Goal: Answer question/provide support: Share knowledge or assist other users

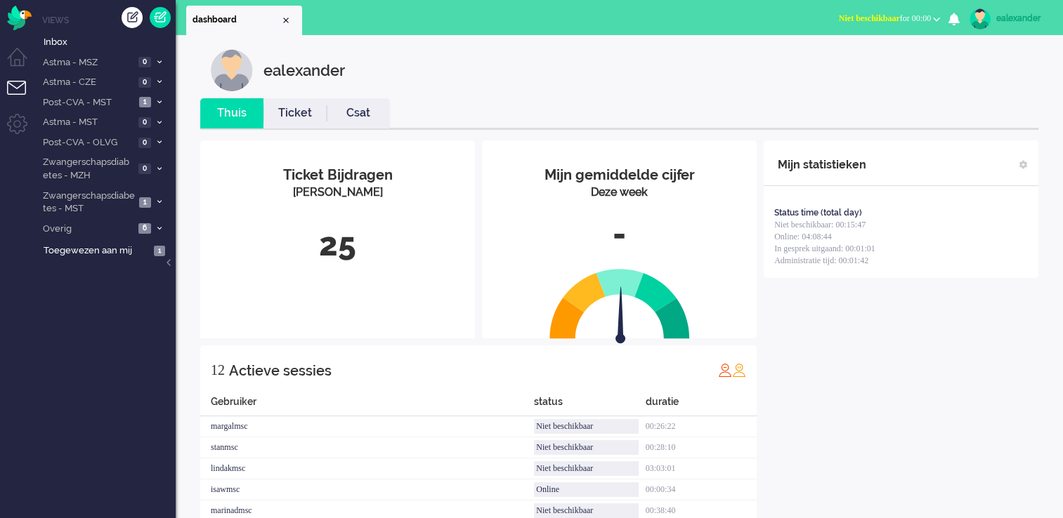
click at [930, 21] on button "Niet beschikbaar for 00:00" at bounding box center [889, 18] width 118 height 20
click at [857, 64] on label "Online" at bounding box center [881, 63] width 111 height 12
click at [141, 193] on li "Zwangerschapsdiabetes - MST 1" at bounding box center [105, 201] width 141 height 33
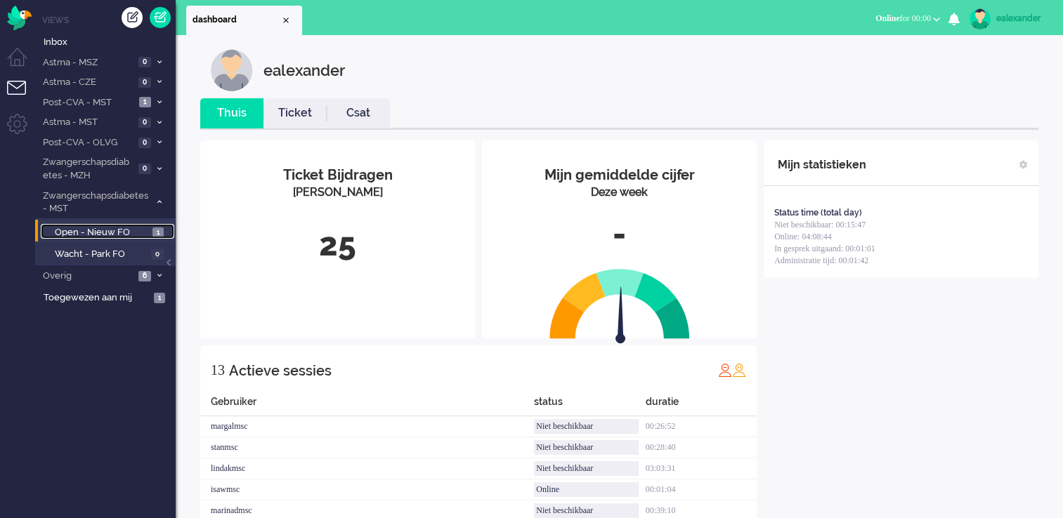
click at [119, 226] on span "Open - Nieuw FO" at bounding box center [102, 232] width 94 height 13
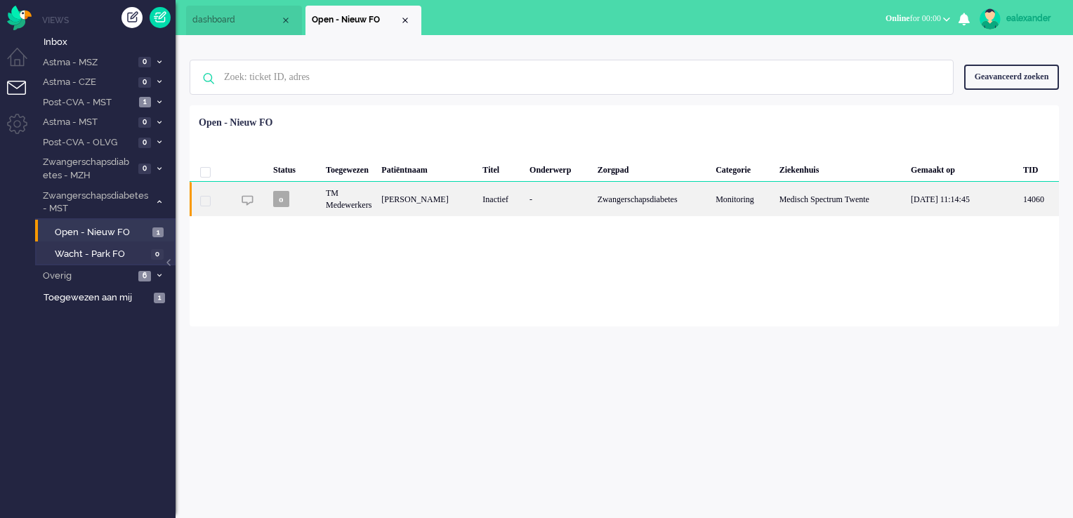
click at [598, 205] on div "Zwangerschapsdiabetes" at bounding box center [652, 199] width 119 height 34
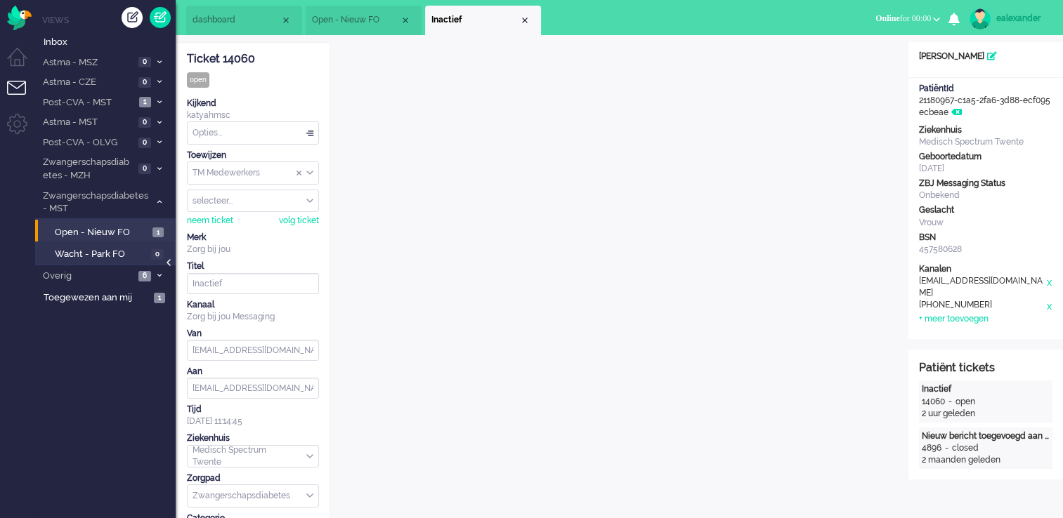
click at [169, 262] on div at bounding box center [169, 269] width 7 height 21
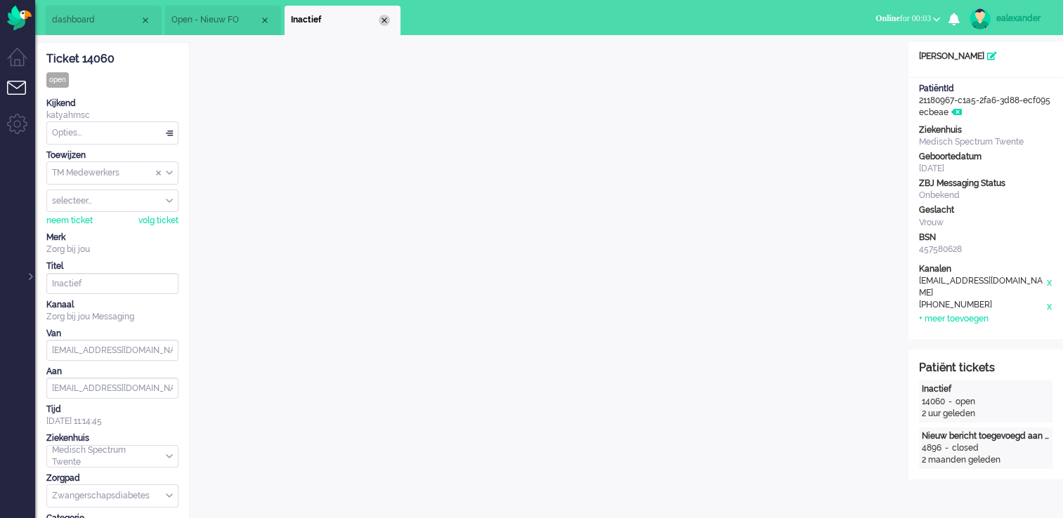
click at [386, 20] on div "Close tab" at bounding box center [384, 20] width 11 height 11
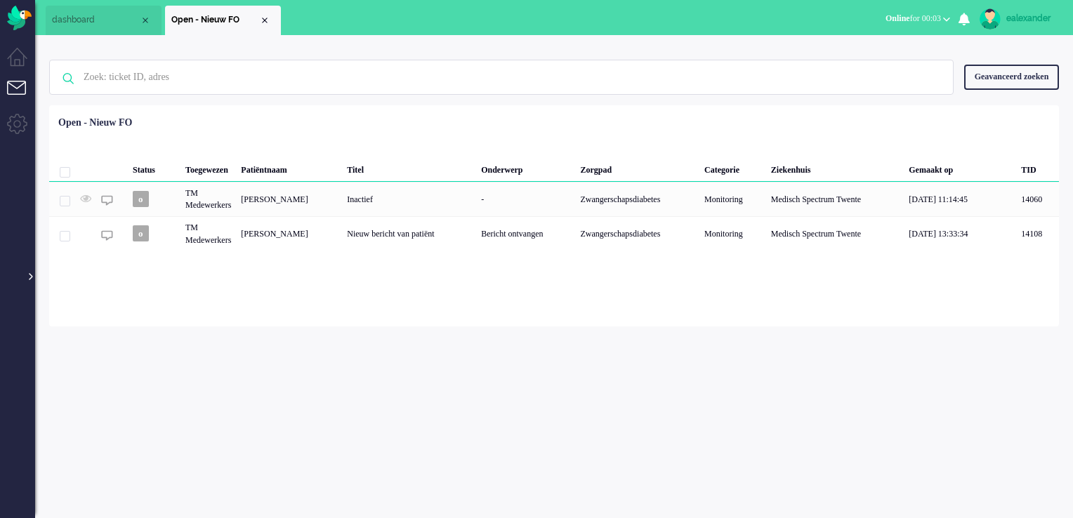
click at [31, 273] on div at bounding box center [29, 269] width 7 height 21
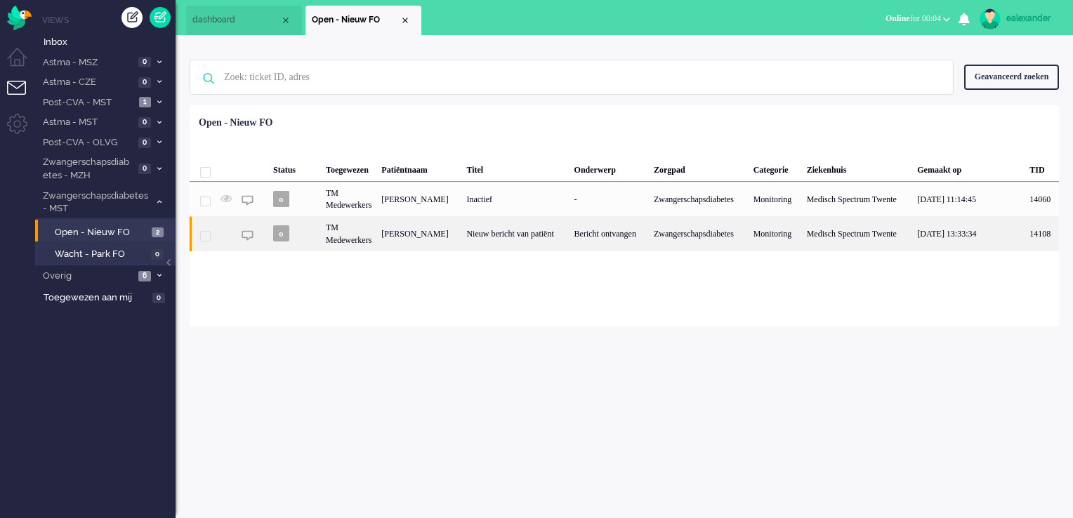
click at [520, 236] on div "Nieuw bericht van patiënt" at bounding box center [515, 233] width 107 height 34
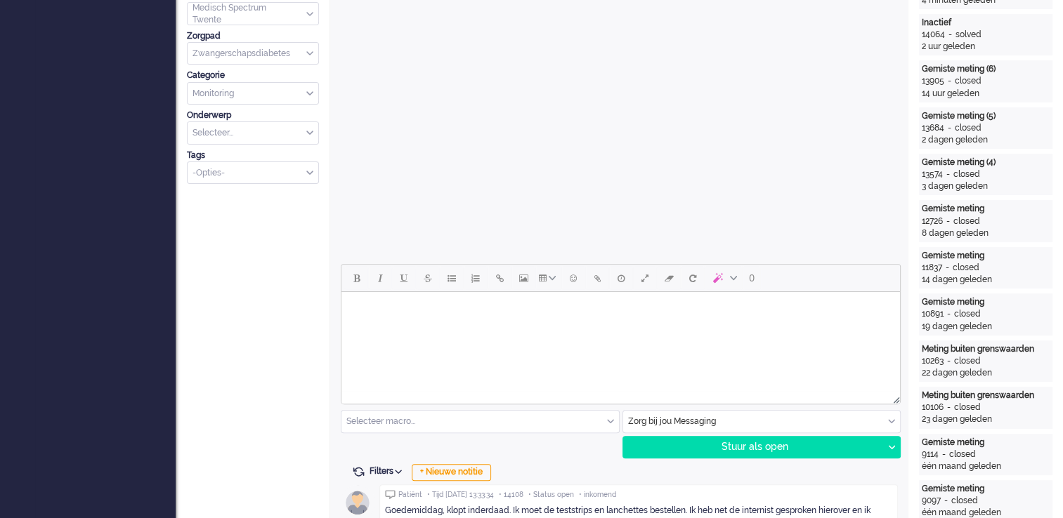
scroll to position [507, 0]
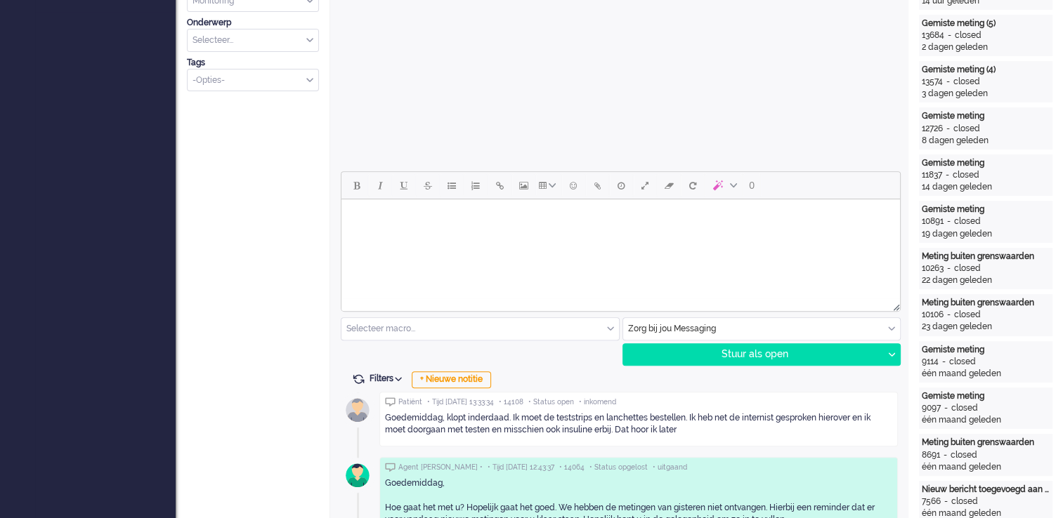
click at [562, 235] on html at bounding box center [620, 218] width 559 height 36
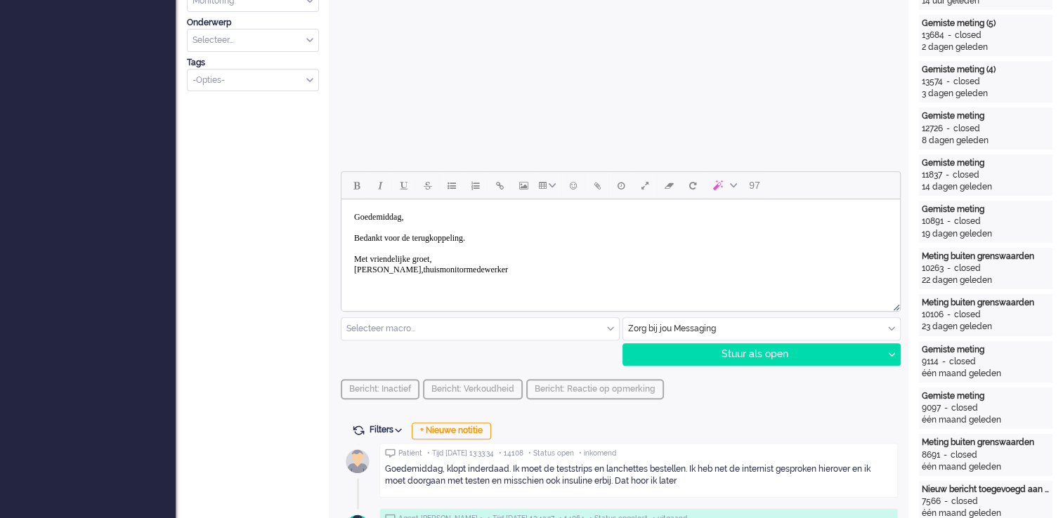
click at [372, 268] on body "Goedemiddag, Bedankt voor de terugkoppeling. Met vriendelijke groet, Eva,thuism…" at bounding box center [620, 243] width 547 height 77
click at [732, 355] on div "Stuur als open" at bounding box center [753, 354] width 260 height 21
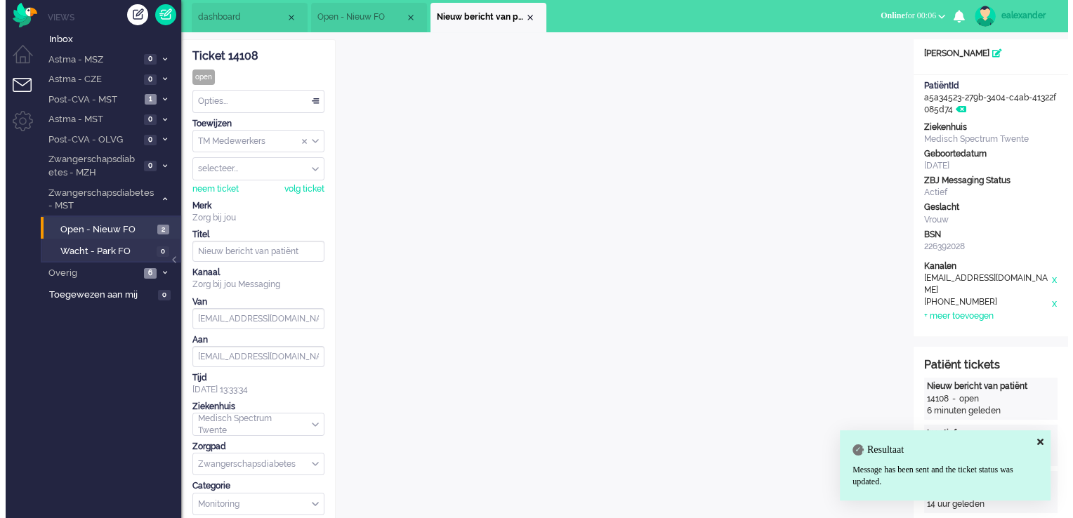
scroll to position [0, 0]
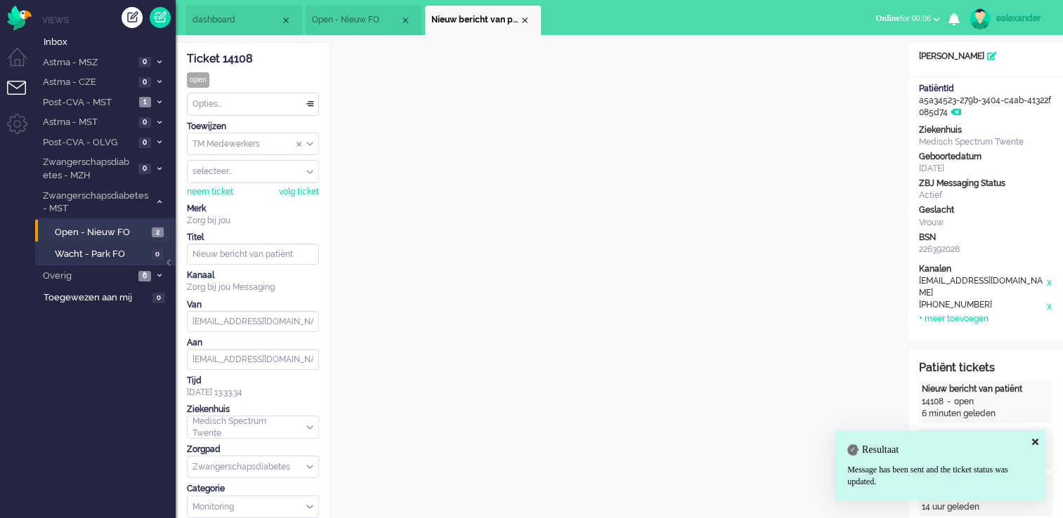
click at [308, 103] on div "Opties..." at bounding box center [253, 104] width 131 height 22
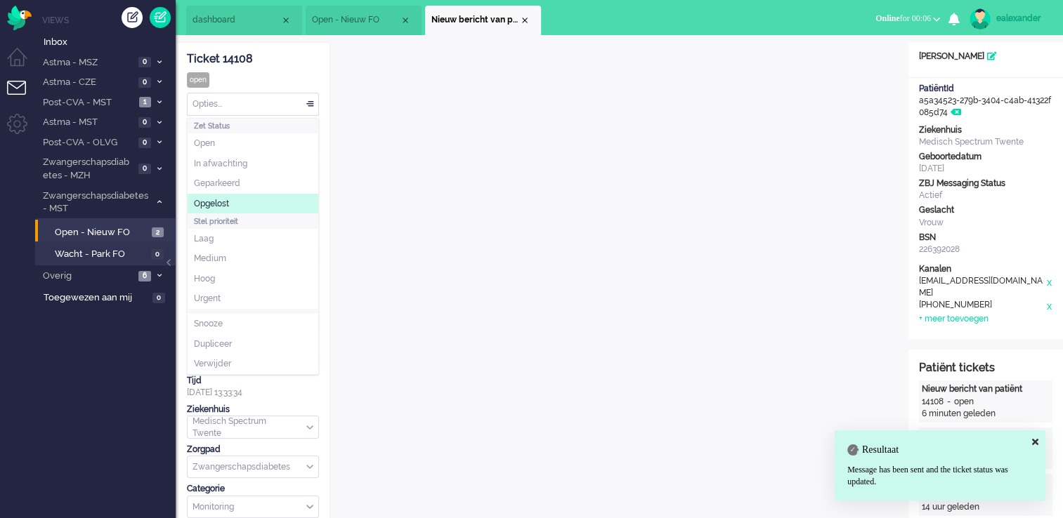
click at [278, 198] on li "Opgelost" at bounding box center [253, 204] width 131 height 20
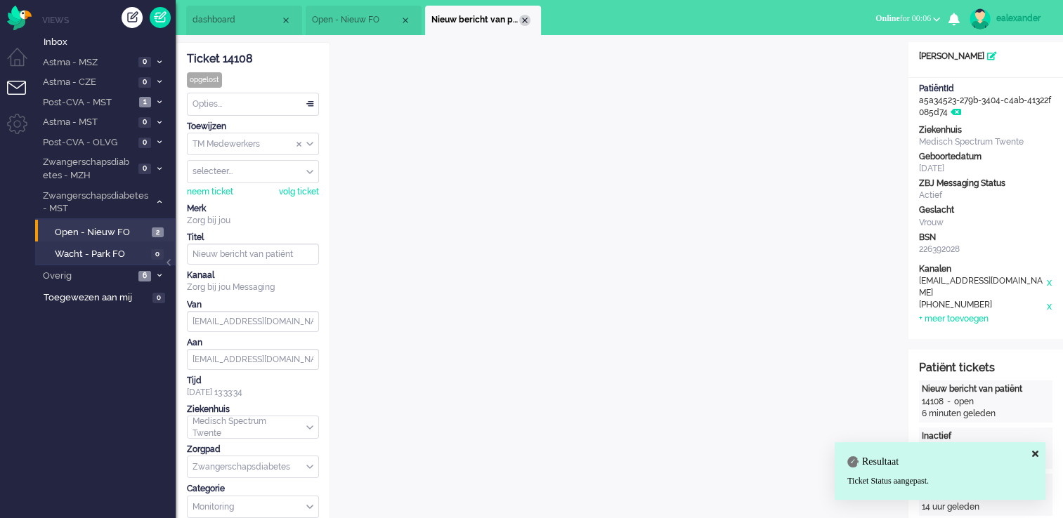
click at [527, 20] on div "Close tab" at bounding box center [524, 20] width 11 height 11
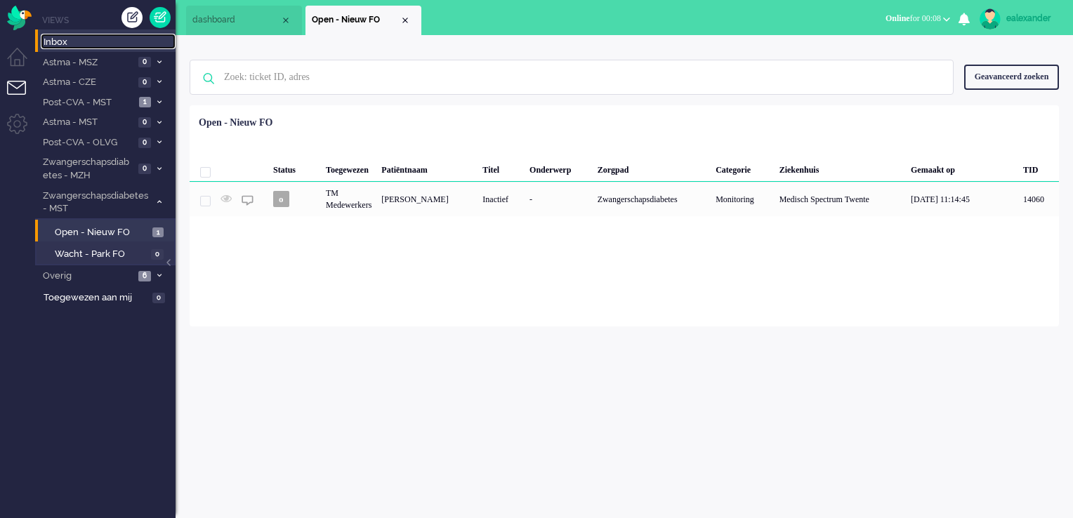
click at [53, 36] on span "Inbox" at bounding box center [110, 42] width 132 height 13
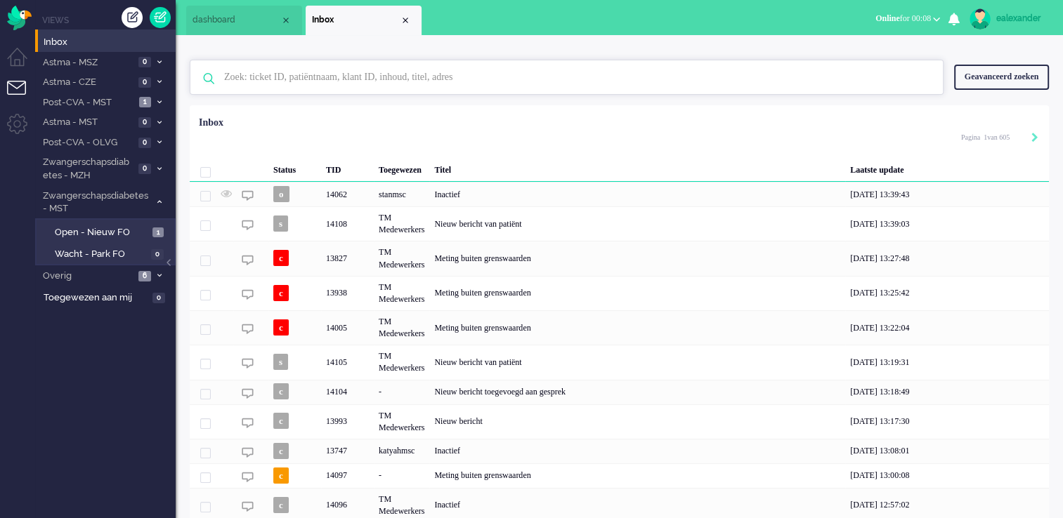
drag, startPoint x: 329, startPoint y: 91, endPoint x: 335, endPoint y: 84, distance: 8.5
click at [332, 91] on input "text" at bounding box center [569, 77] width 710 height 34
paste input "13494"
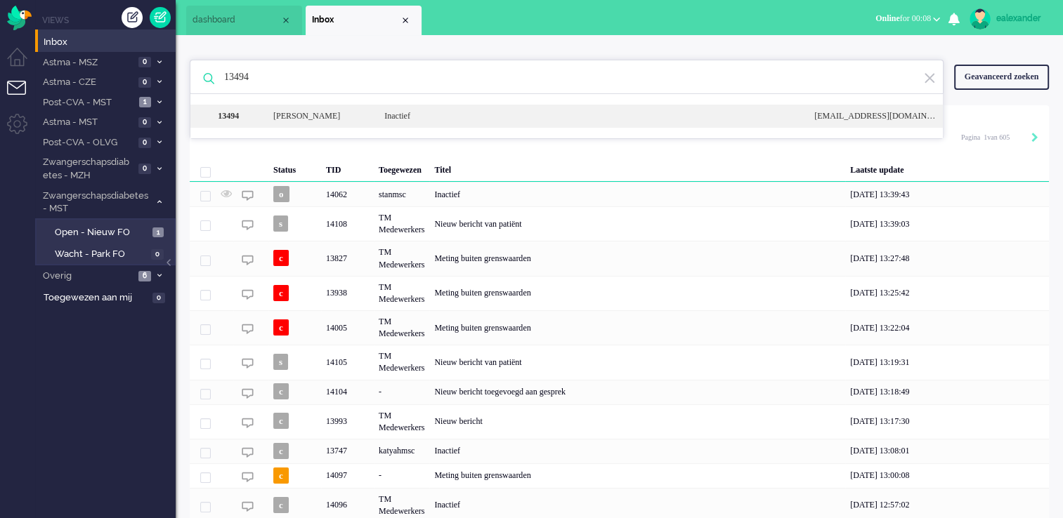
click at [351, 117] on div "Roxeanne Jurina Slijkhuis" at bounding box center [318, 116] width 111 height 12
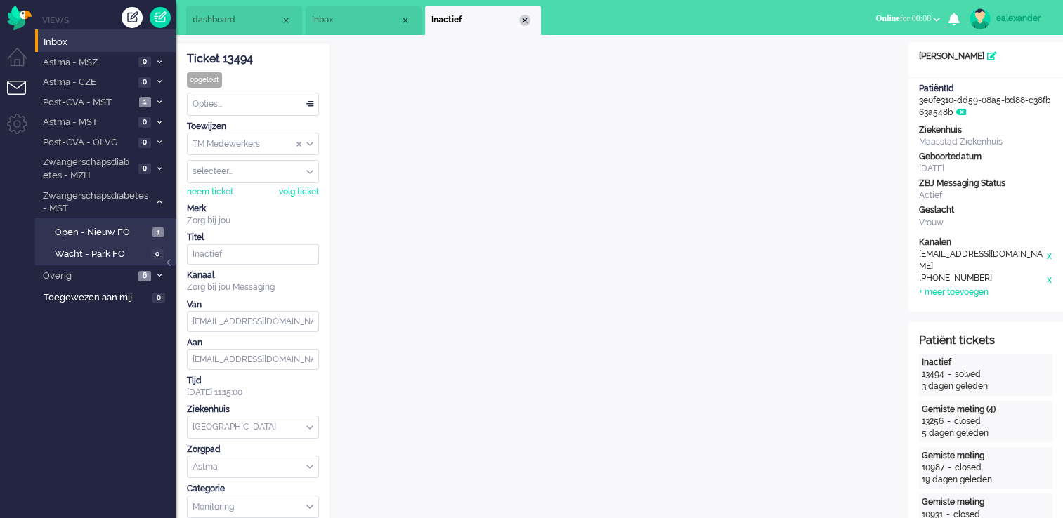
click at [529, 22] on div "Close tab" at bounding box center [524, 20] width 11 height 11
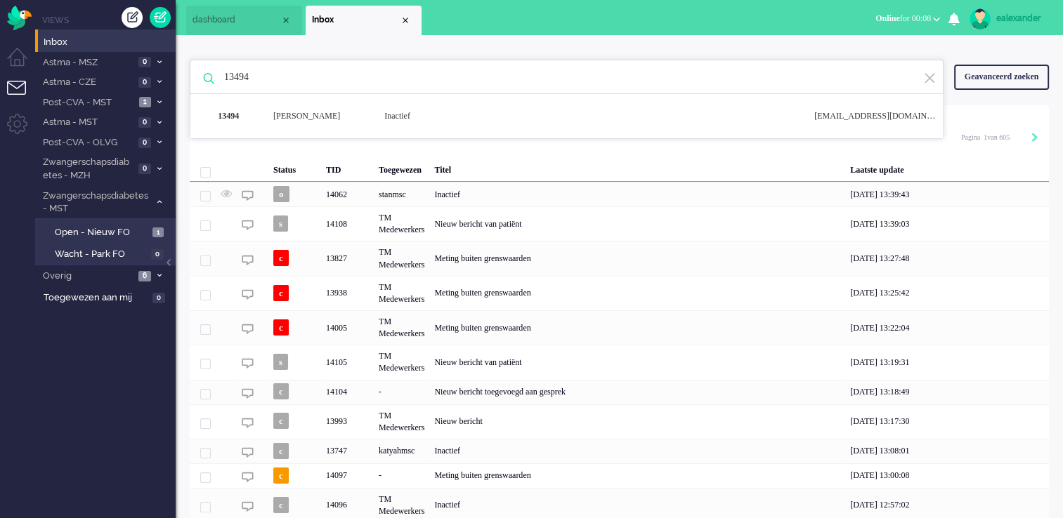
click at [362, 77] on input "13494" at bounding box center [569, 77] width 710 height 34
paste input "7"
click at [365, 119] on div "Kirill Botkov" at bounding box center [318, 116] width 111 height 12
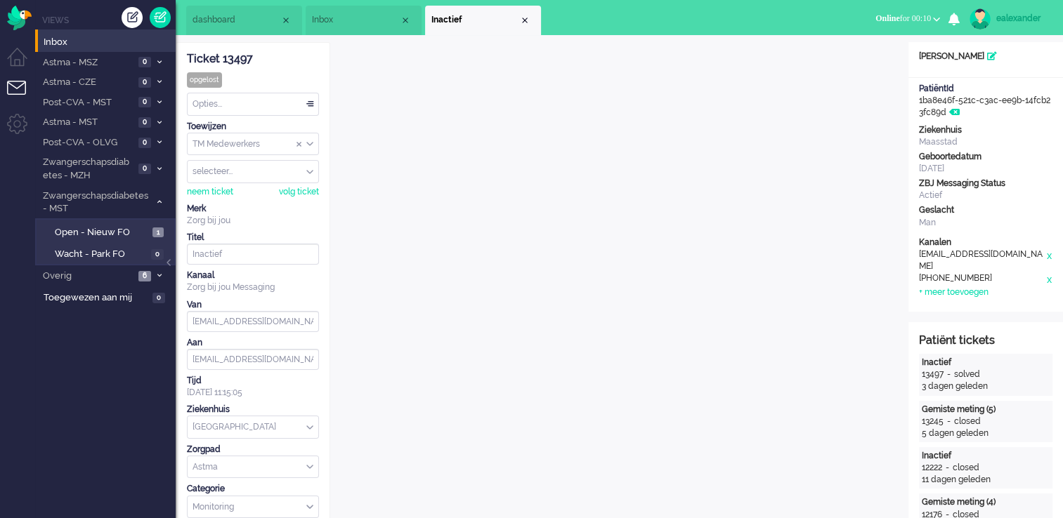
click at [363, 15] on span "Inbox" at bounding box center [356, 20] width 88 height 12
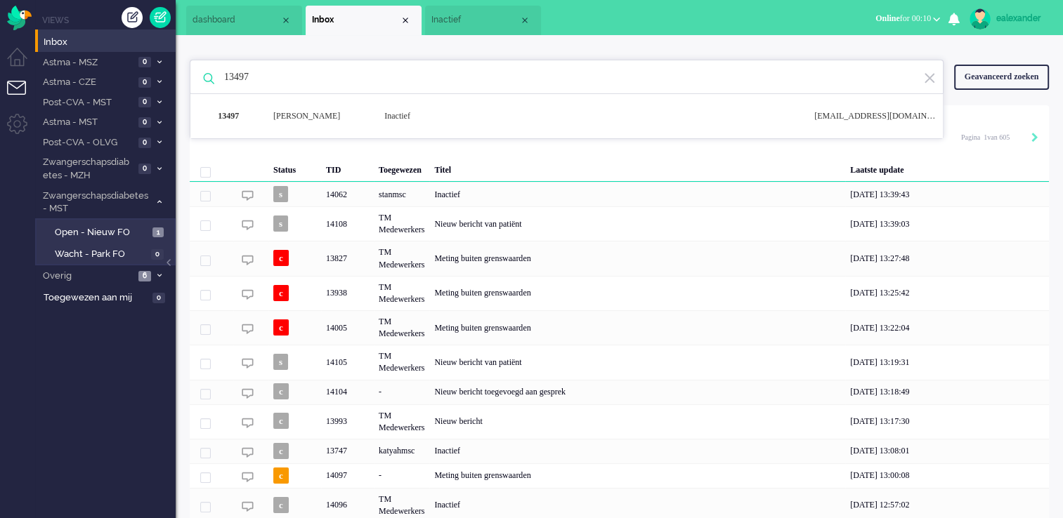
click at [320, 76] on input "13497" at bounding box center [569, 77] width 710 height 34
paste input "8"
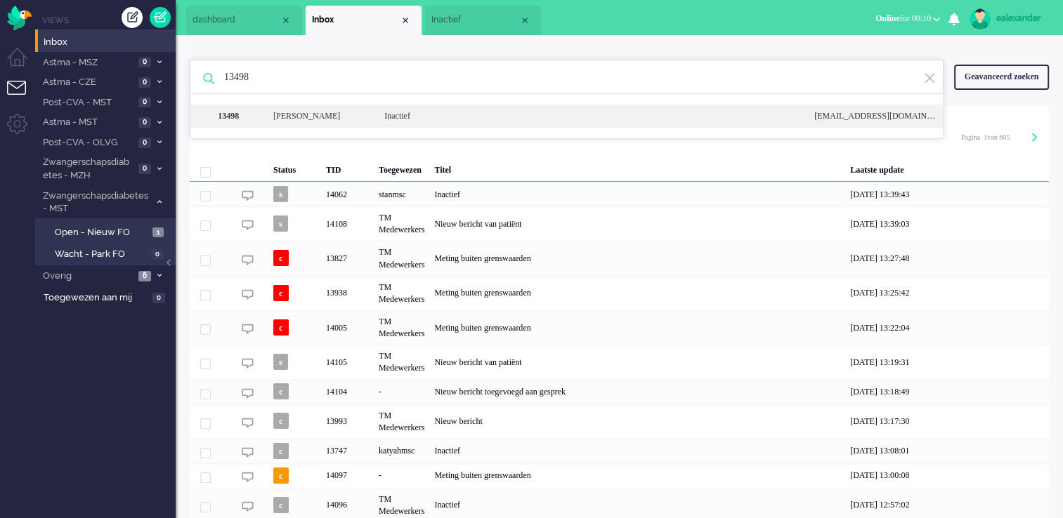
click at [331, 111] on div "Rosemary Johanna van Boven - Erkens" at bounding box center [318, 116] width 111 height 12
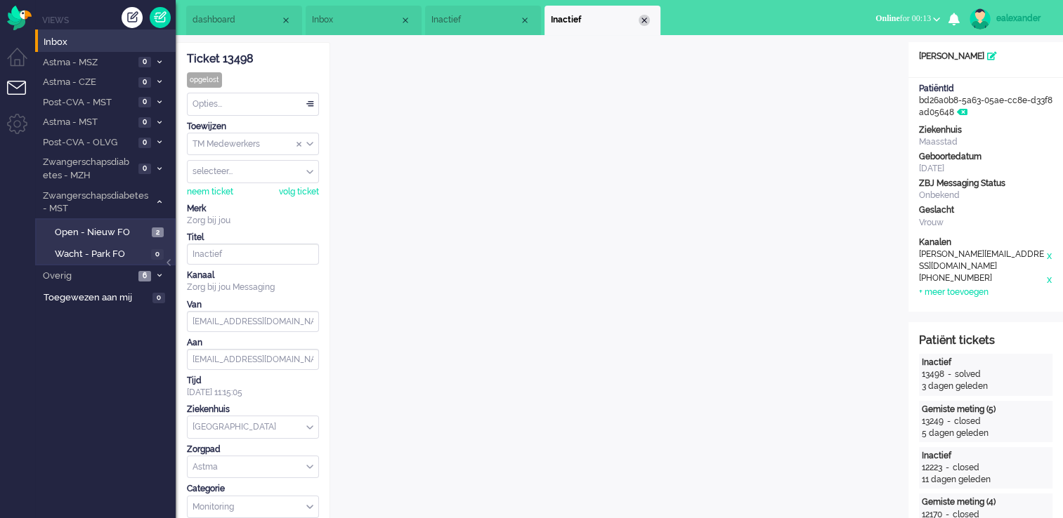
click at [643, 16] on div "Close tab" at bounding box center [644, 20] width 11 height 11
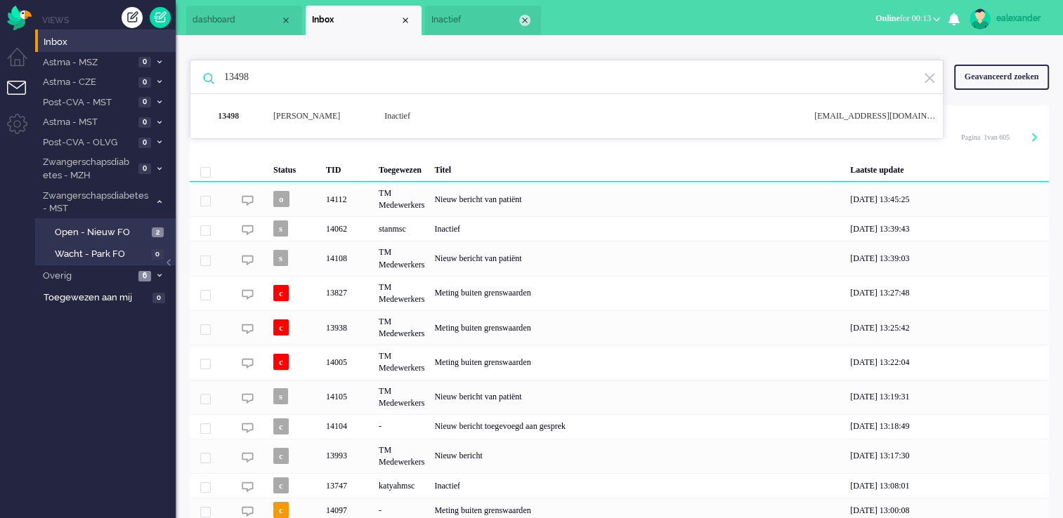
click at [525, 22] on div "Close tab" at bounding box center [524, 20] width 11 height 11
click at [410, 86] on input "13498" at bounding box center [569, 77] width 710 height 34
paste input "737"
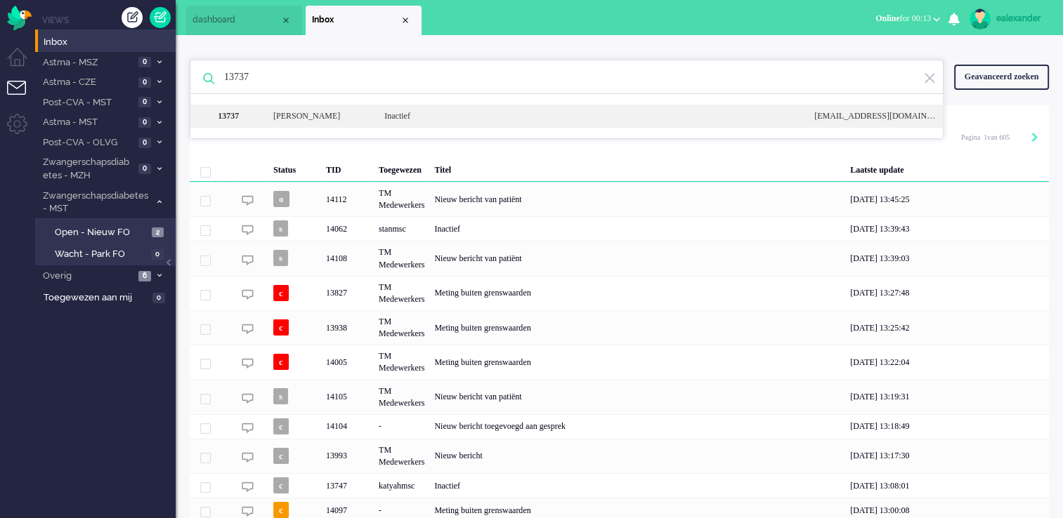
click at [407, 117] on div "Inactief" at bounding box center [589, 116] width 430 height 12
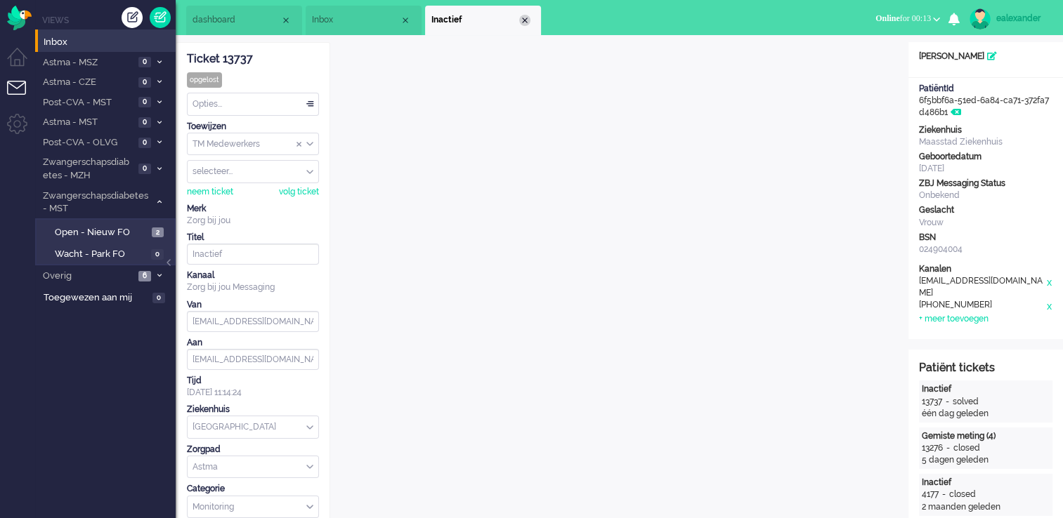
click at [528, 24] on li "Inactief" at bounding box center [483, 21] width 116 height 30
click at [528, 20] on div "Close tab" at bounding box center [524, 20] width 11 height 11
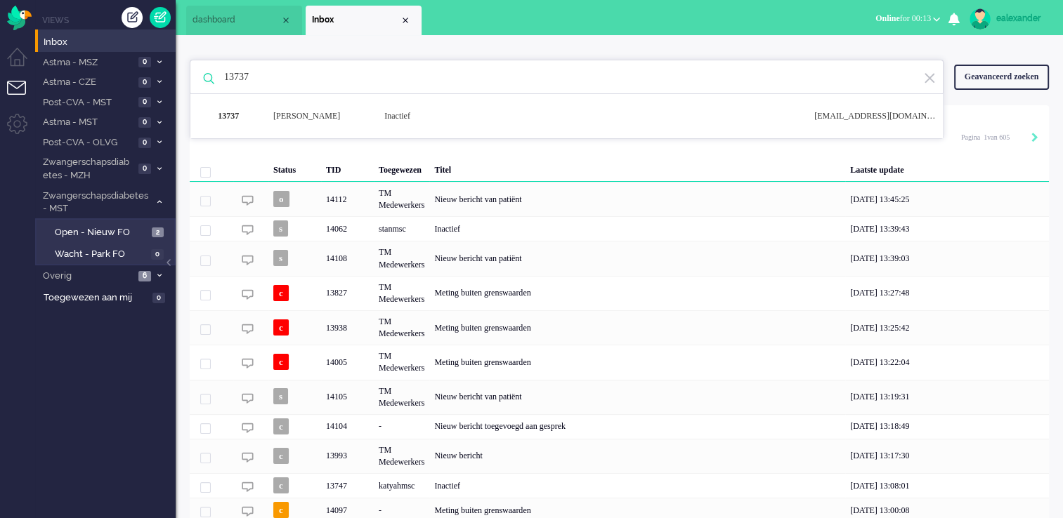
click at [379, 79] on input "13737" at bounding box center [569, 77] width 710 height 34
paste input "42"
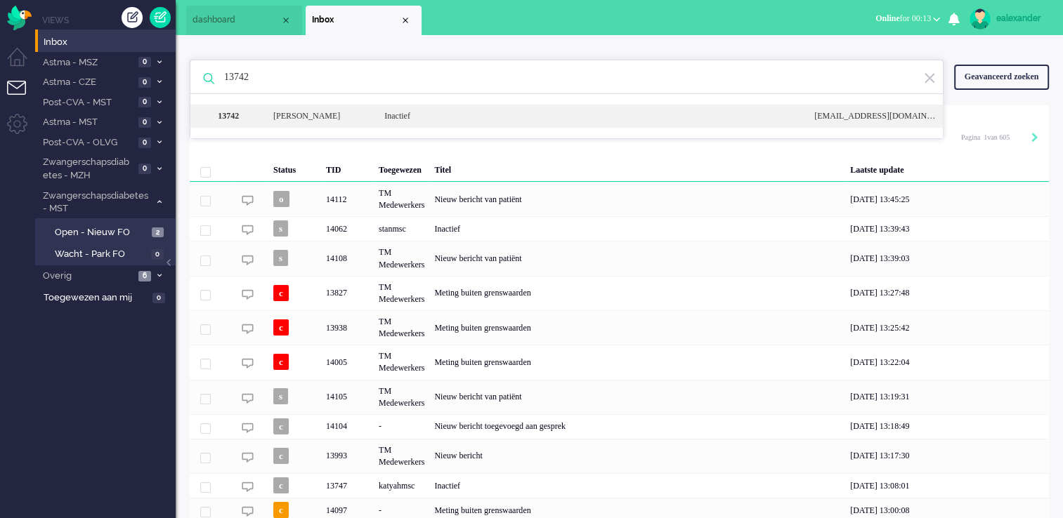
click at [398, 115] on div "Inactief" at bounding box center [589, 116] width 430 height 12
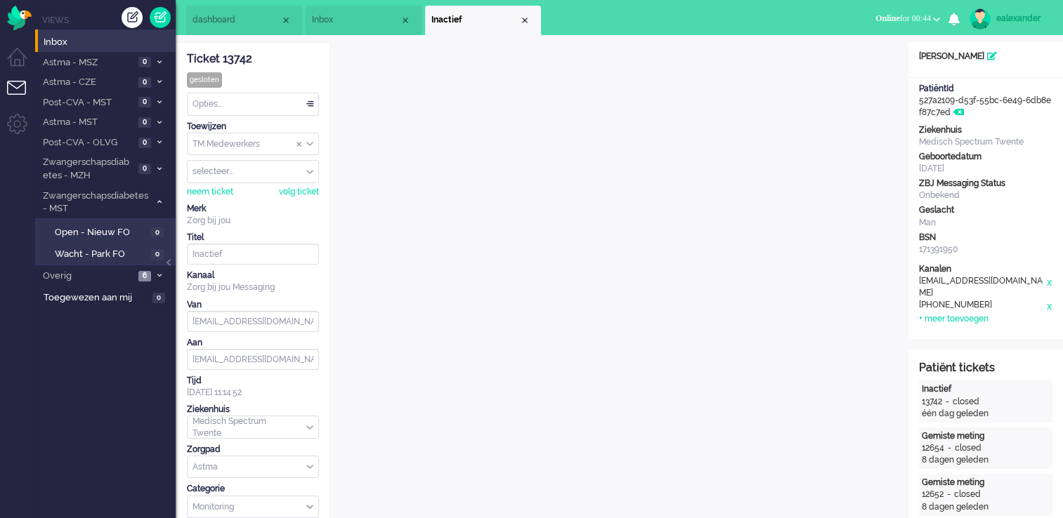
click at [330, 17] on span "Inbox" at bounding box center [356, 20] width 88 height 12
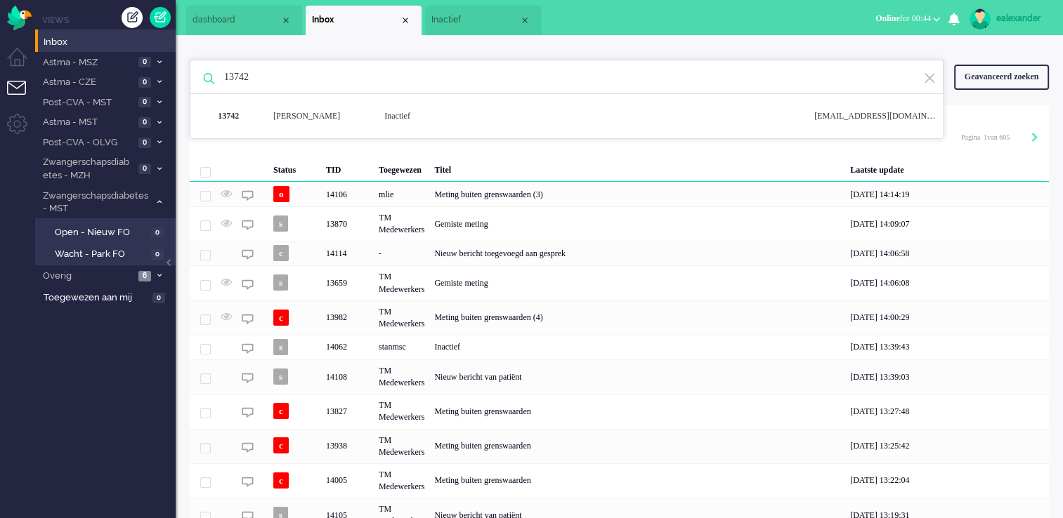
click at [349, 79] on input "13742" at bounding box center [569, 77] width 710 height 34
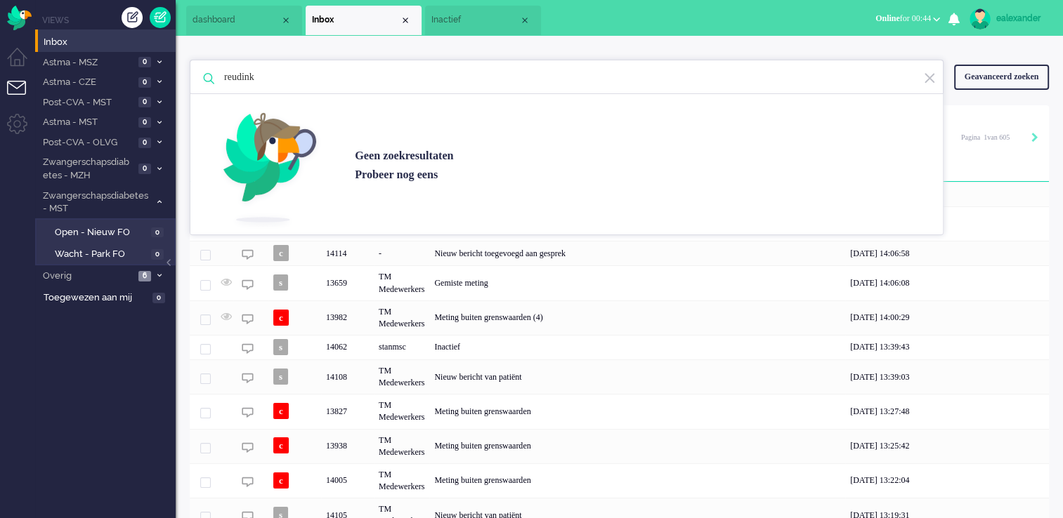
type input "reudink"
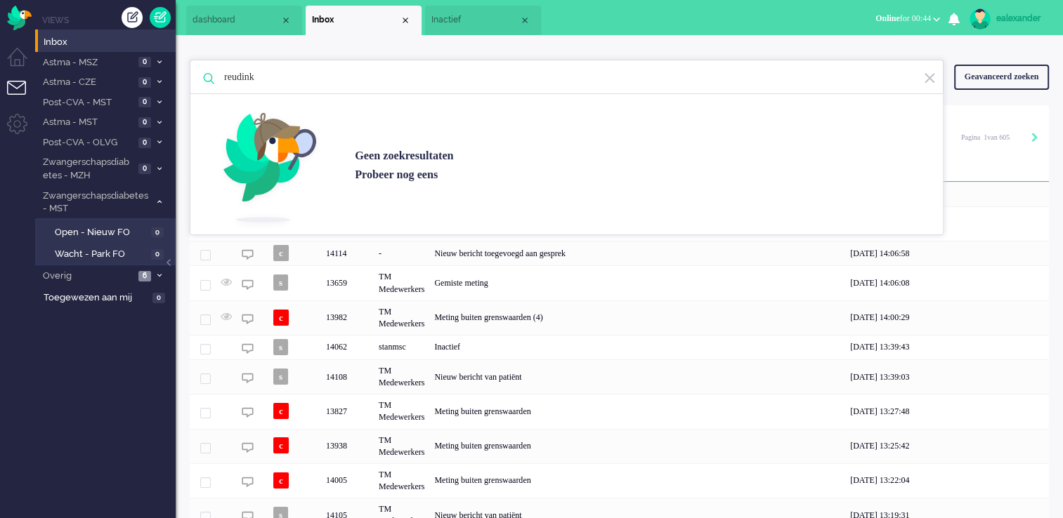
click at [932, 81] on img at bounding box center [929, 78] width 13 height 13
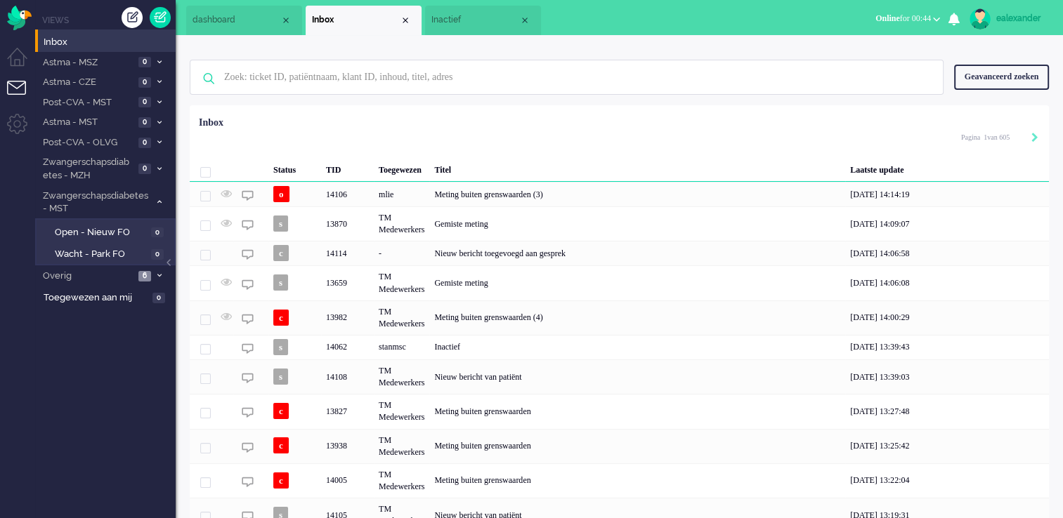
click at [999, 77] on div "Geavanceerd zoeken" at bounding box center [1001, 77] width 95 height 25
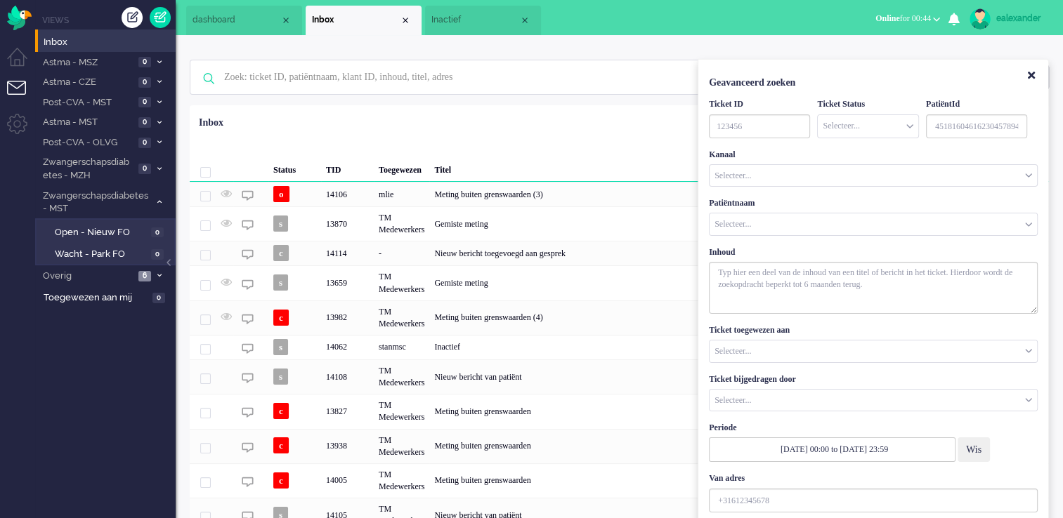
click at [785, 225] on input "Customer Name" at bounding box center [873, 225] width 327 height 22
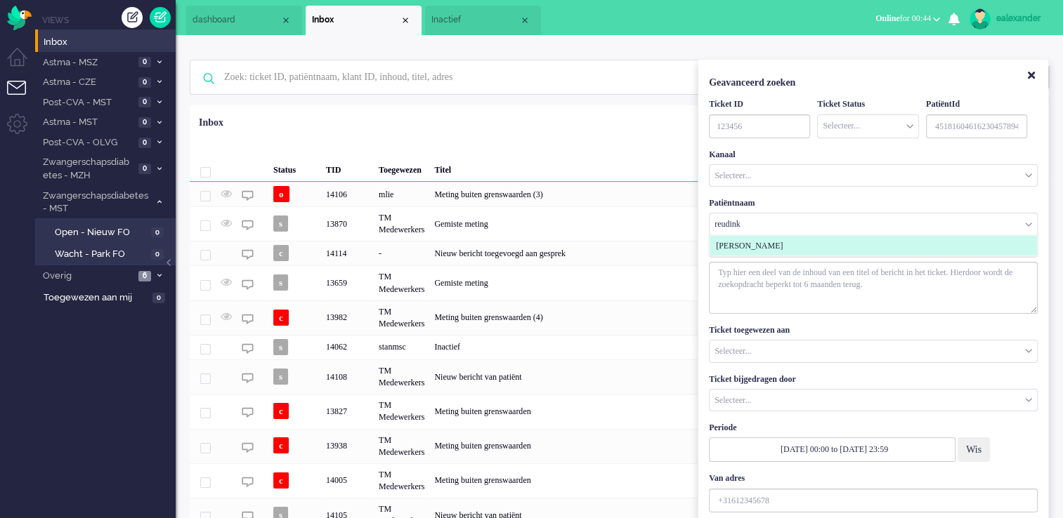
type input "reudink"
click at [786, 249] on li "Carla Reudink" at bounding box center [873, 246] width 327 height 20
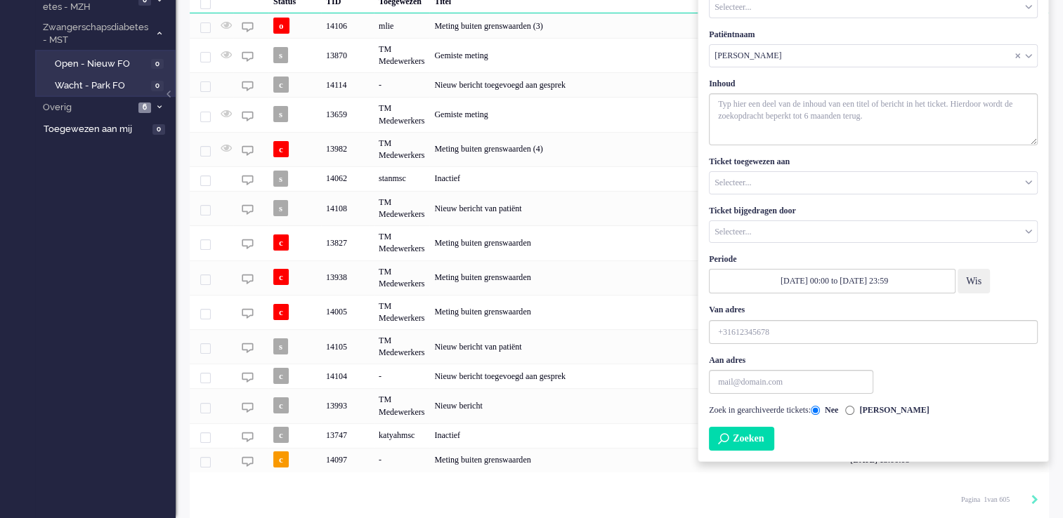
click at [769, 440] on button "Zoeken" at bounding box center [741, 439] width 65 height 24
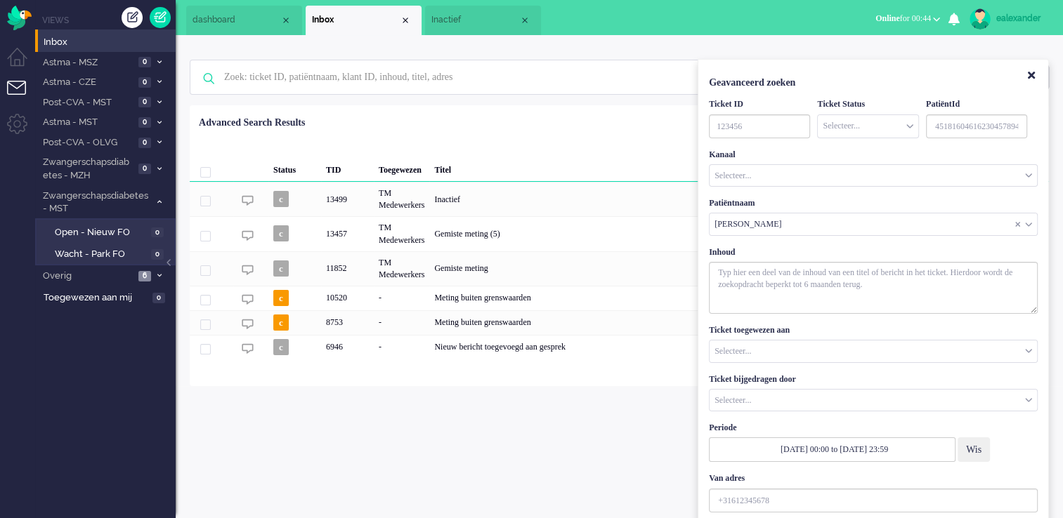
click at [616, 39] on div "Geen zoekresultaten Probeer nog eens Geavanceerd zoeken Geavanceerd zoeken Tick…" at bounding box center [619, 210] width 887 height 351
click at [1026, 74] on button "Close" at bounding box center [1031, 76] width 24 height 23
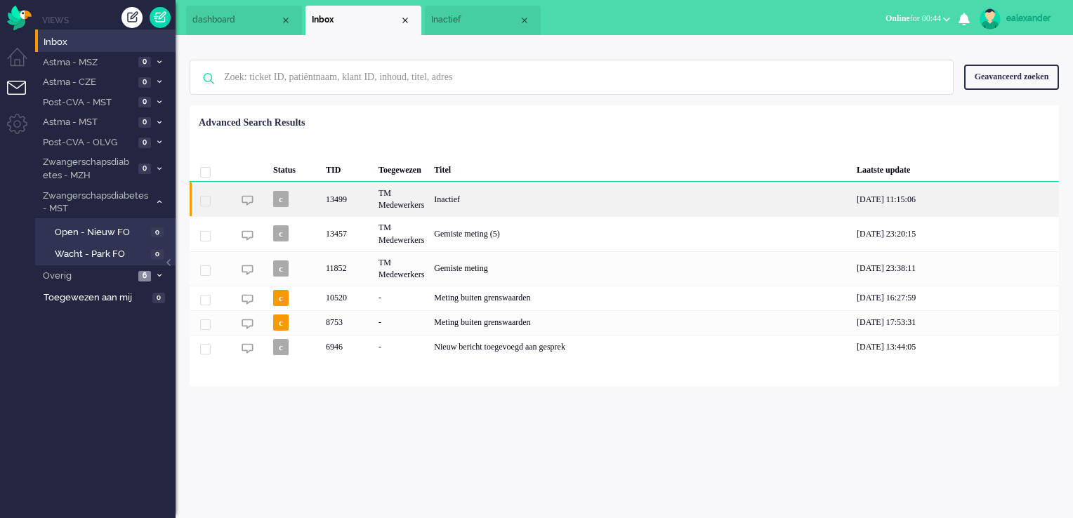
click at [616, 202] on div "Inactief" at bounding box center [640, 199] width 423 height 34
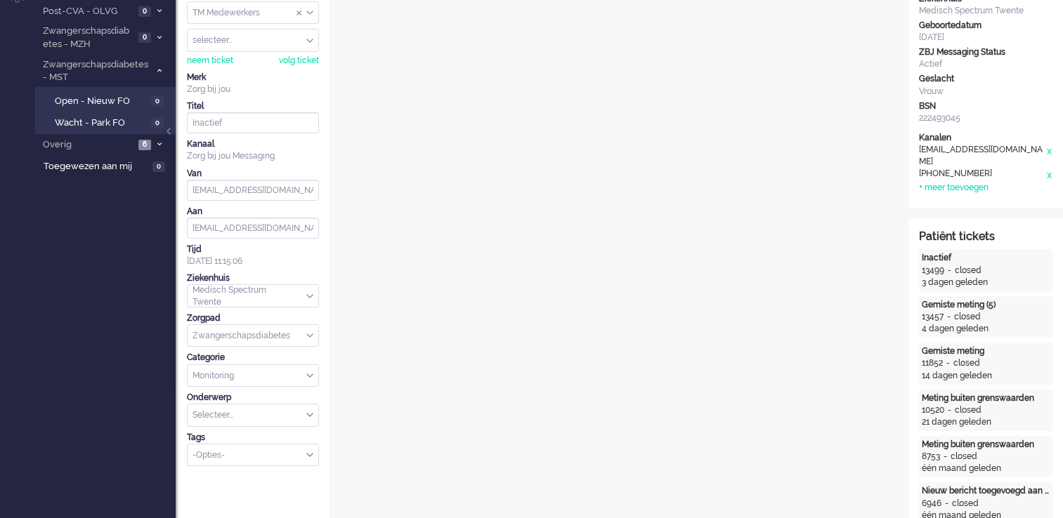
scroll to position [42, 0]
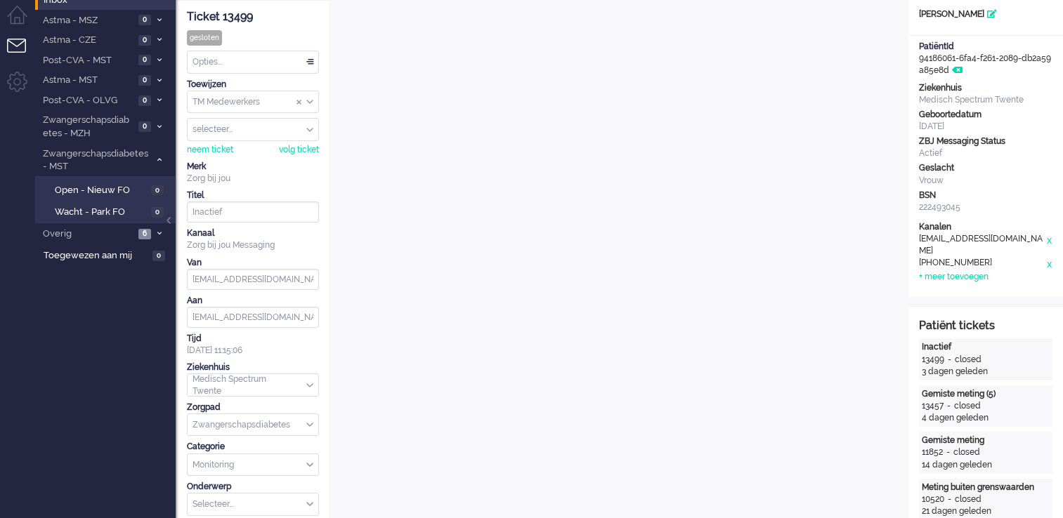
click at [311, 61] on div "Opties..." at bounding box center [253, 62] width 131 height 22
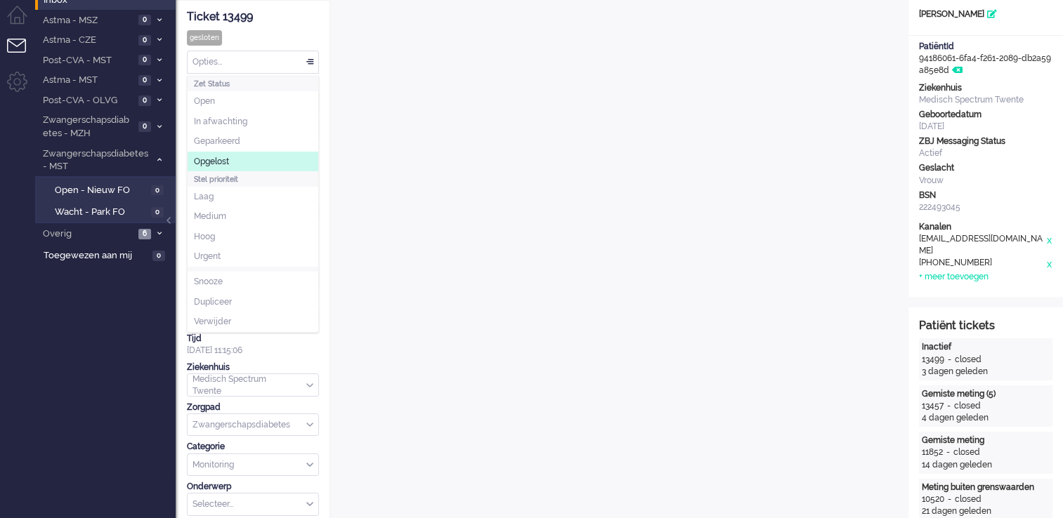
click at [250, 167] on li "Opgelost" at bounding box center [253, 162] width 131 height 20
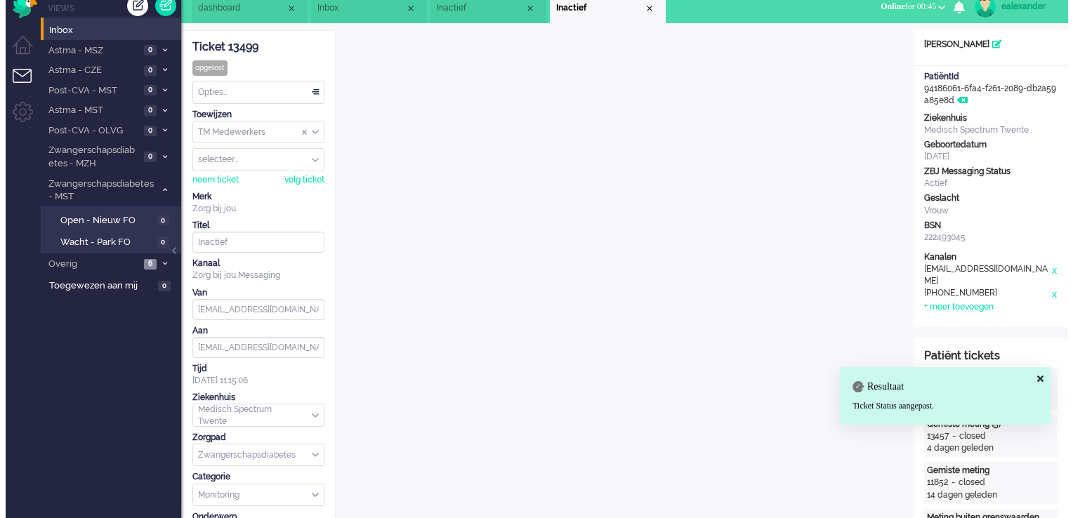
scroll to position [0, 0]
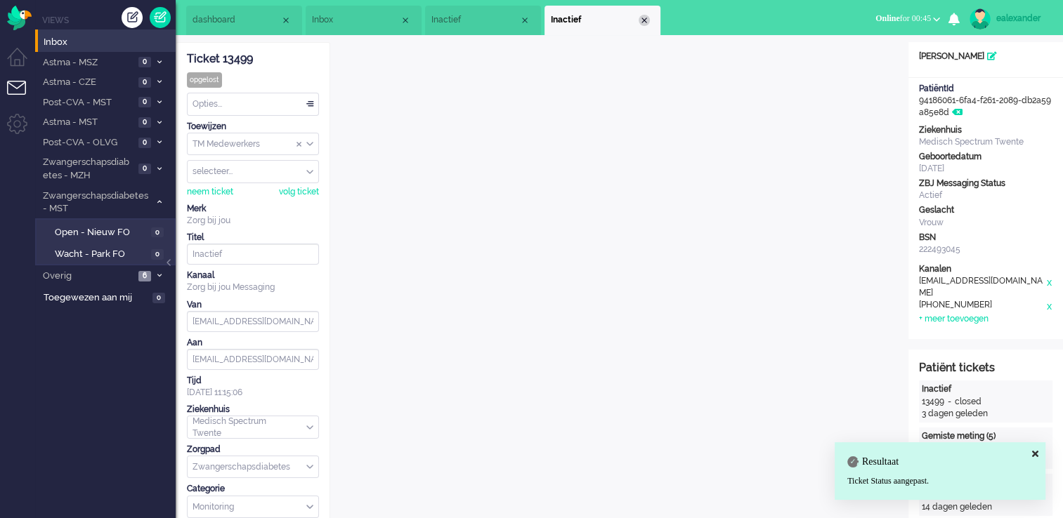
click at [644, 20] on div "Close tab" at bounding box center [644, 20] width 11 height 11
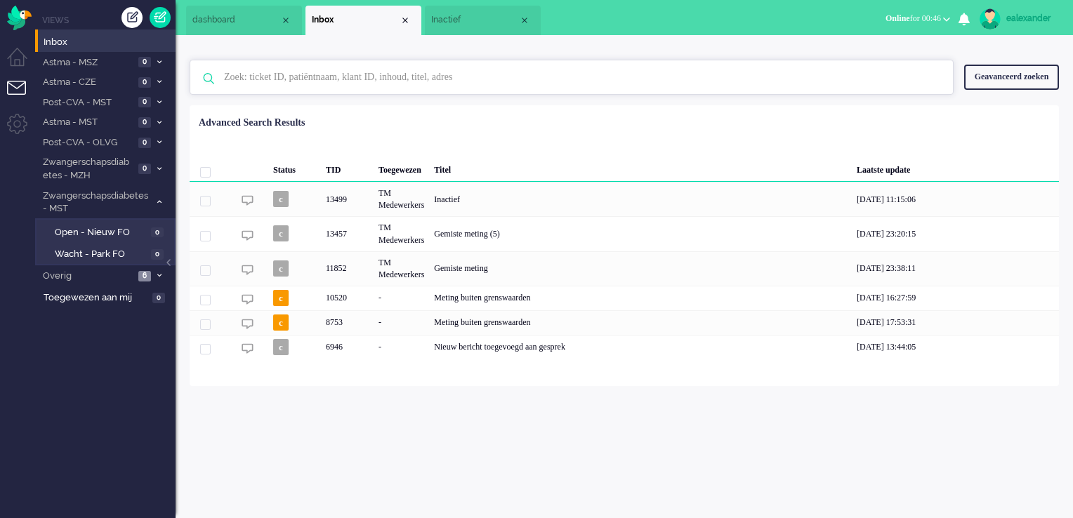
click at [355, 70] on input "text" at bounding box center [574, 77] width 721 height 34
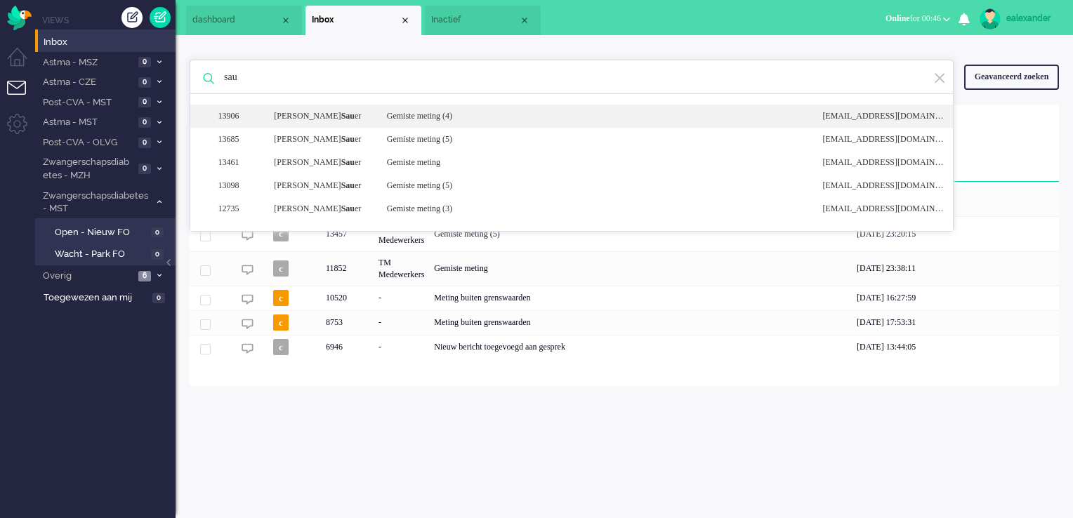
type input "sau"
click at [397, 122] on div "13906 lynn Sau er Gemiste meting (4) noreply+051b4dff-7557-e86e-f57a-36942396d2…" at bounding box center [571, 116] width 763 height 23
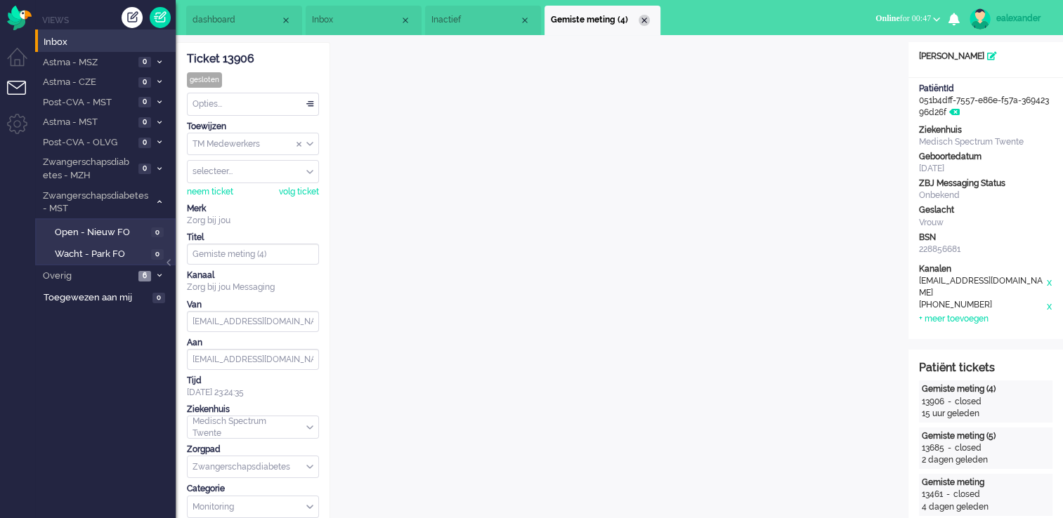
click at [645, 22] on div "Close tab" at bounding box center [644, 20] width 11 height 11
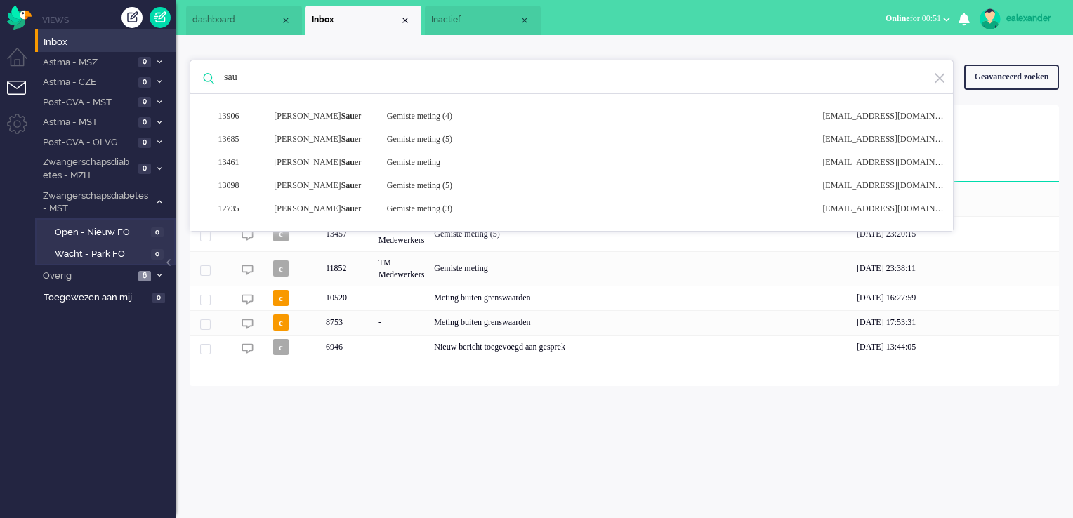
click at [943, 76] on img at bounding box center [940, 78] width 13 height 13
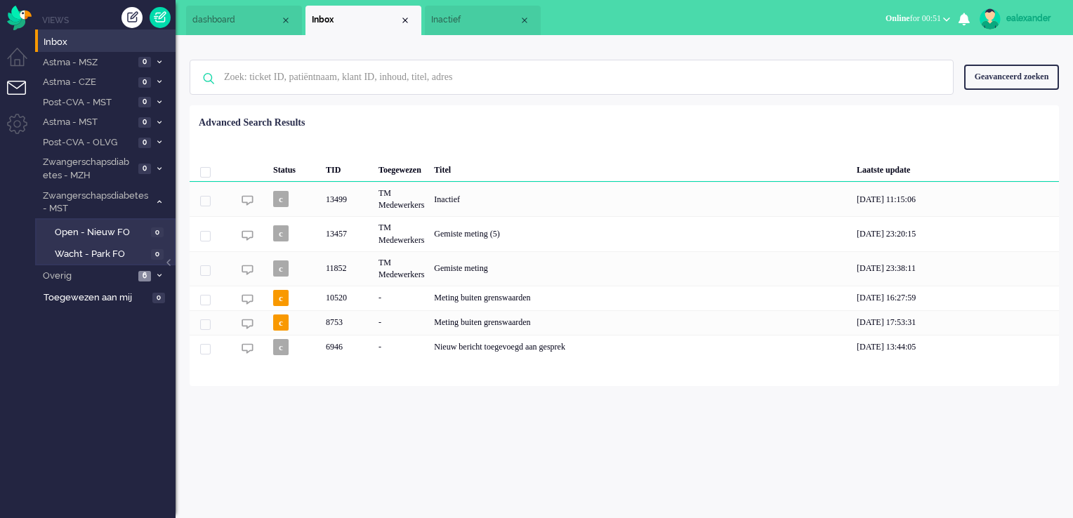
click at [455, 20] on span "Inactief" at bounding box center [475, 20] width 88 height 12
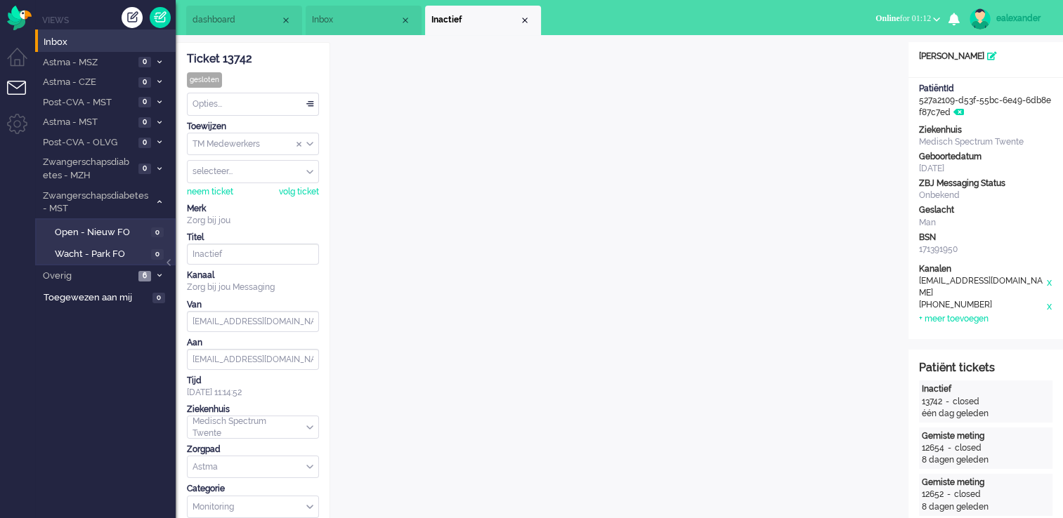
scroll to position [141, 0]
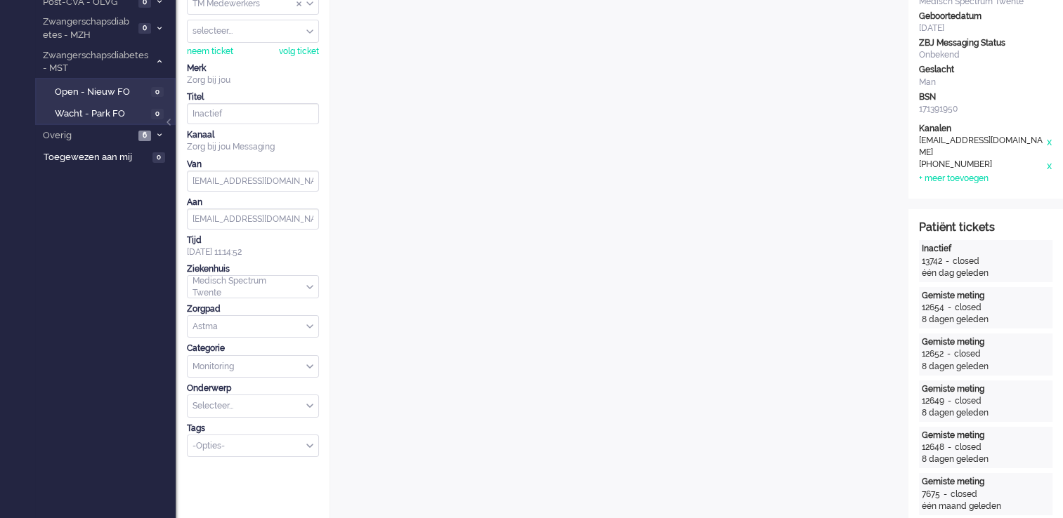
drag, startPoint x: 166, startPoint y: 122, endPoint x: 196, endPoint y: 139, distance: 34.0
click at [166, 122] on div at bounding box center [169, 129] width 7 height 21
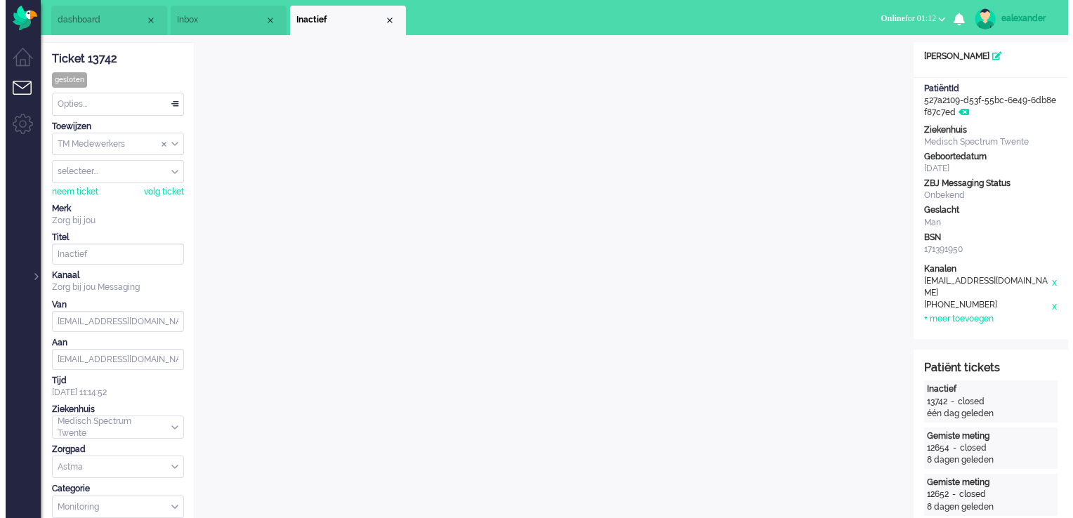
scroll to position [0, 0]
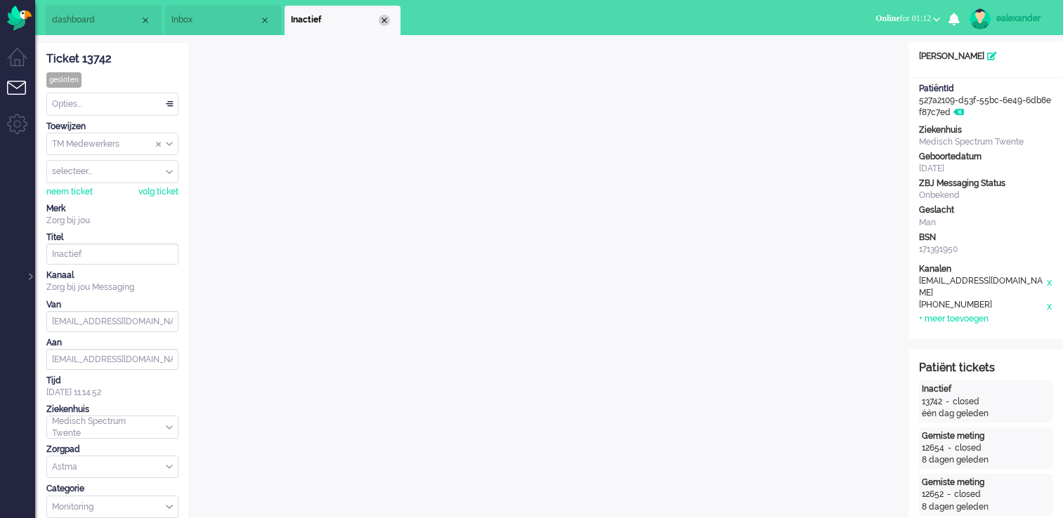
click at [388, 17] on div "Close tab" at bounding box center [384, 20] width 11 height 11
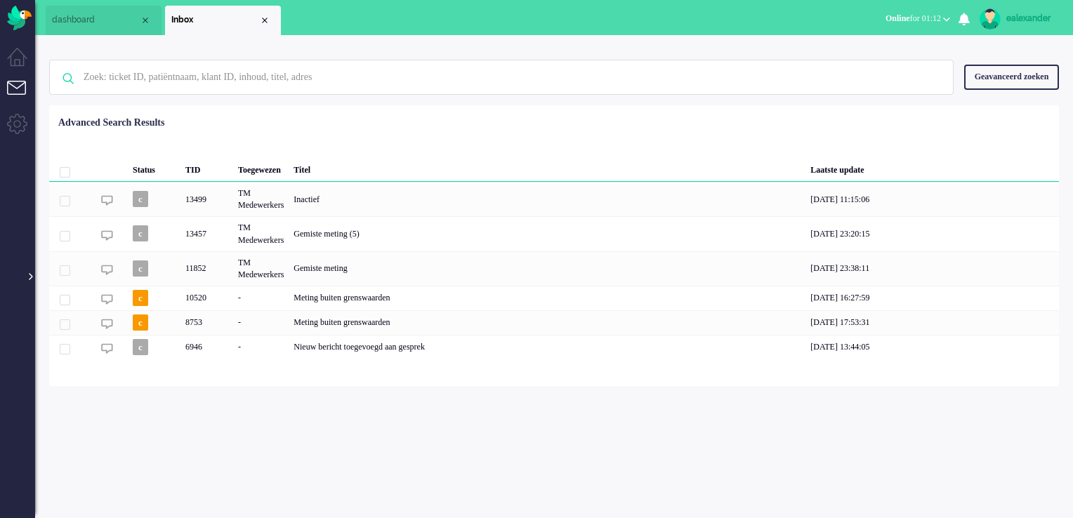
click at [30, 277] on div at bounding box center [29, 269] width 7 height 21
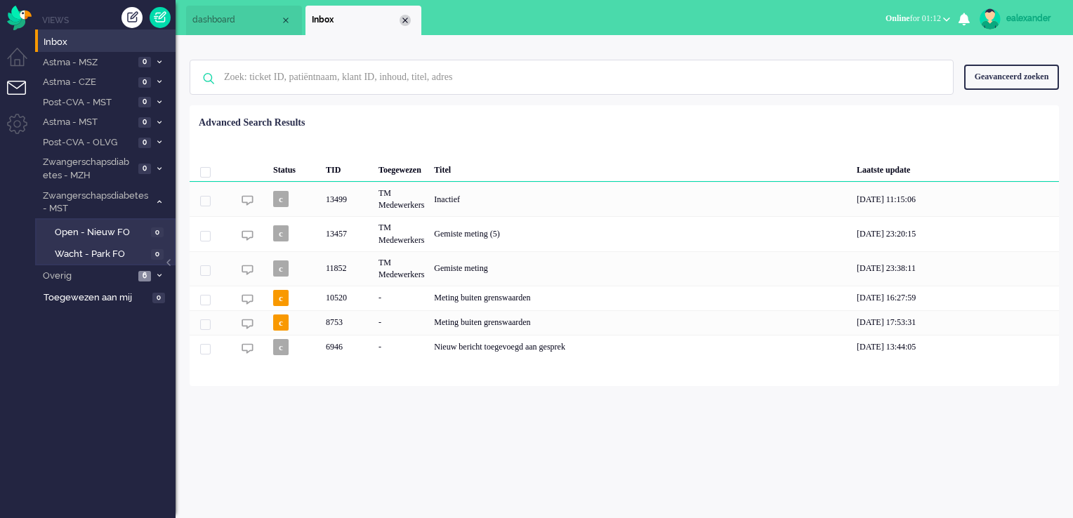
click at [400, 21] on div "Close tab" at bounding box center [405, 20] width 11 height 11
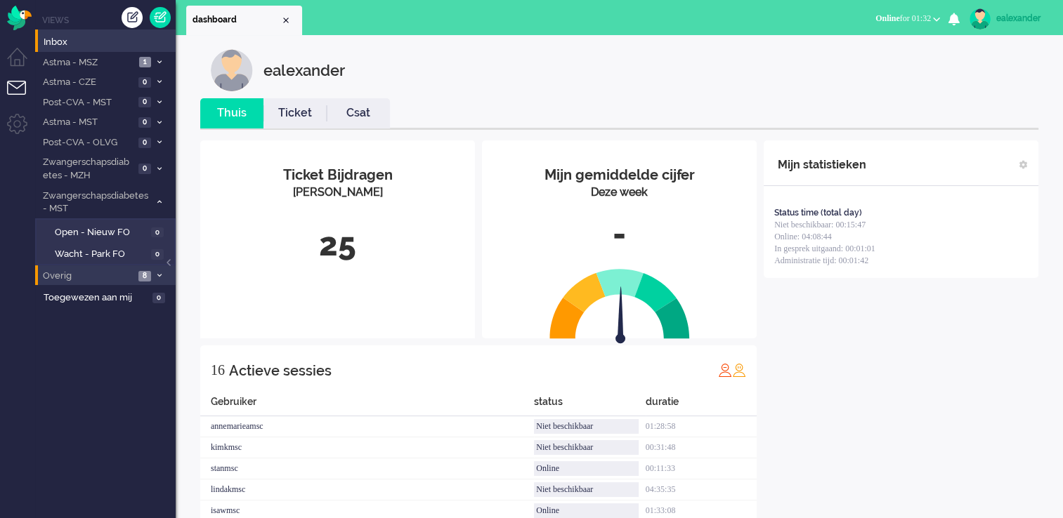
click at [157, 273] on span at bounding box center [159, 277] width 11 height 8
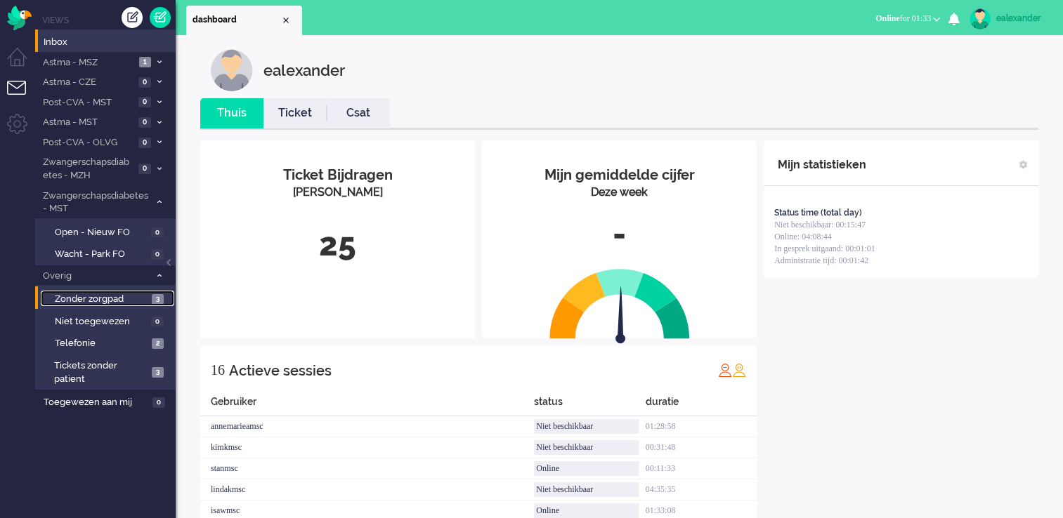
click at [155, 296] on span "3" at bounding box center [158, 299] width 12 height 11
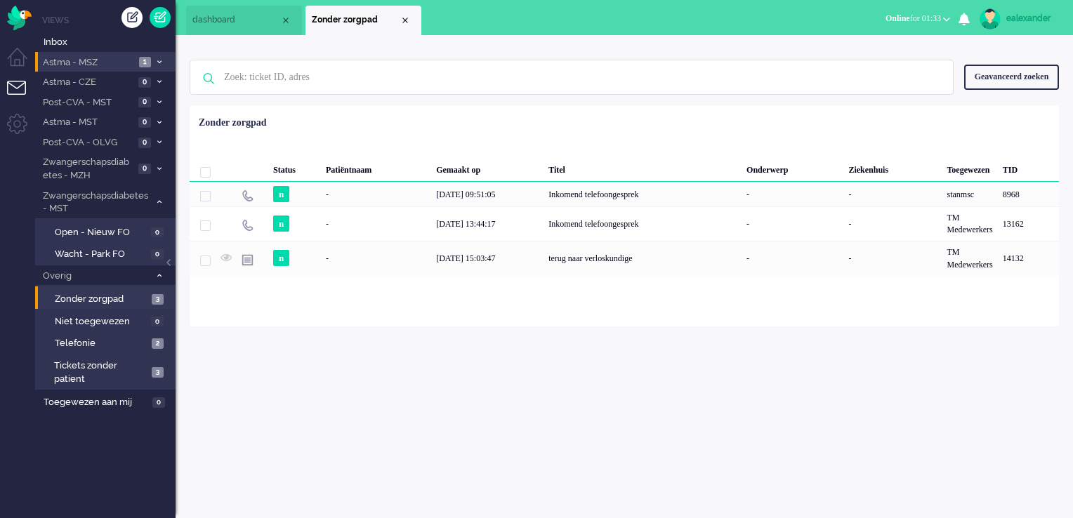
click at [151, 65] on li "Astma - MSZ 1" at bounding box center [105, 62] width 141 height 20
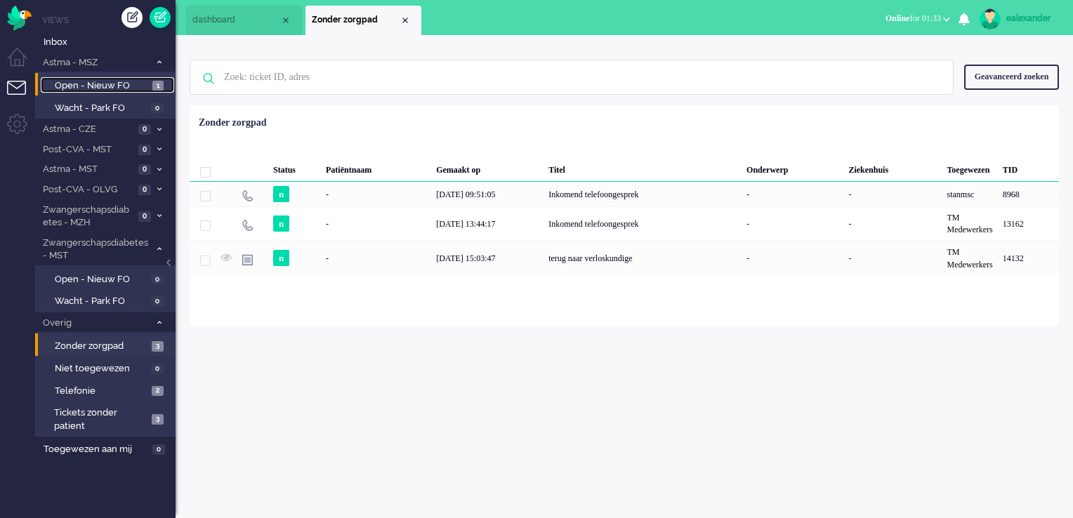
click at [149, 86] on link "Open - Nieuw FO 1" at bounding box center [107, 84] width 133 height 15
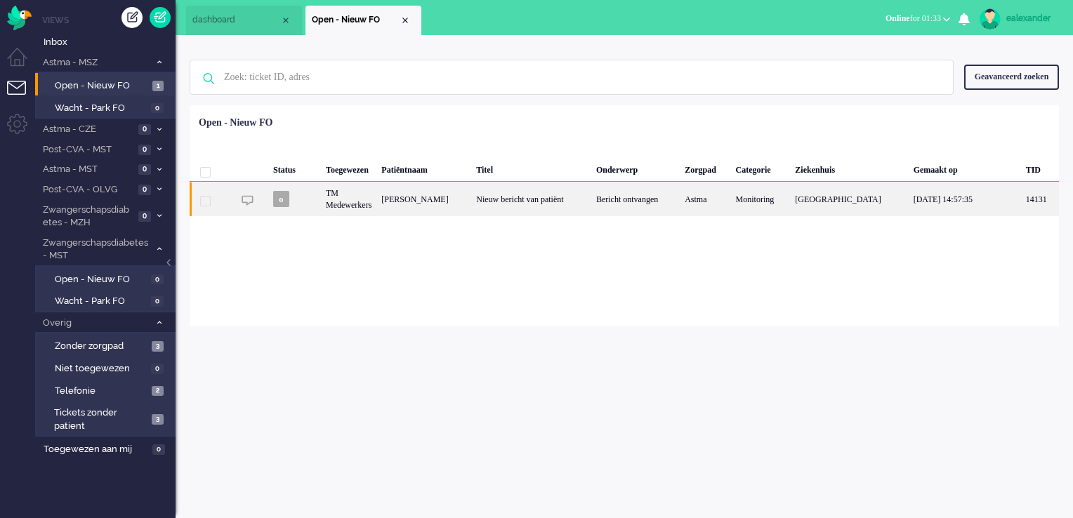
click at [568, 210] on div "Nieuw bericht van patiënt" at bounding box center [531, 199] width 120 height 34
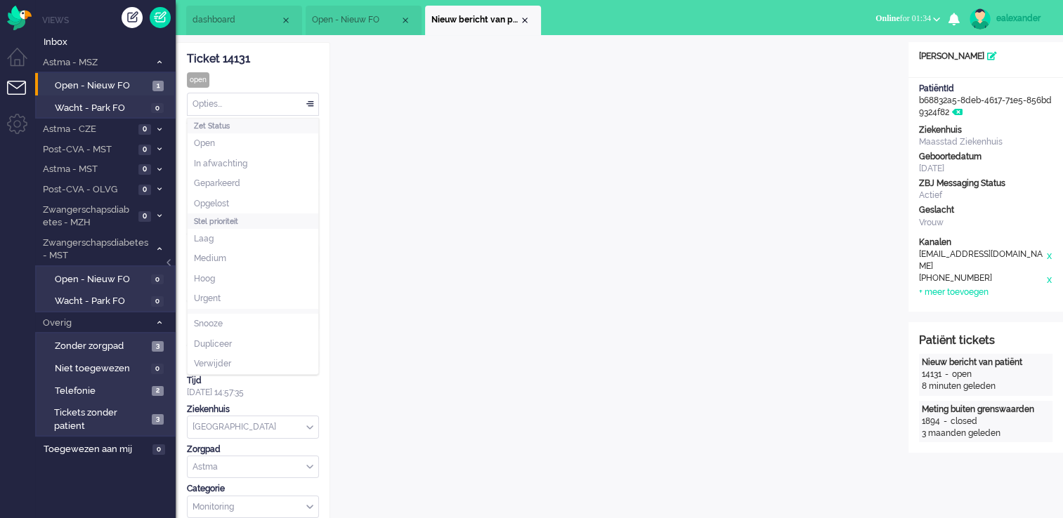
click at [310, 100] on div "Opties..." at bounding box center [253, 104] width 131 height 22
click at [290, 203] on li "Opgelost" at bounding box center [253, 204] width 131 height 20
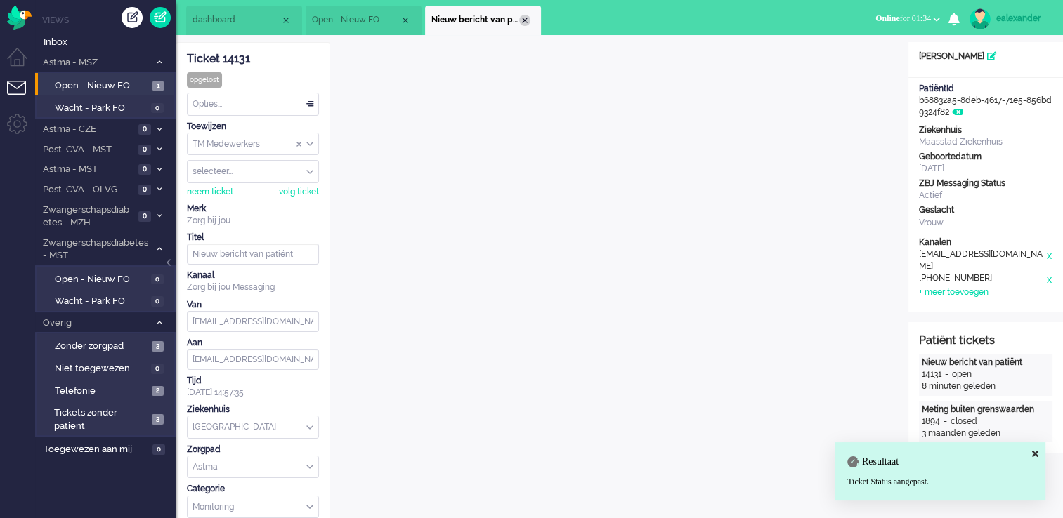
click at [525, 19] on div "Close tab" at bounding box center [524, 20] width 11 height 11
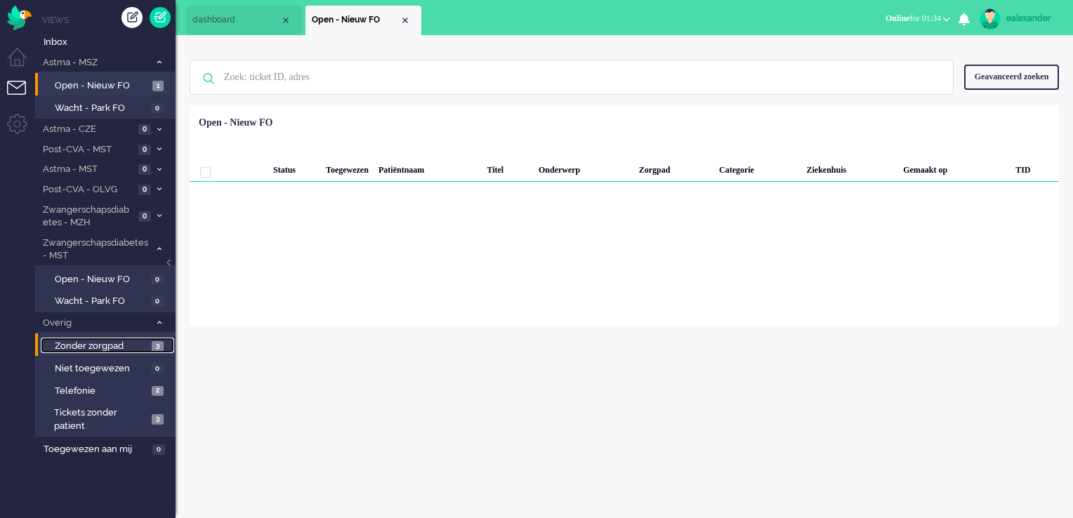
click at [152, 339] on link "Zonder zorgpad 3" at bounding box center [107, 345] width 133 height 15
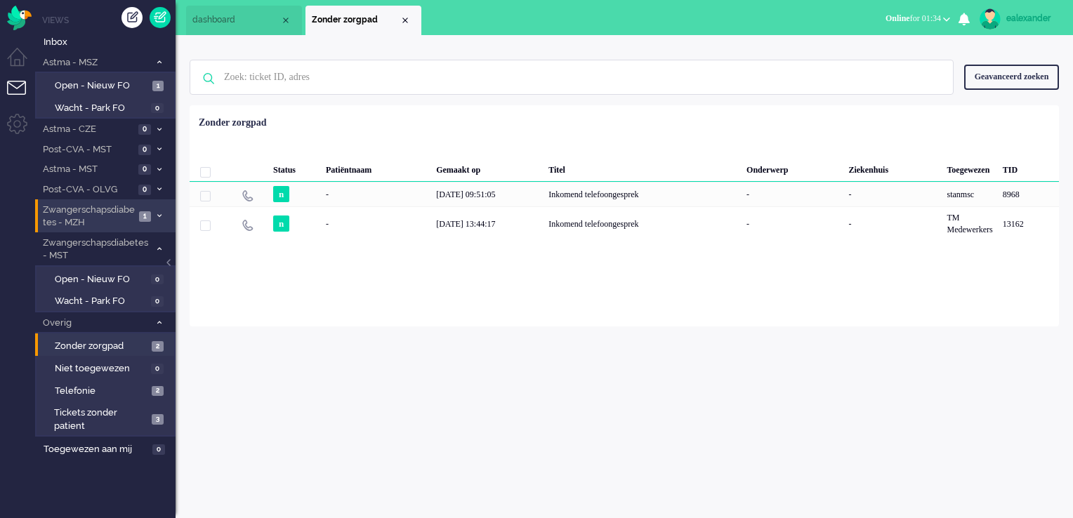
click at [124, 218] on span "Zwangerschapsdiabetes - MZH" at bounding box center [88, 217] width 94 height 26
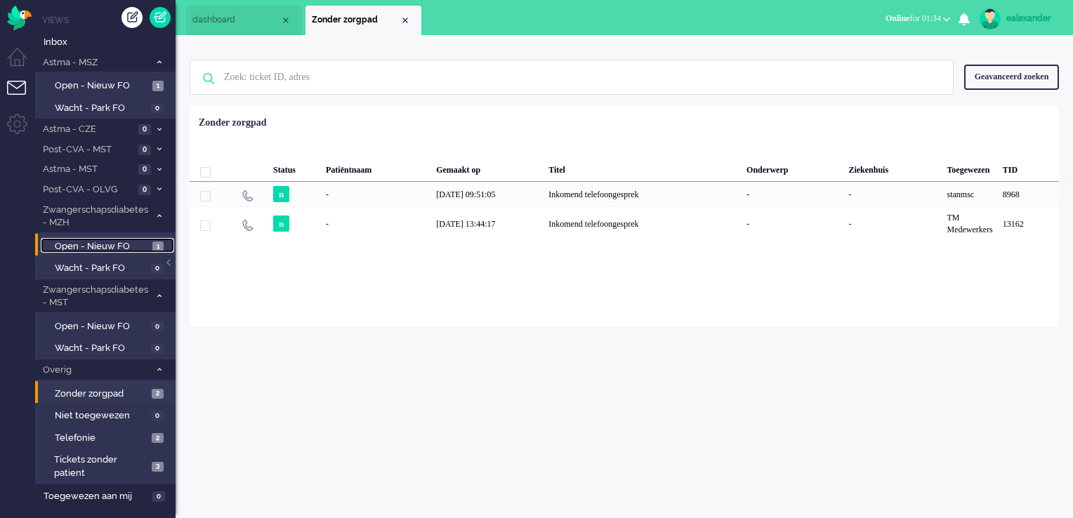
click at [136, 249] on span "Open - Nieuw FO" at bounding box center [102, 246] width 94 height 13
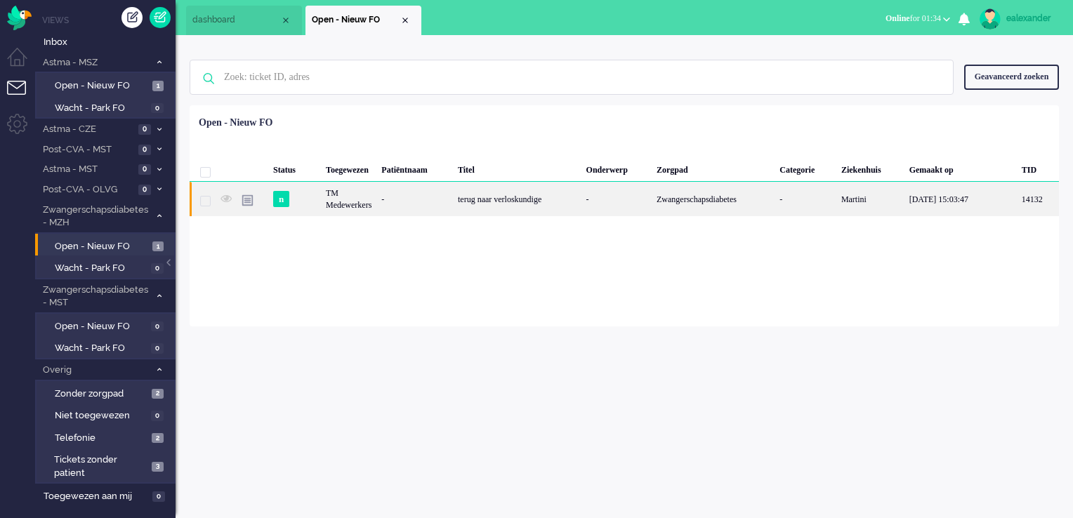
click at [607, 209] on div "-" at bounding box center [617, 199] width 70 height 34
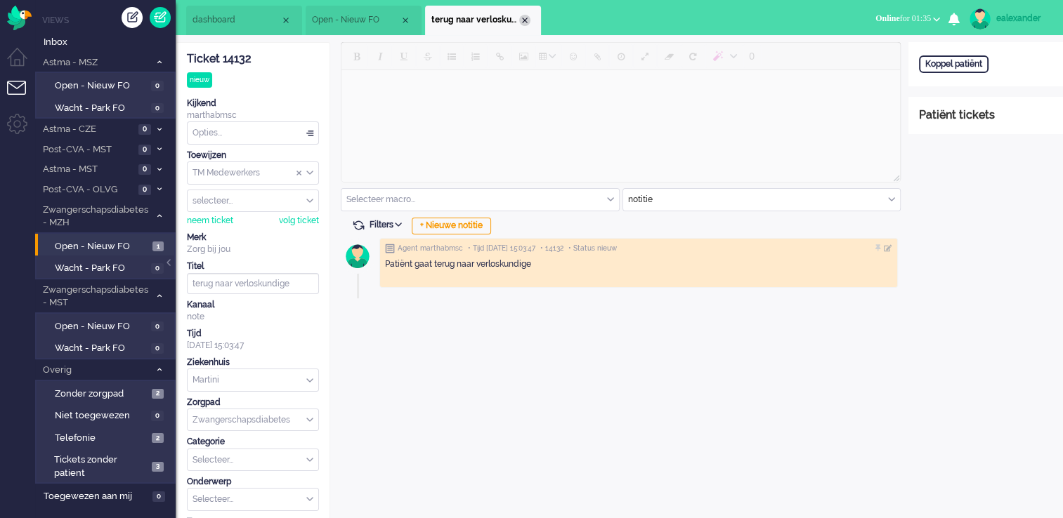
click at [524, 18] on div "Close tab" at bounding box center [524, 20] width 11 height 11
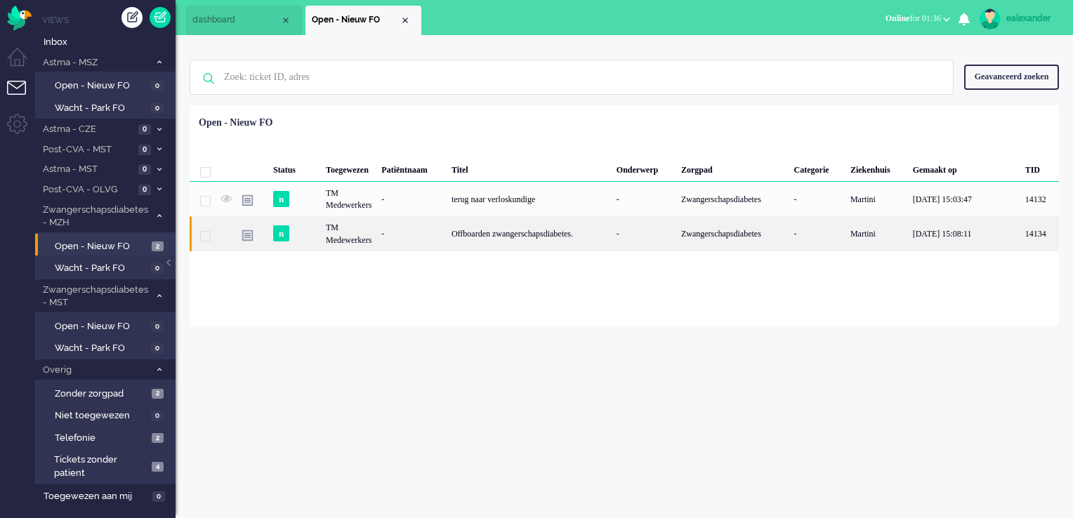
click at [621, 240] on div "-" at bounding box center [644, 233] width 65 height 34
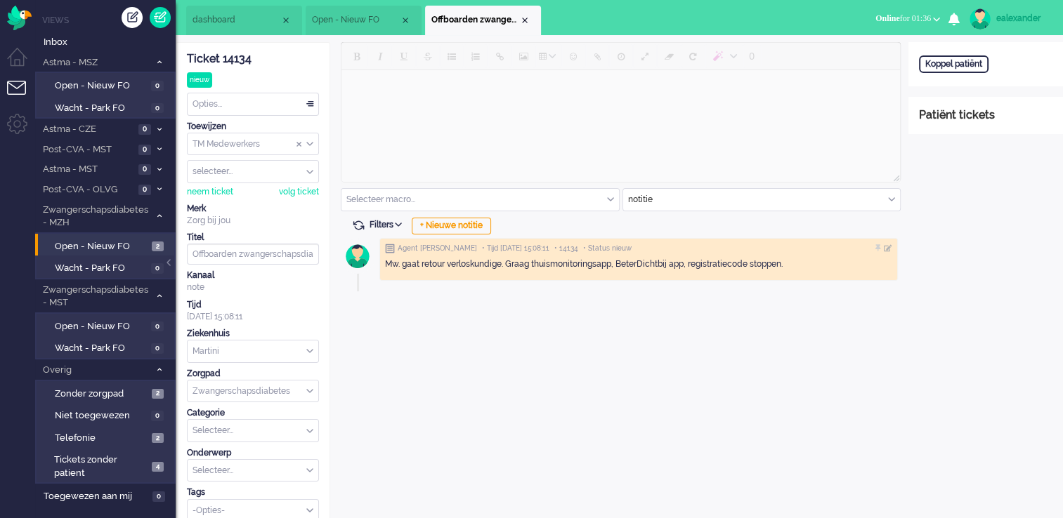
click at [355, 22] on span "Open - Nieuw FO" at bounding box center [356, 20] width 88 height 12
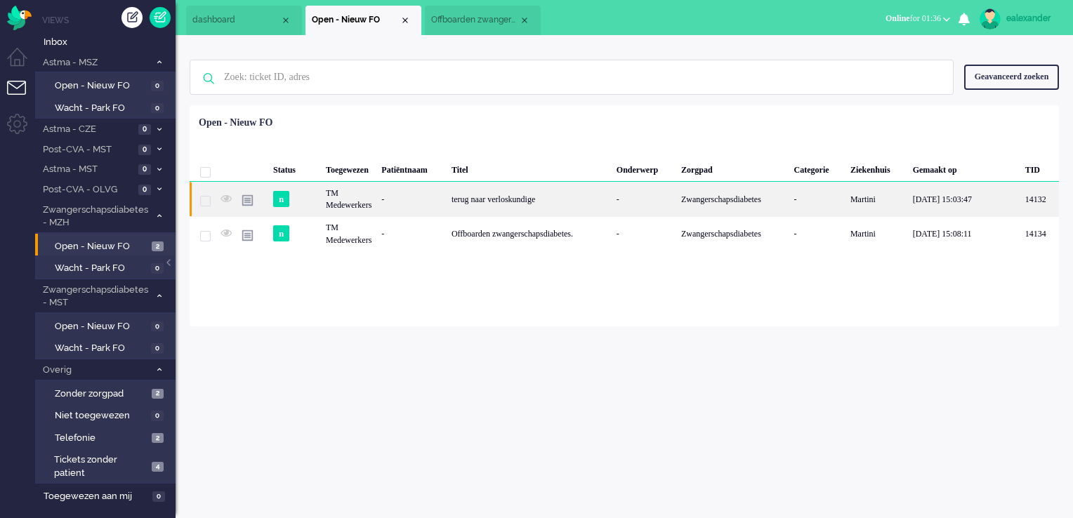
click at [552, 204] on div "terug naar verloskundige" at bounding box center [529, 199] width 165 height 34
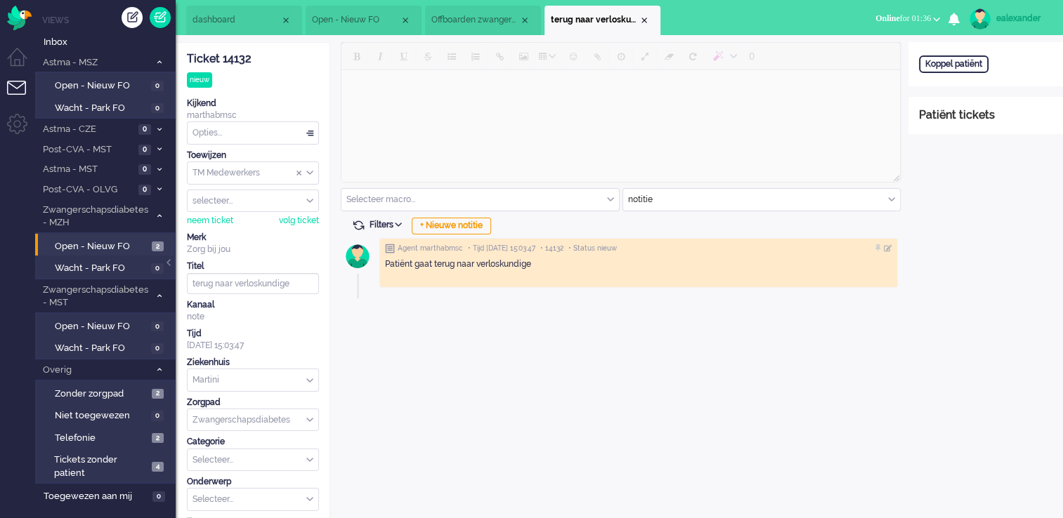
click at [447, 11] on li "Offboarden zwangerschapsdiabetes." at bounding box center [483, 21] width 116 height 30
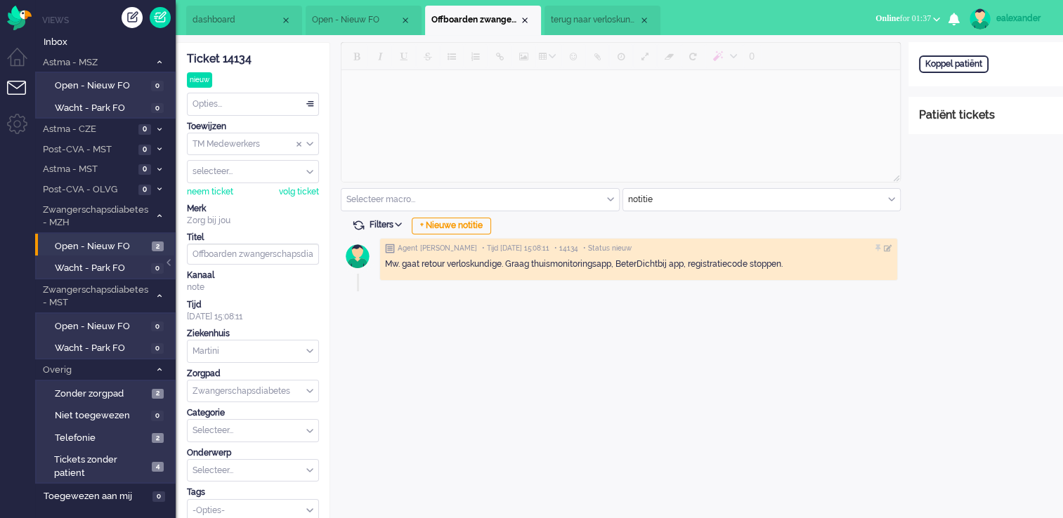
click at [585, 32] on li "terug naar verloskundige" at bounding box center [602, 21] width 116 height 30
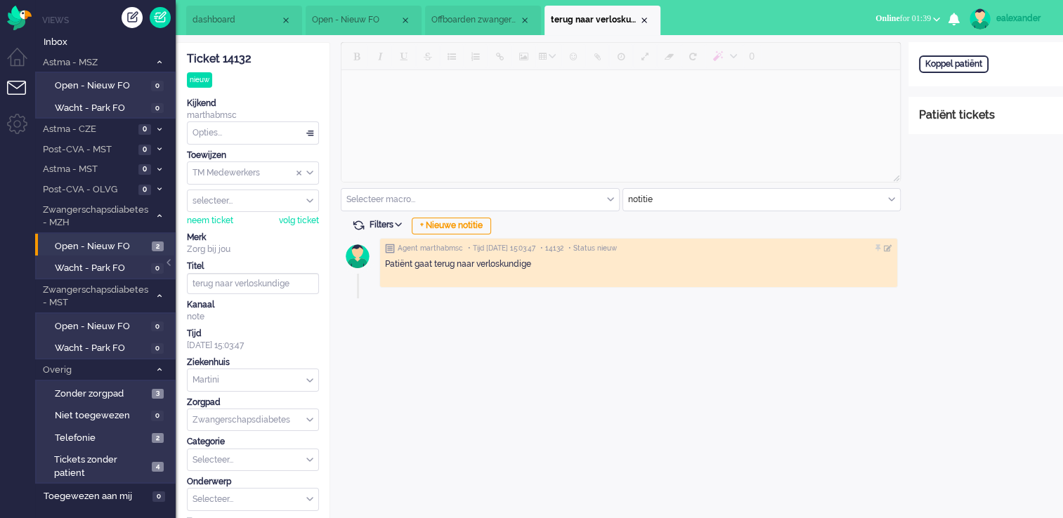
click at [478, 11] on li "Offboarden zwangerschapsdiabetes." at bounding box center [483, 21] width 116 height 30
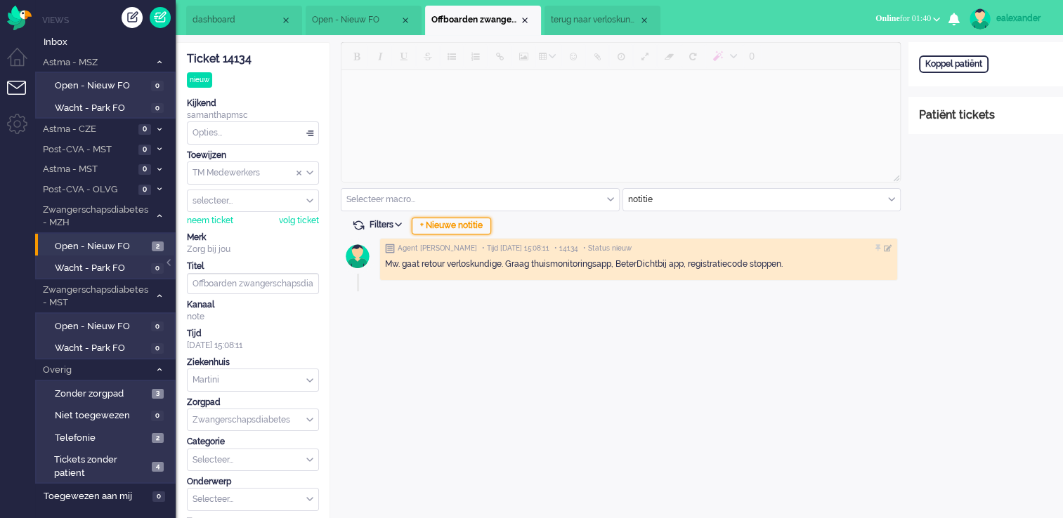
click at [478, 223] on div "+ Nieuwe notitie" at bounding box center [451, 226] width 79 height 17
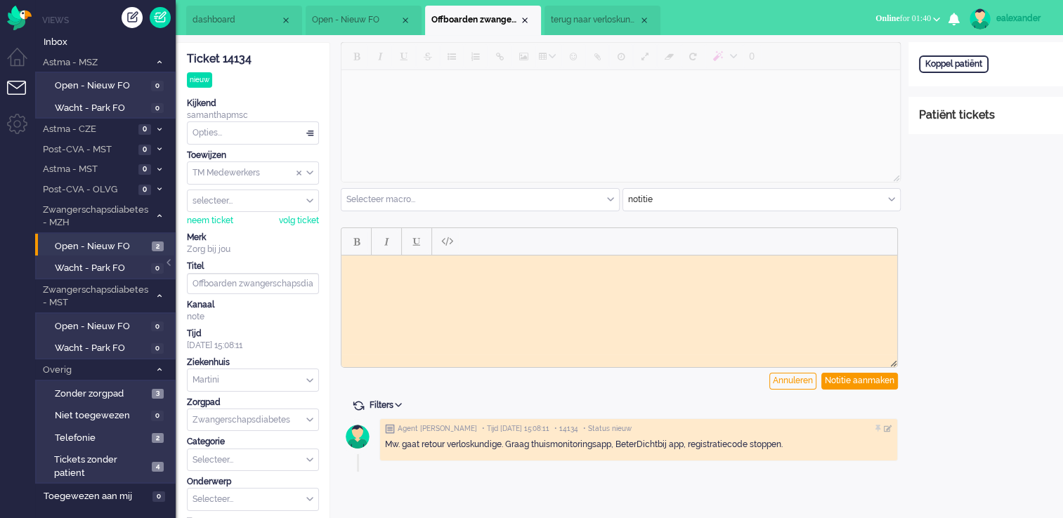
click at [407, 277] on html at bounding box center [619, 266] width 556 height 22
click at [857, 382] on div "Notitie aanmaken" at bounding box center [859, 381] width 77 height 17
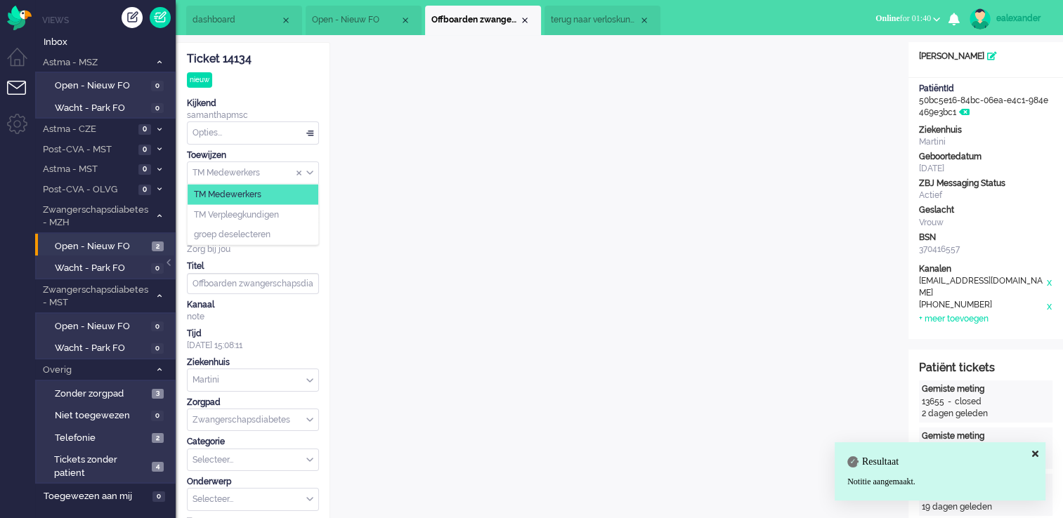
click at [312, 174] on div "TM Medewerkers" at bounding box center [253, 173] width 131 height 22
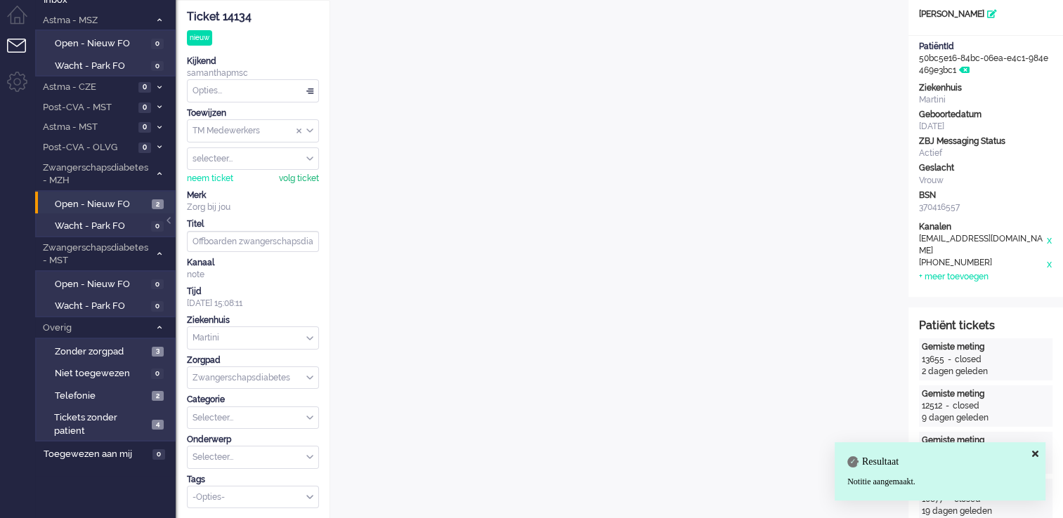
click at [312, 173] on div "volg ticket" at bounding box center [299, 179] width 40 height 12
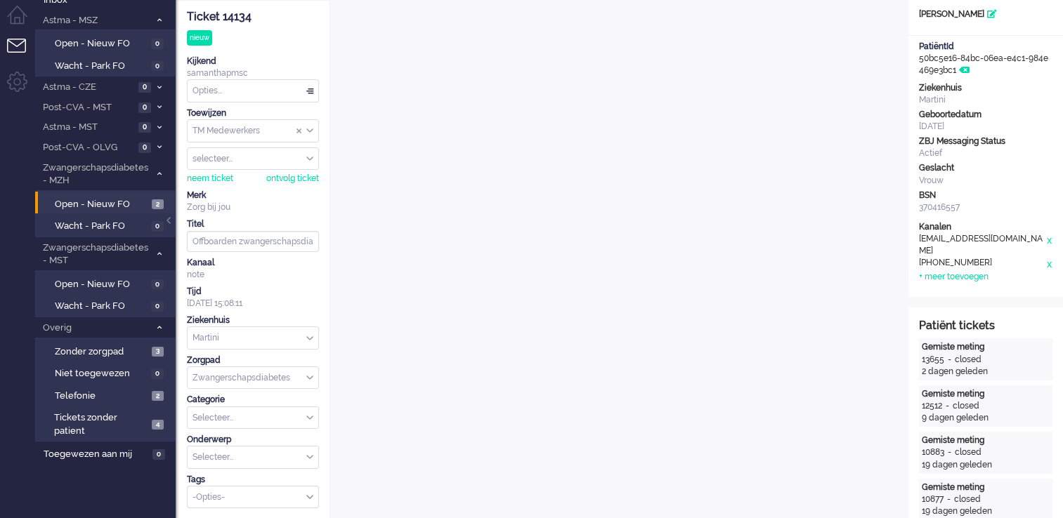
drag, startPoint x: 308, startPoint y: 174, endPoint x: 341, endPoint y: 174, distance: 32.3
click at [308, 174] on div "ontvolg ticket" at bounding box center [292, 179] width 53 height 12
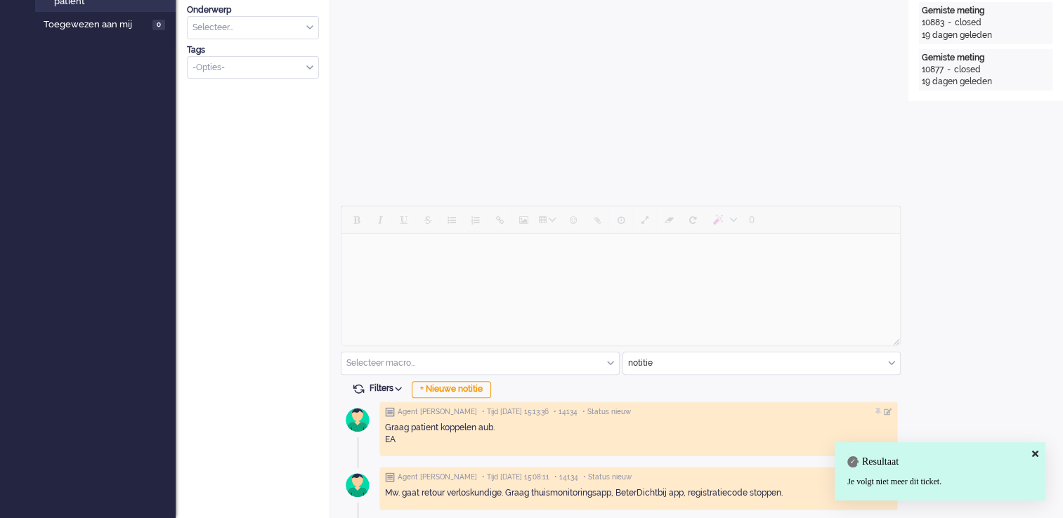
scroll to position [474, 0]
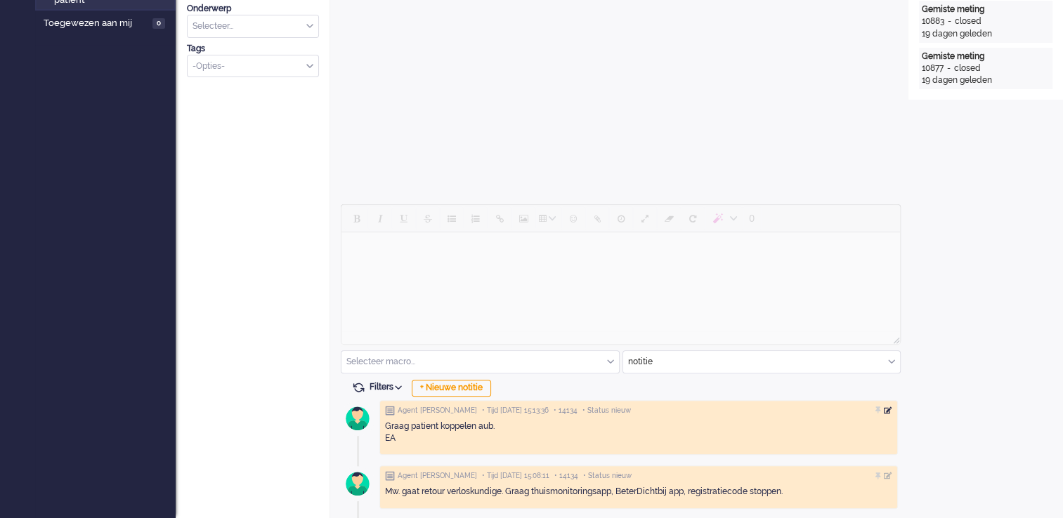
click at [889, 410] on div at bounding box center [888, 411] width 8 height 8
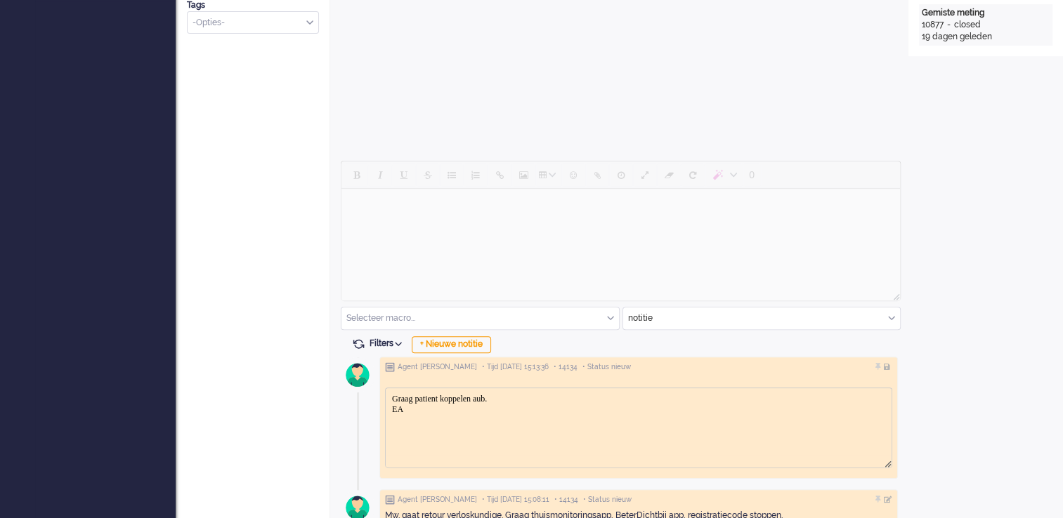
scroll to position [540, 0]
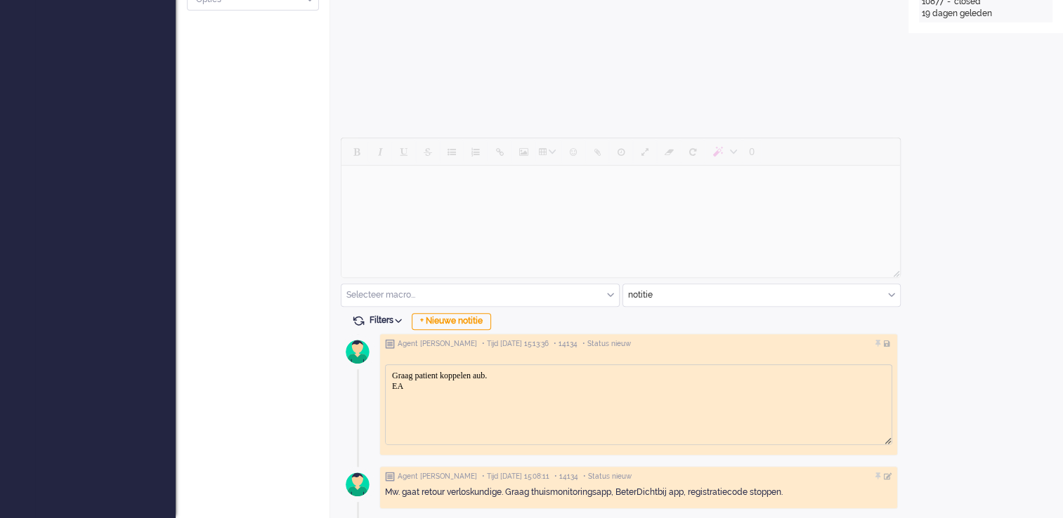
click at [540, 379] on body "Graag patient koppelen aub. EA" at bounding box center [638, 380] width 495 height 21
click at [958, 204] on div "Open custom software Patiëntnaam Giulia Trentacosti PatiëntId 50bc5e16-84bc-06e…" at bounding box center [985, 11] width 155 height 1018
click at [885, 343] on div at bounding box center [888, 344] width 8 height 8
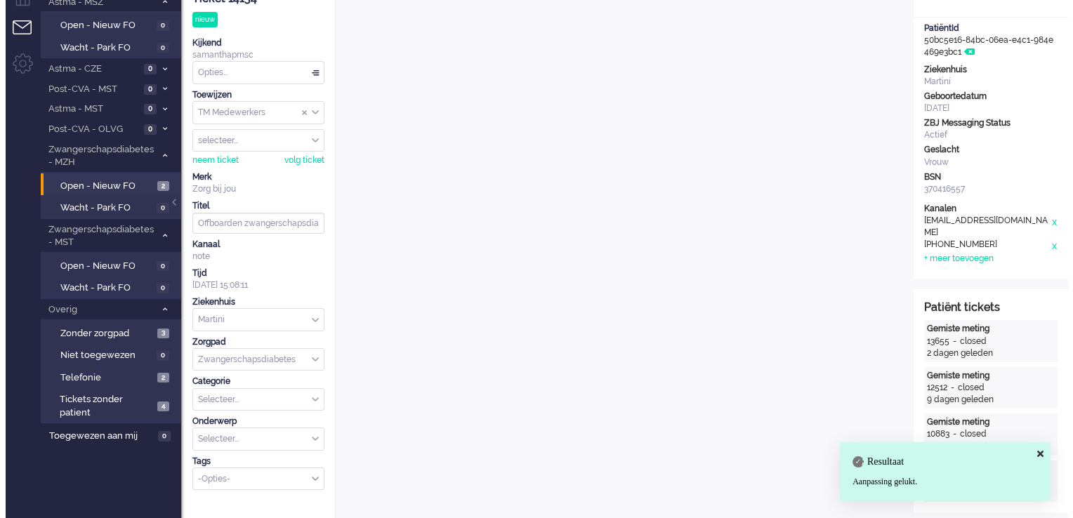
scroll to position [0, 0]
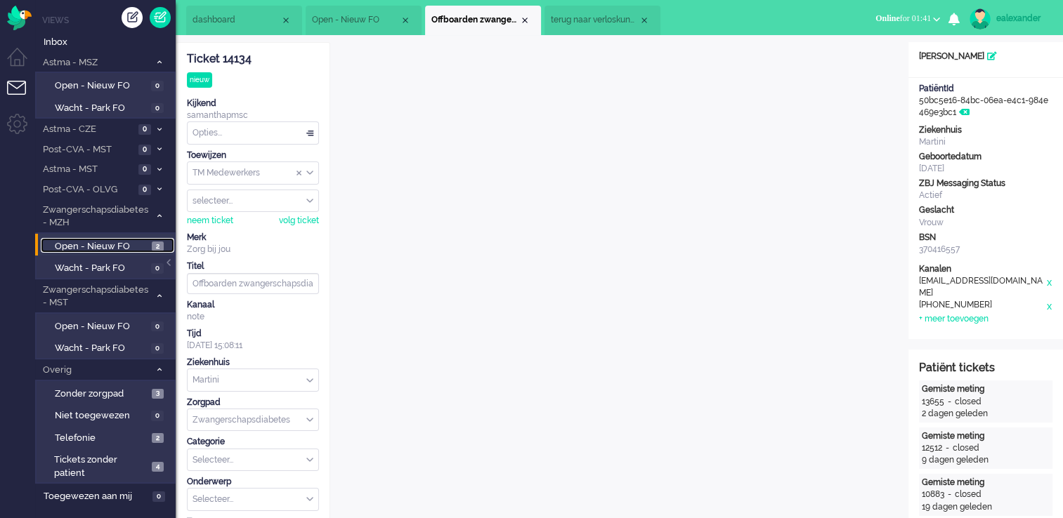
click at [129, 244] on span "Open - Nieuw FO" at bounding box center [101, 246] width 93 height 13
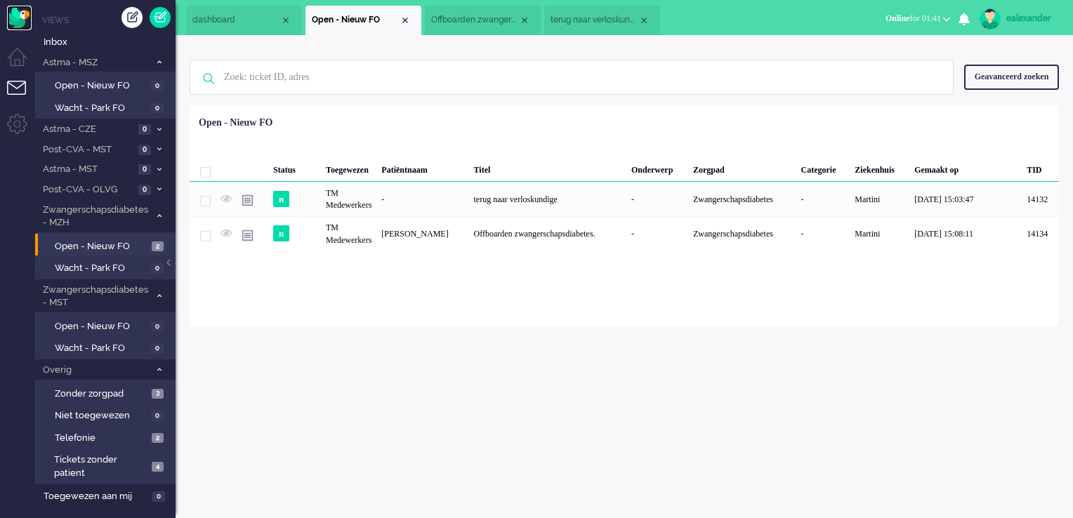
click at [16, 12] on img "Omnidesk" at bounding box center [19, 18] width 25 height 25
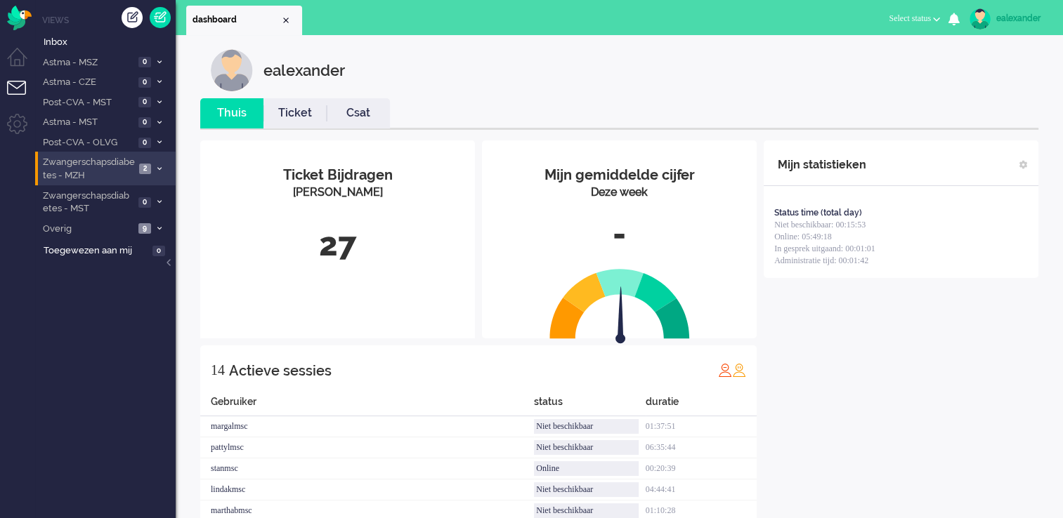
click at [149, 164] on span "2" at bounding box center [145, 169] width 12 height 11
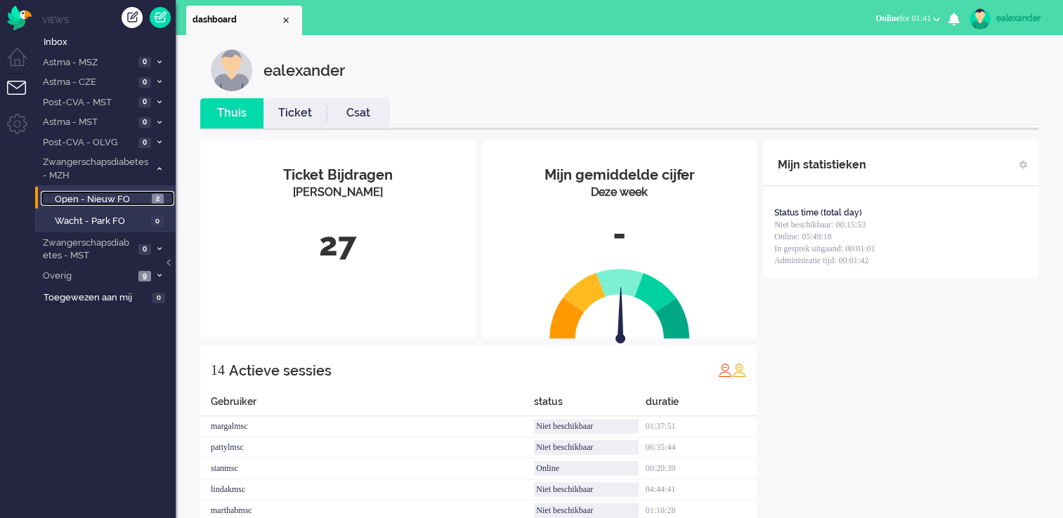
click at [152, 197] on span "2" at bounding box center [158, 199] width 12 height 11
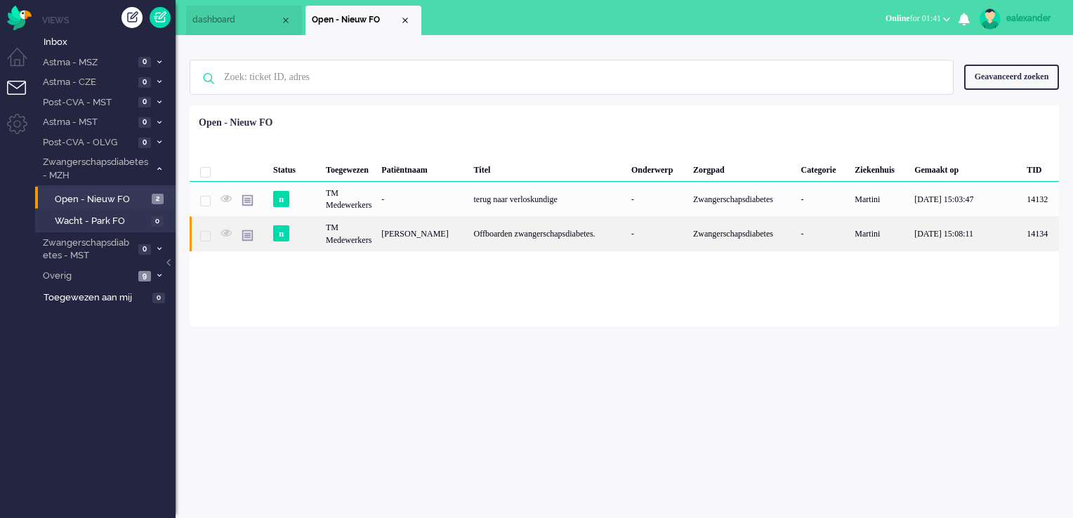
click at [533, 223] on div "Offboarden zwangerschapsdiabetes." at bounding box center [547, 233] width 157 height 34
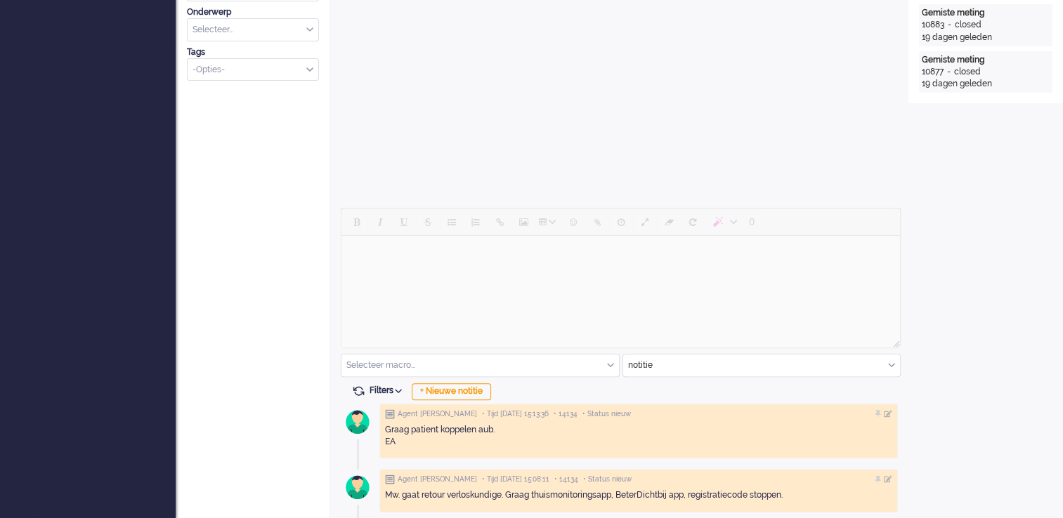
scroll to position [474, 0]
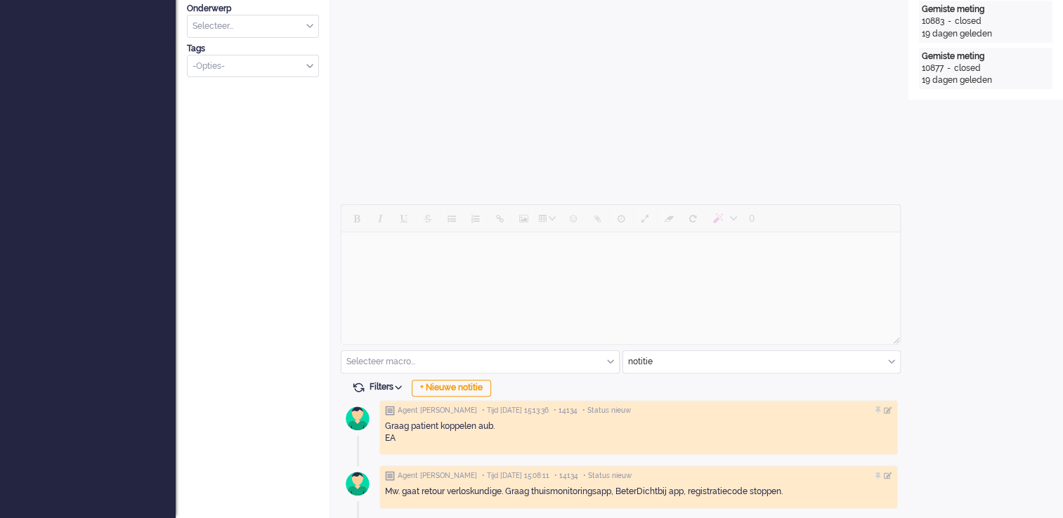
drag, startPoint x: 417, startPoint y: 412, endPoint x: 530, endPoint y: 445, distance: 117.8
click at [530, 445] on div "Graag patient koppelen aub. EA" at bounding box center [638, 433] width 507 height 34
click at [888, 409] on div at bounding box center [888, 411] width 8 height 8
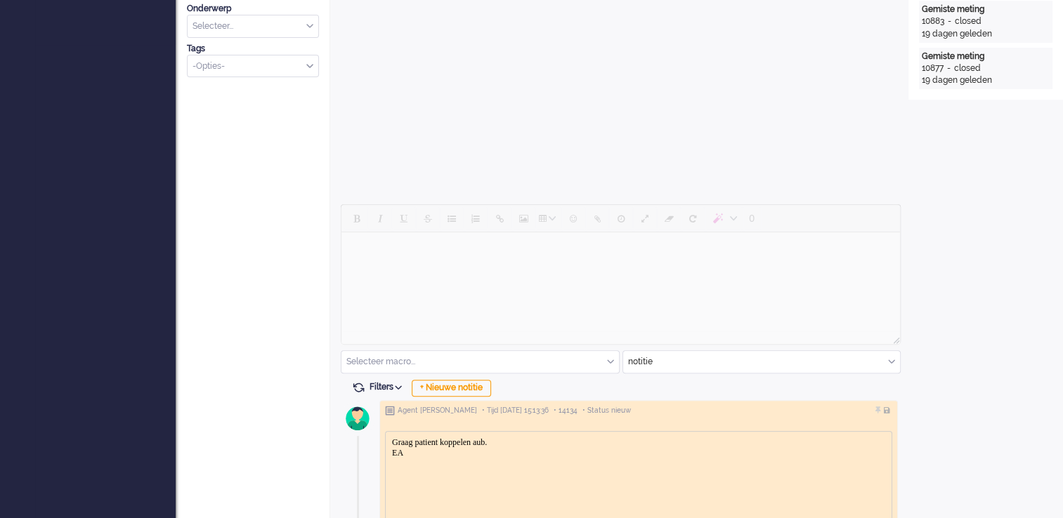
scroll to position [0, 0]
drag, startPoint x: 421, startPoint y: 458, endPoint x: 771, endPoint y: 882, distance: 549.4
click at [386, 451] on html "Graag patient koppelen aub. EA" at bounding box center [639, 448] width 506 height 32
drag, startPoint x: 405, startPoint y: 451, endPoint x: 384, endPoint y: 429, distance: 30.3
click at [386, 432] on html "Graag patient koppelen aub. EA" at bounding box center [639, 448] width 506 height 32
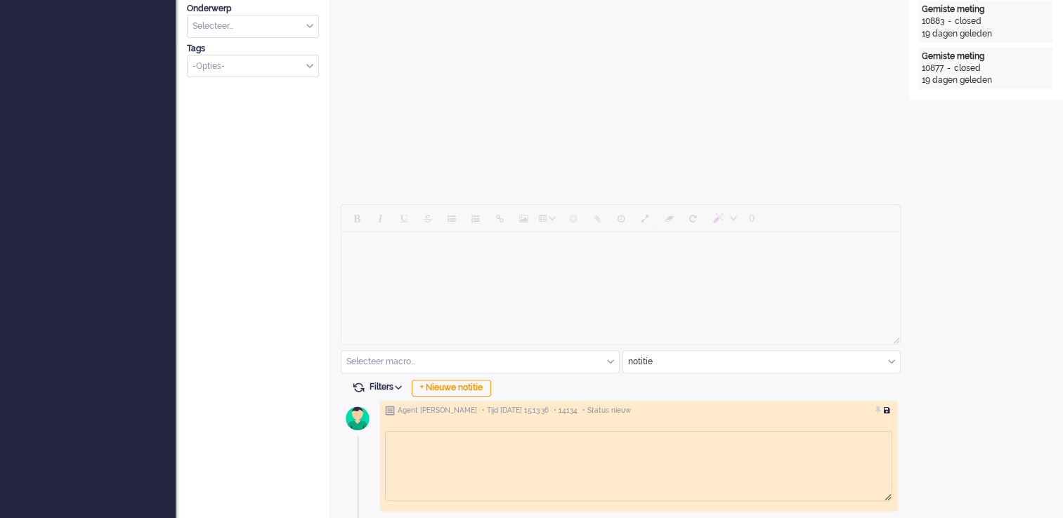
click at [887, 409] on div at bounding box center [888, 411] width 8 height 8
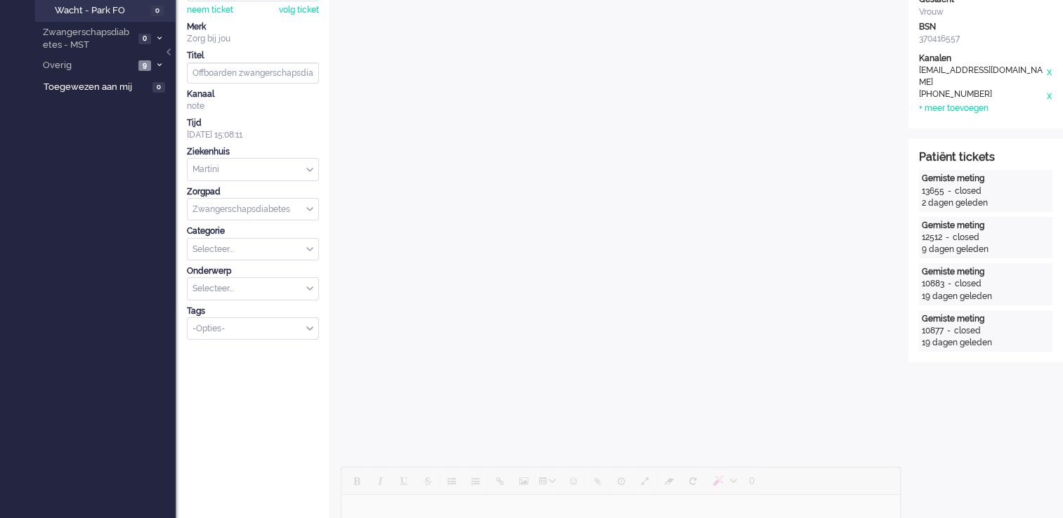
scroll to position [422, 0]
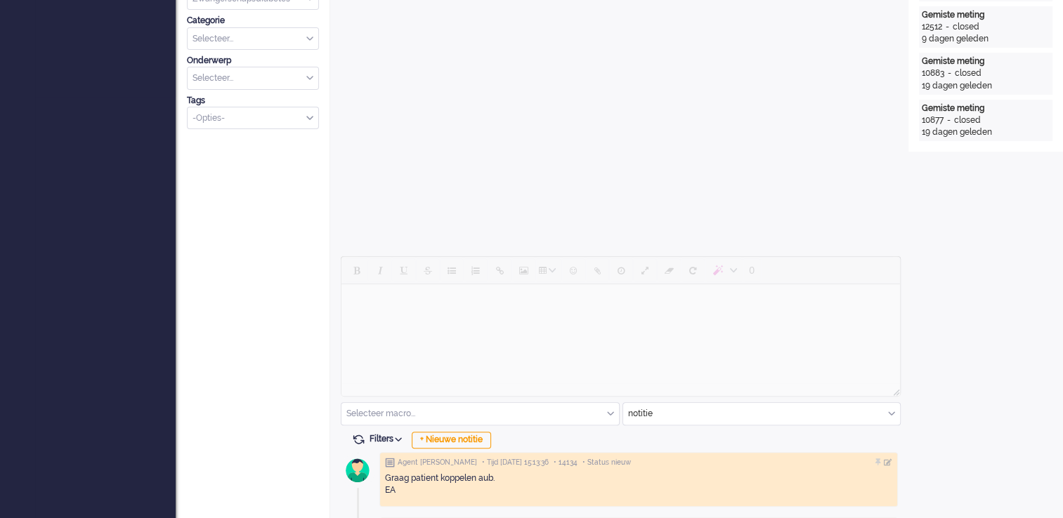
drag, startPoint x: 891, startPoint y: 414, endPoint x: 871, endPoint y: 416, distance: 19.8
click at [892, 414] on div "notitie" at bounding box center [761, 414] width 277 height 22
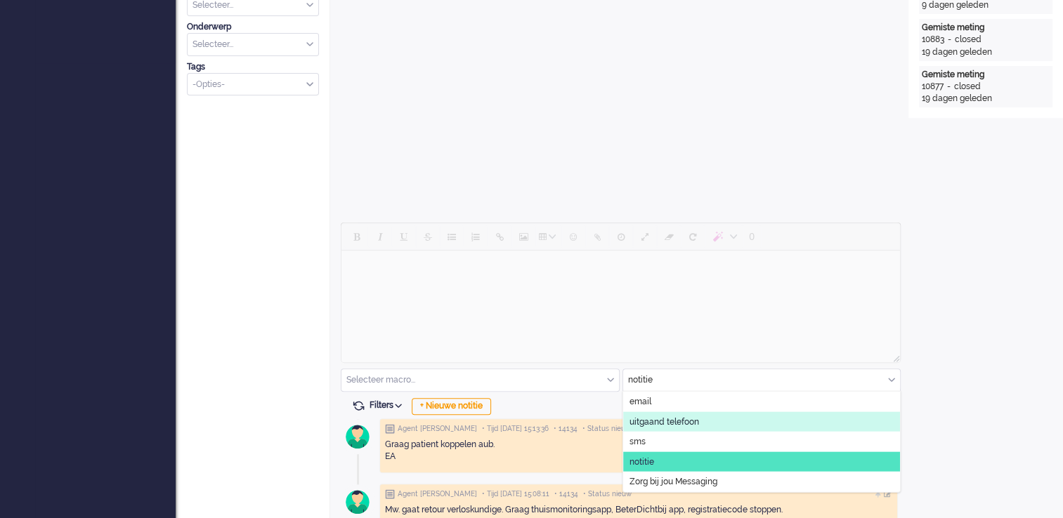
scroll to position [474, 0]
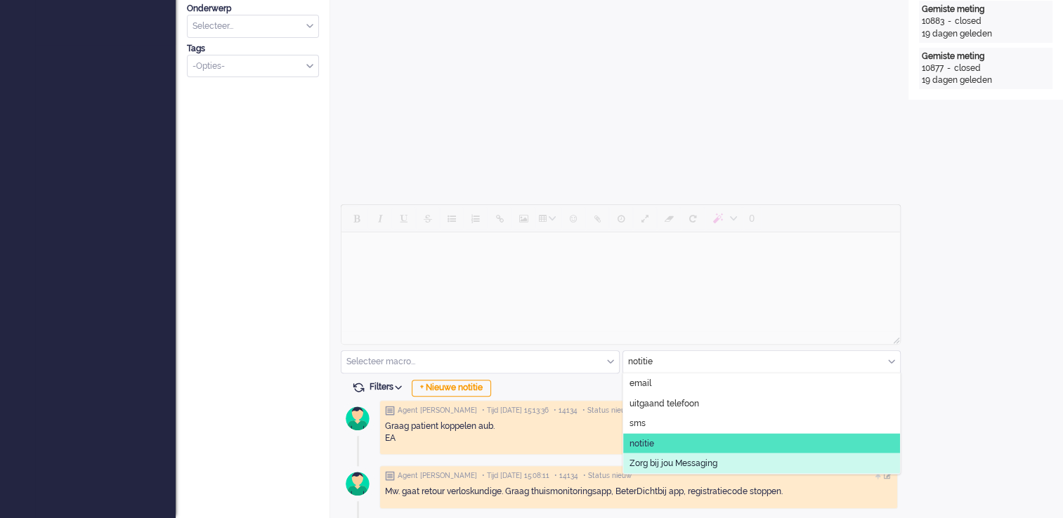
click at [756, 464] on li "Zorg bij jou Messaging" at bounding box center [761, 464] width 277 height 20
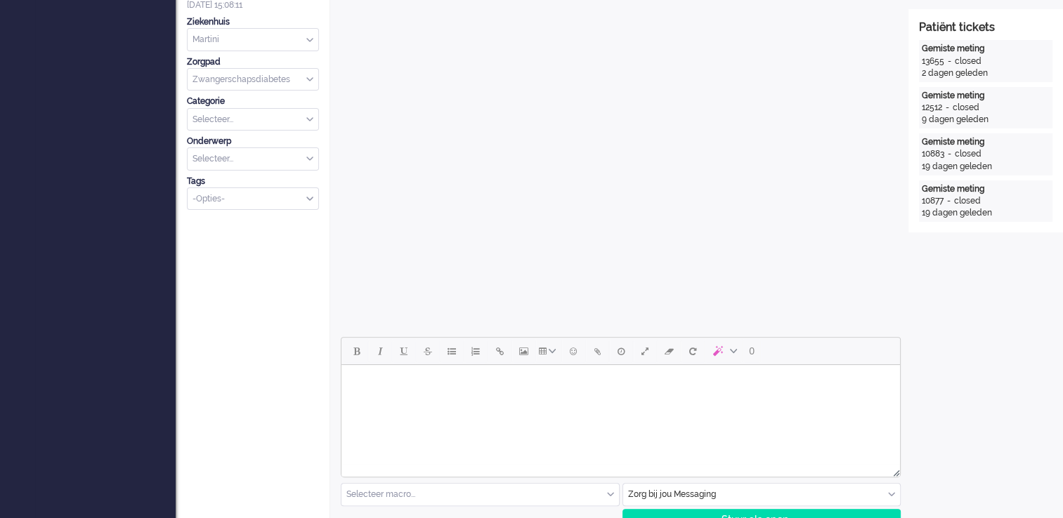
scroll to position [333, 0]
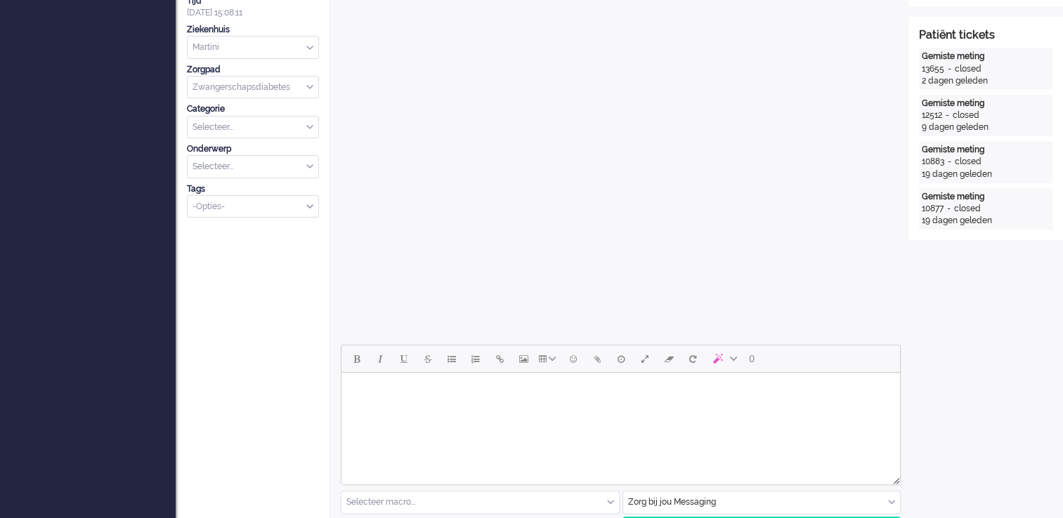
click at [684, 407] on html at bounding box center [620, 391] width 559 height 36
click at [377, 393] on body "Goodafternoon" at bounding box center [620, 391] width 547 height 25
click at [442, 394] on body "Good afternoon" at bounding box center [620, 391] width 547 height 25
click at [564, 414] on body "Good afternoon, You can call Mediq Direct to order the teststrips" at bounding box center [620, 402] width 547 height 46
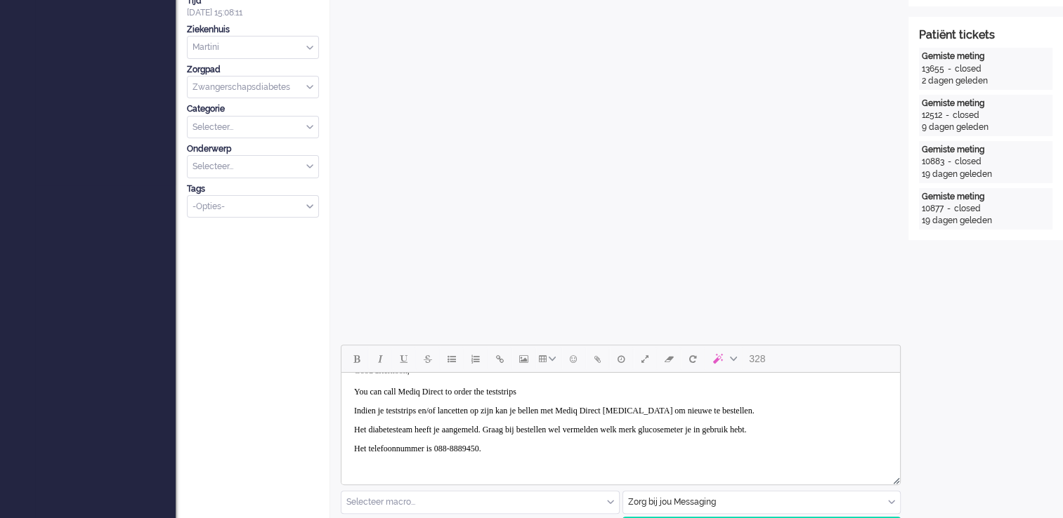
scroll to position [30, 0]
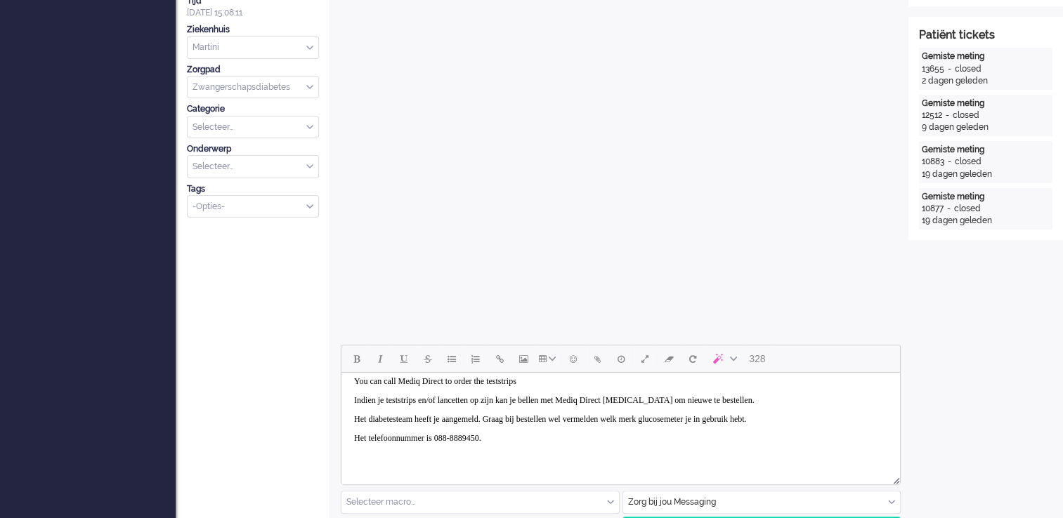
click at [535, 438] on p "Het telefoonnummer is 088-8889450." at bounding box center [620, 438] width 533 height 11
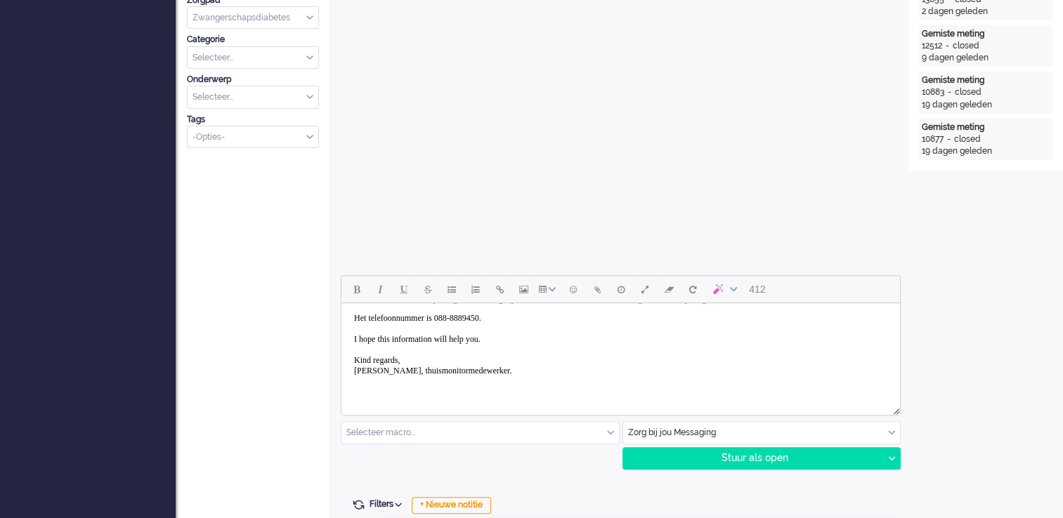
scroll to position [403, 0]
drag, startPoint x: 752, startPoint y: 459, endPoint x: 927, endPoint y: 437, distance: 176.4
click at [752, 459] on div "Stuur als open" at bounding box center [753, 458] width 260 height 21
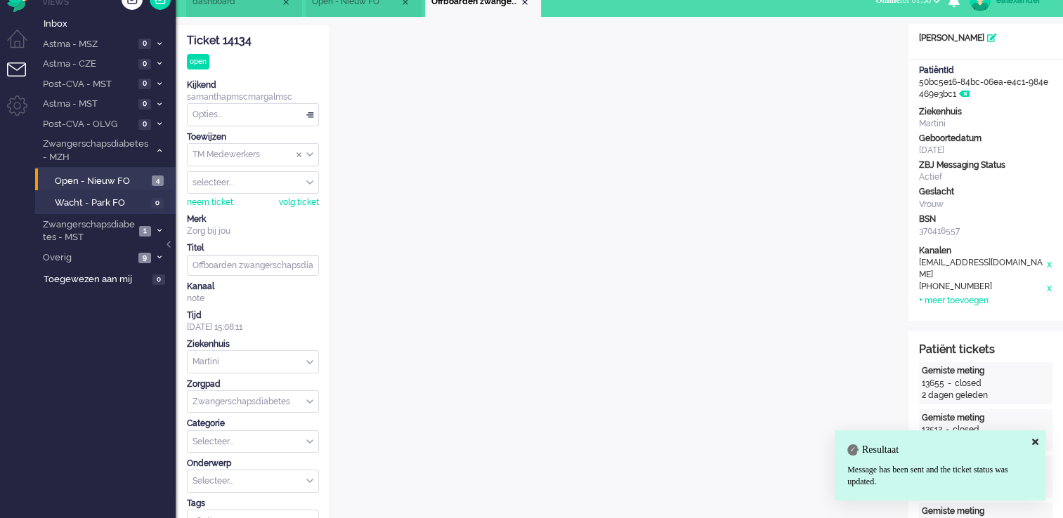
scroll to position [0, 0]
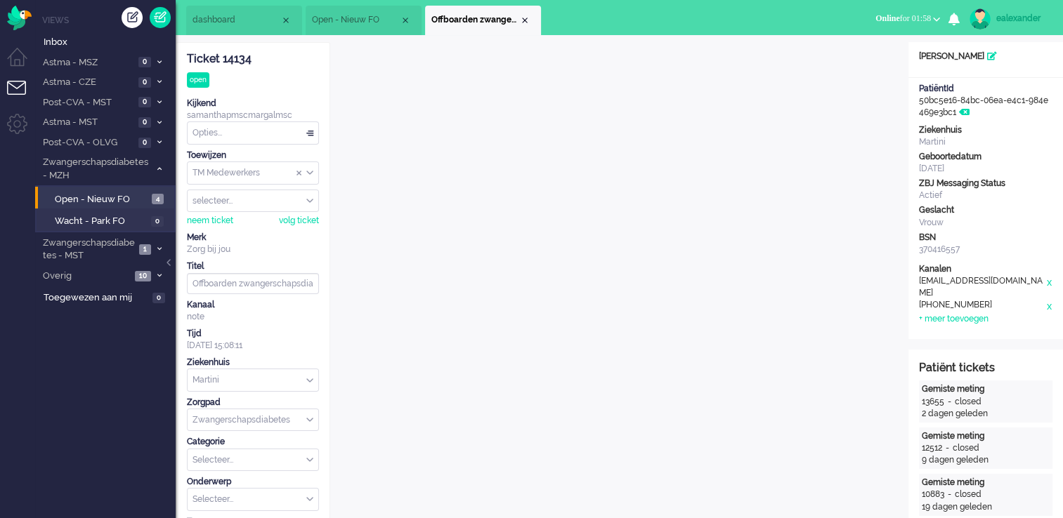
drag, startPoint x: 252, startPoint y: 58, endPoint x: 189, endPoint y: 58, distance: 62.5
click at [189, 58] on div "Ticket 14134" at bounding box center [253, 59] width 132 height 16
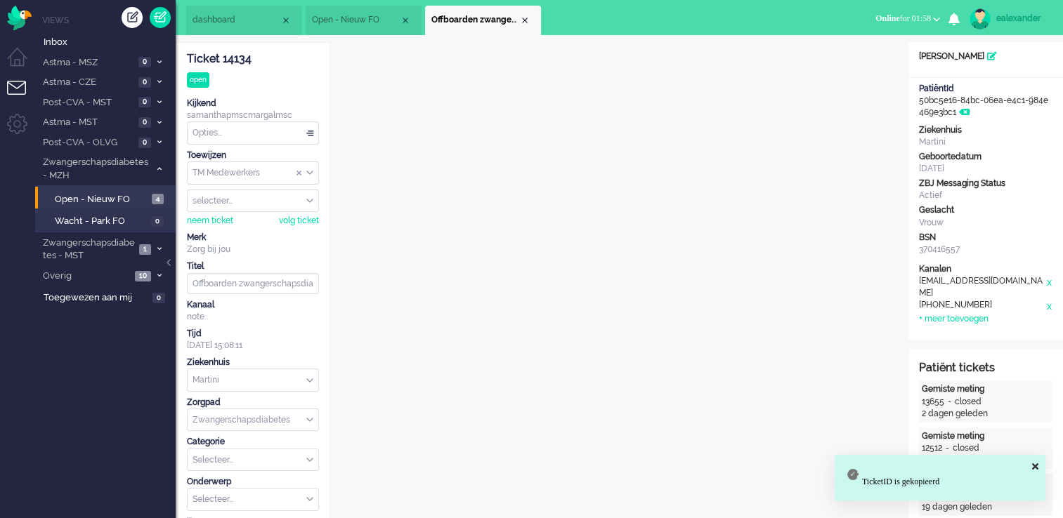
copy div "Ticket 14134"
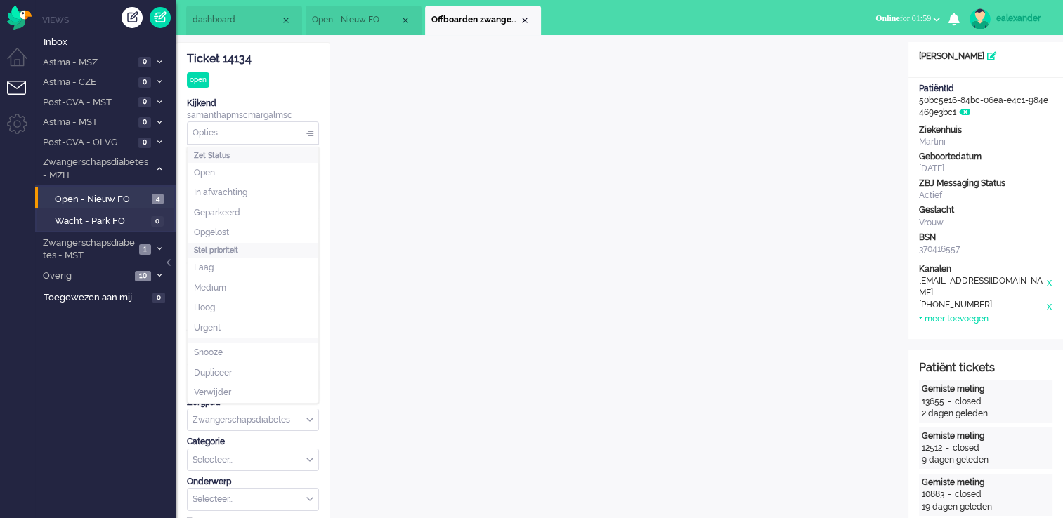
drag, startPoint x: 307, startPoint y: 130, endPoint x: 301, endPoint y: 142, distance: 13.5
click at [308, 130] on div "Opties..." at bounding box center [253, 133] width 131 height 22
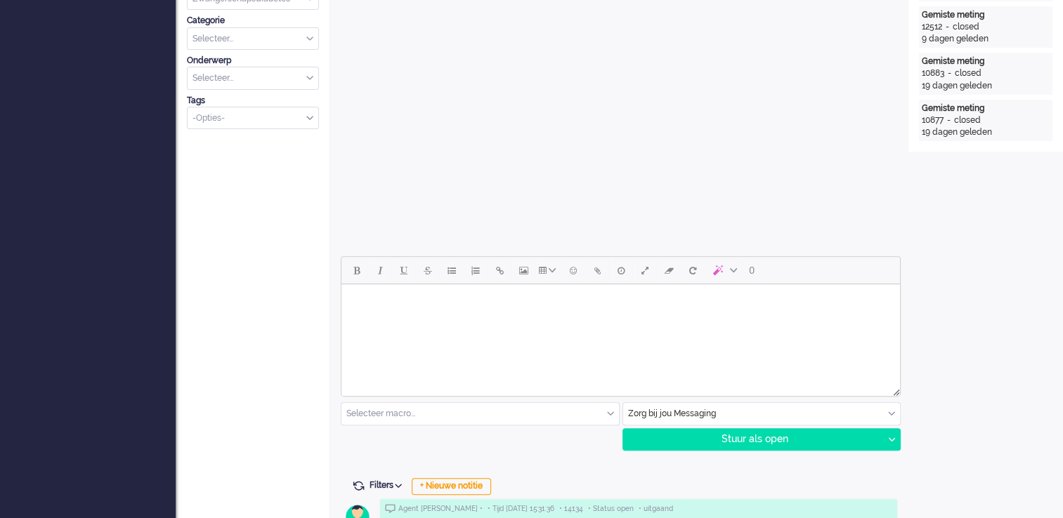
scroll to position [562, 0]
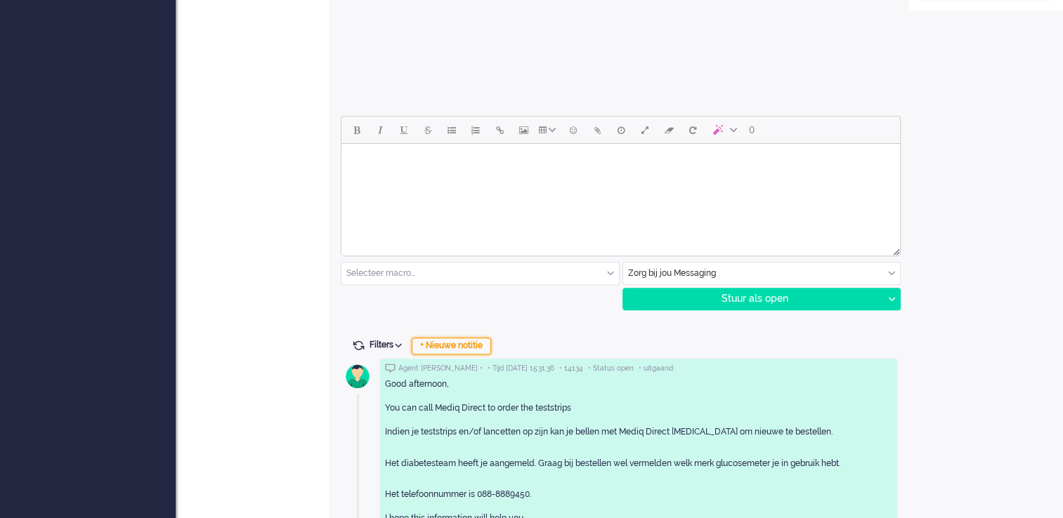
click at [459, 344] on div "+ Nieuwe notitie" at bounding box center [451, 346] width 79 height 17
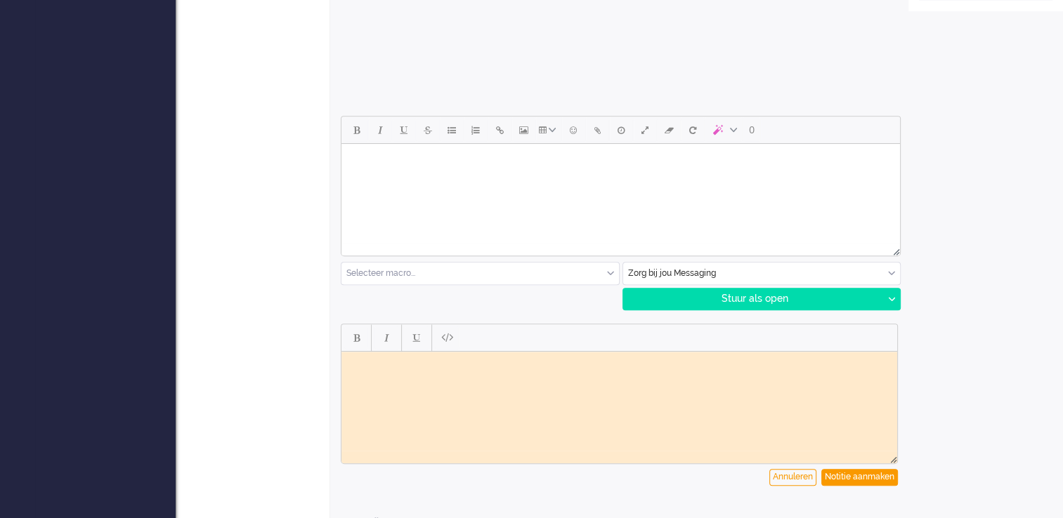
scroll to position [0, 0]
click at [497, 373] on html at bounding box center [619, 362] width 556 height 22
click at [880, 482] on div "Notitie aanmaken" at bounding box center [859, 477] width 77 height 17
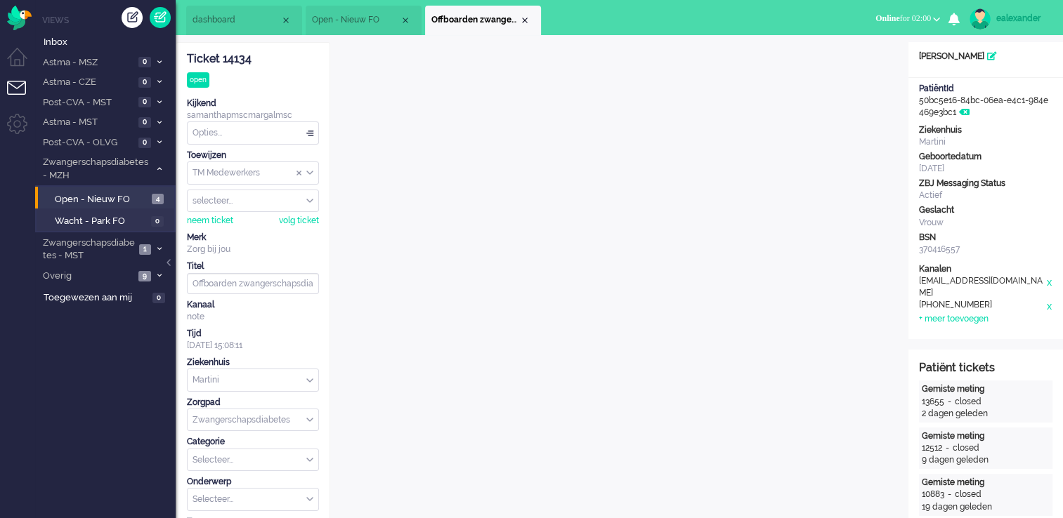
click at [311, 134] on div "Opties..." at bounding box center [253, 133] width 131 height 22
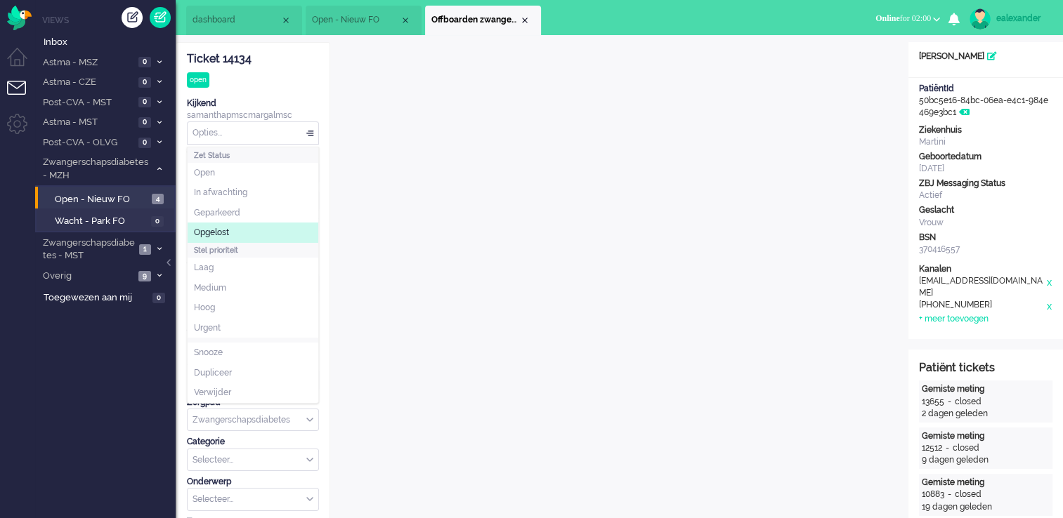
click at [267, 237] on li "Opgelost" at bounding box center [253, 233] width 131 height 20
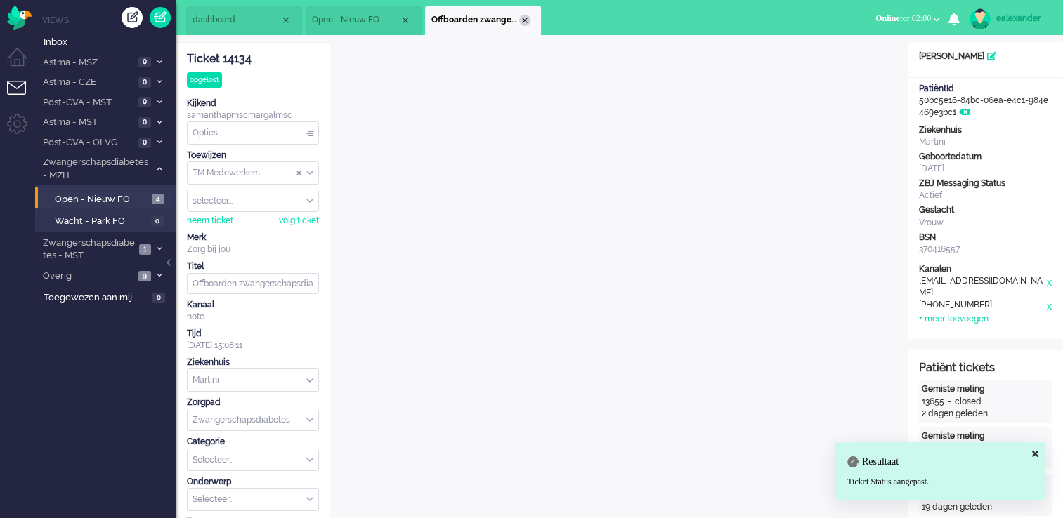
click at [525, 22] on div "Close tab" at bounding box center [524, 20] width 11 height 11
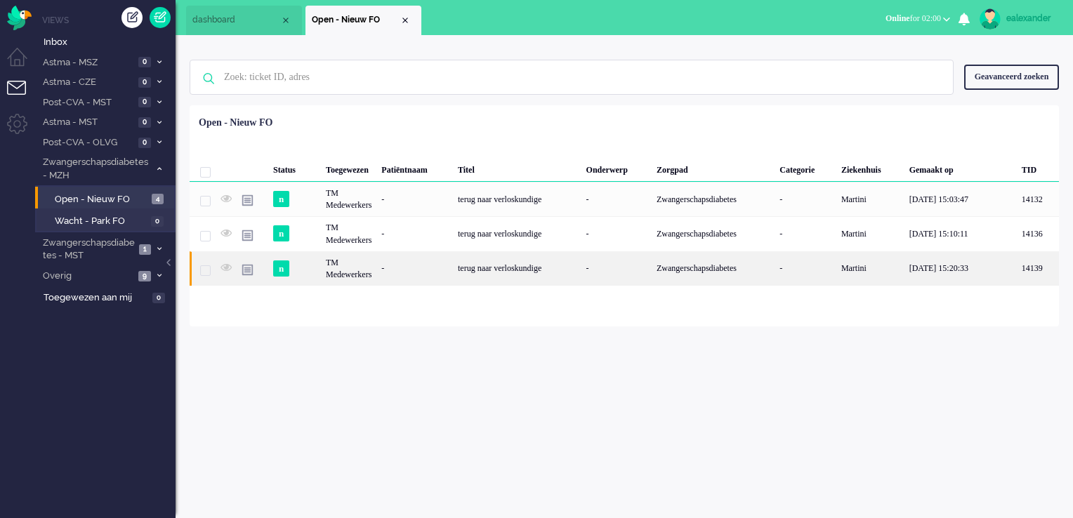
click at [861, 268] on div "Martini" at bounding box center [871, 269] width 68 height 34
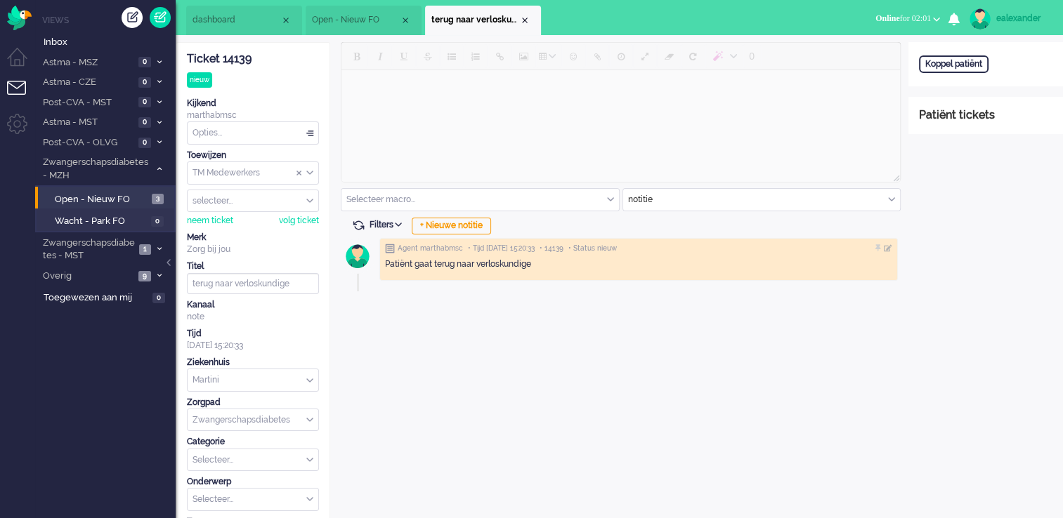
drag, startPoint x: 523, startPoint y: 18, endPoint x: 533, endPoint y: 25, distance: 12.5
click at [523, 18] on div "Close tab" at bounding box center [524, 20] width 11 height 11
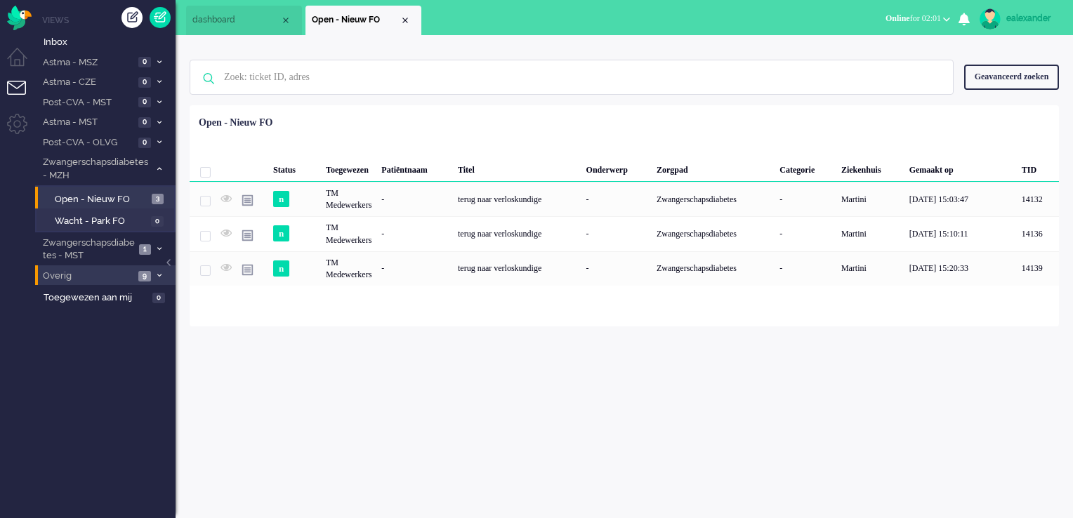
click at [145, 279] on span "9" at bounding box center [144, 276] width 13 height 11
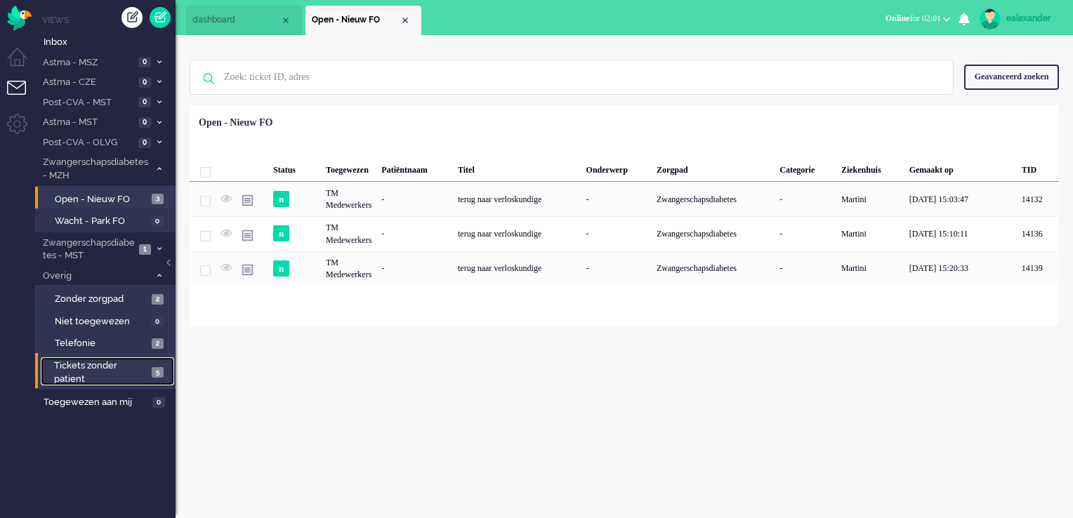
click at [146, 374] on span "Tickets zonder patient" at bounding box center [100, 373] width 93 height 26
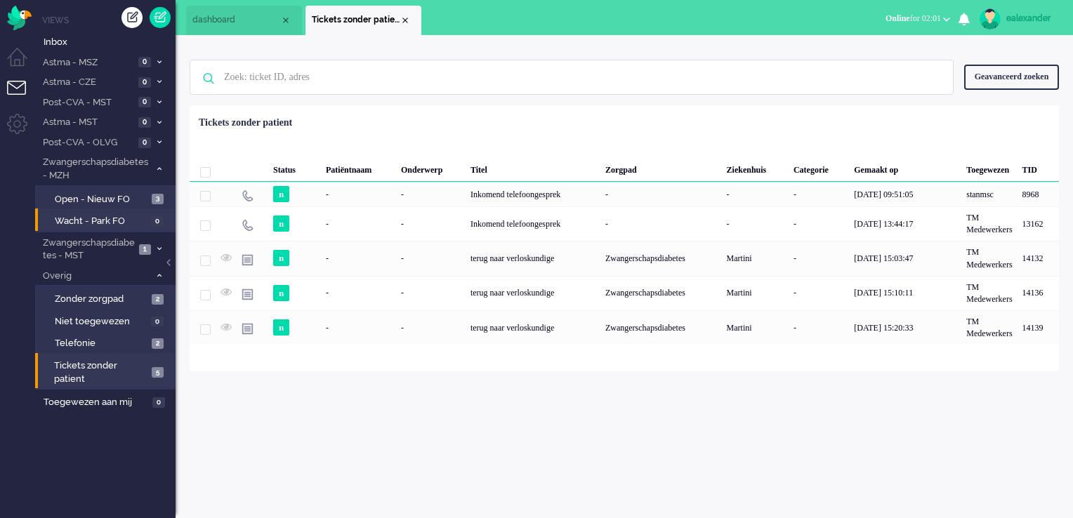
click at [129, 209] on li "Wacht - Park FO 0" at bounding box center [104, 220] width 139 height 22
drag, startPoint x: 133, startPoint y: 197, endPoint x: 148, endPoint y: 197, distance: 15.5
click at [133, 197] on span "Open - Nieuw FO" at bounding box center [101, 199] width 93 height 13
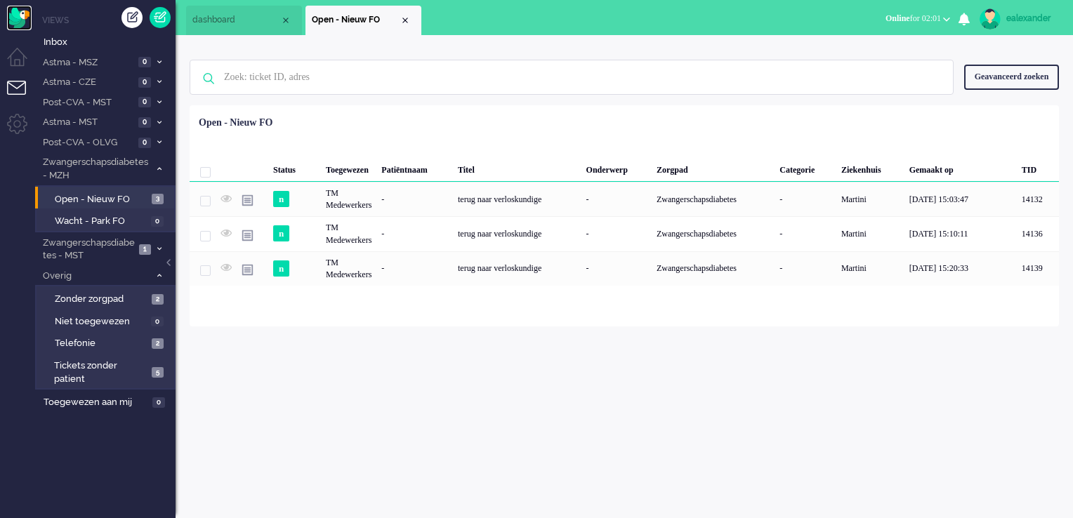
click at [22, 16] on img "Omnidesk" at bounding box center [19, 18] width 25 height 25
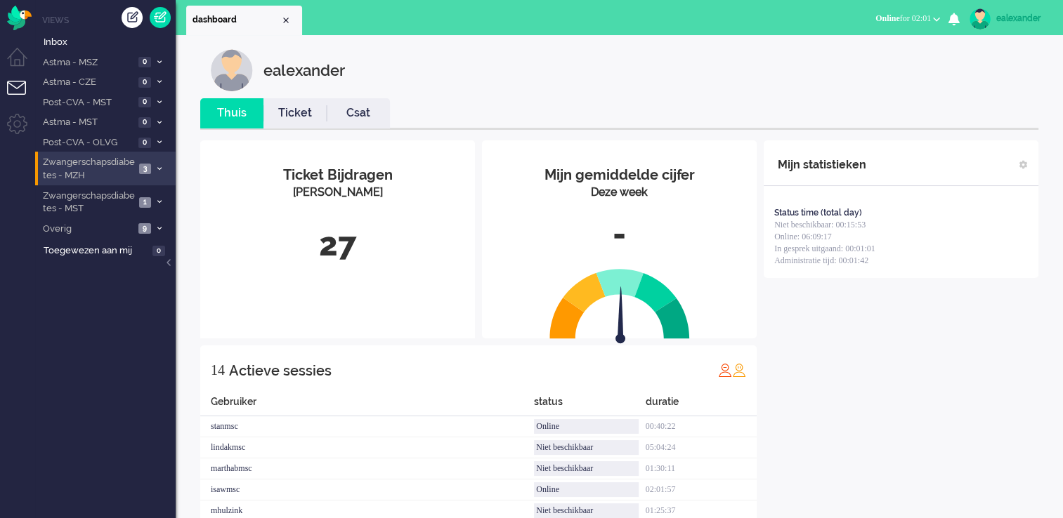
click at [157, 174] on li "Zwangerschapsdiabetes - MZH 3" at bounding box center [105, 168] width 141 height 33
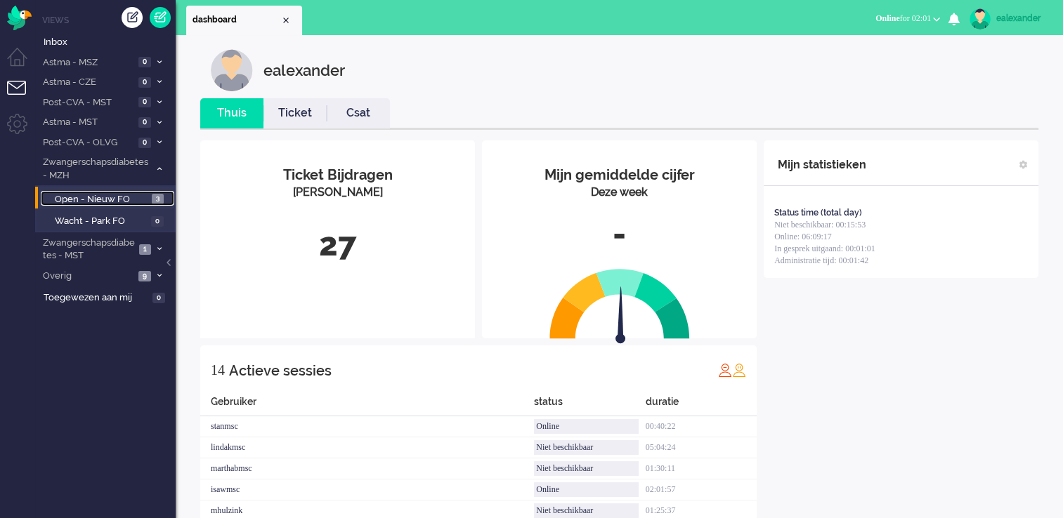
click at [162, 201] on span "3" at bounding box center [158, 199] width 12 height 11
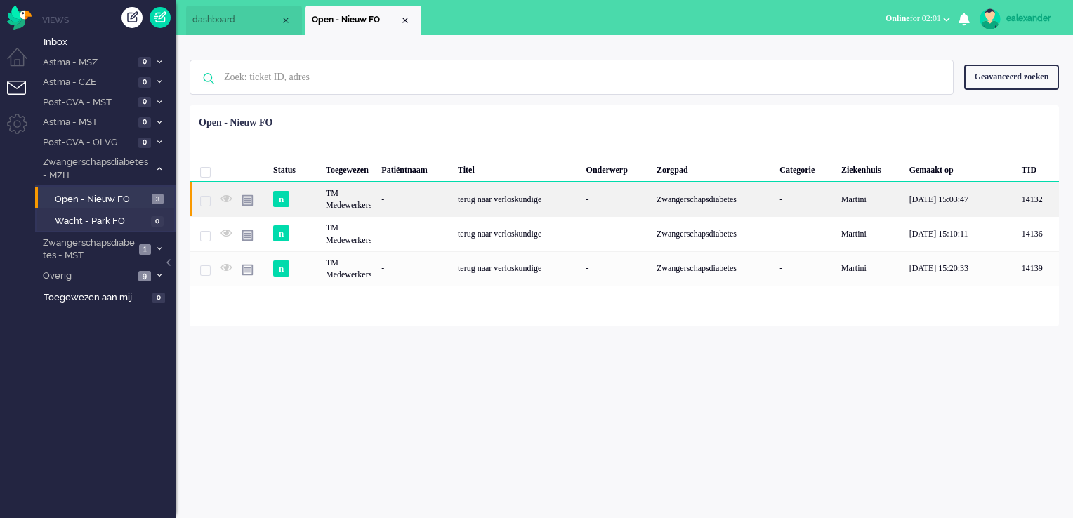
click at [597, 200] on div "-" at bounding box center [617, 199] width 70 height 34
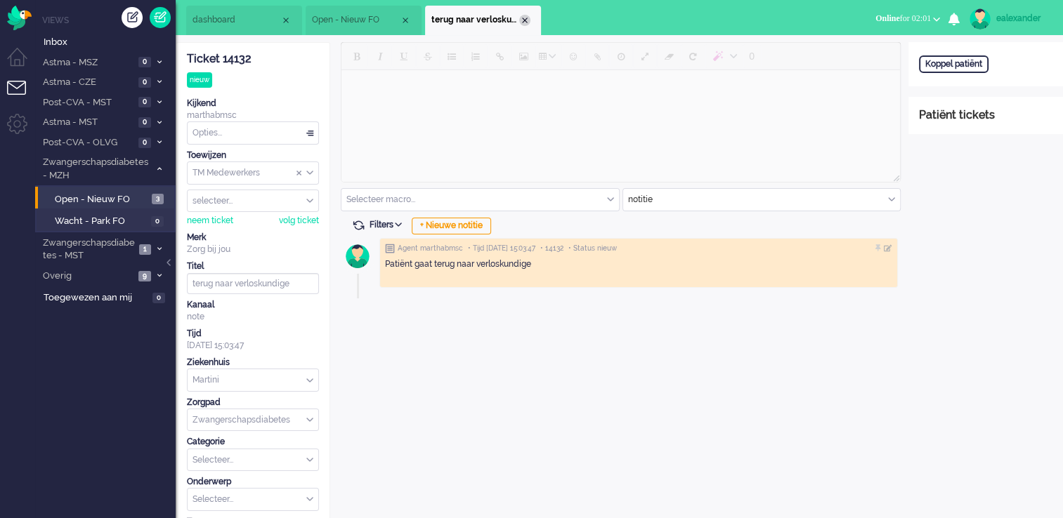
click at [528, 21] on div "Close tab" at bounding box center [524, 20] width 11 height 11
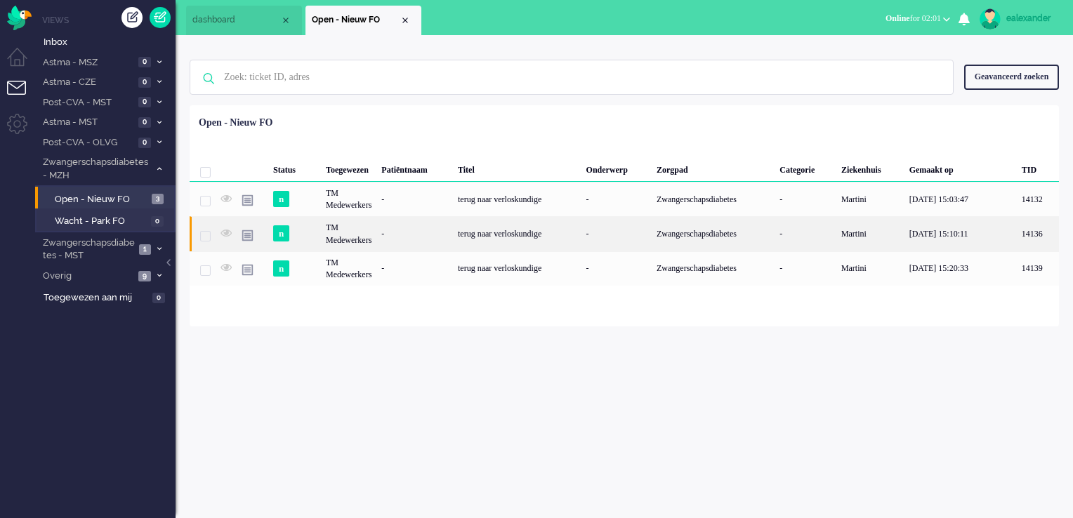
click at [580, 230] on div "terug naar verloskundige" at bounding box center [517, 233] width 129 height 34
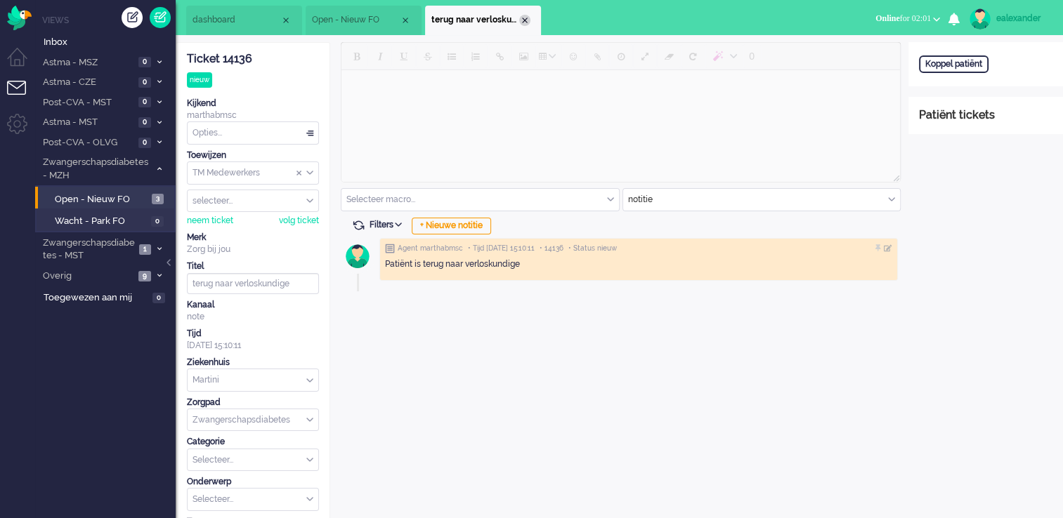
click at [520, 18] on div "Close tab" at bounding box center [524, 20] width 11 height 11
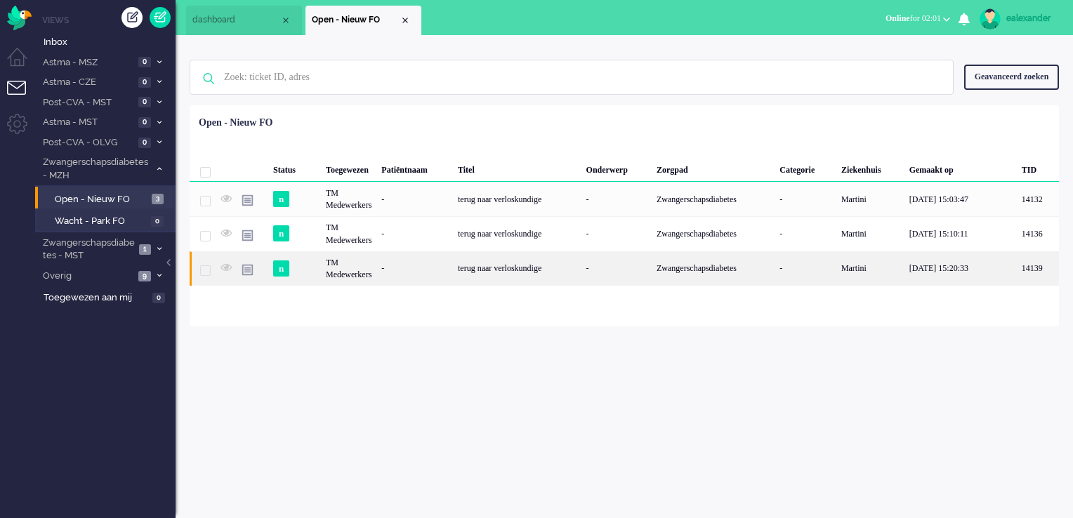
click at [637, 268] on div "-" at bounding box center [617, 269] width 70 height 34
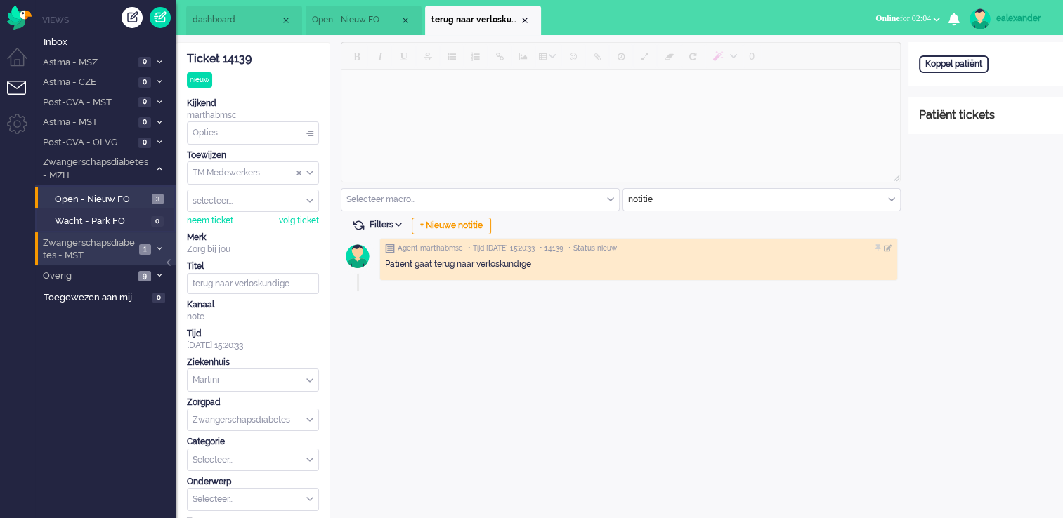
click at [160, 246] on span at bounding box center [159, 250] width 11 height 8
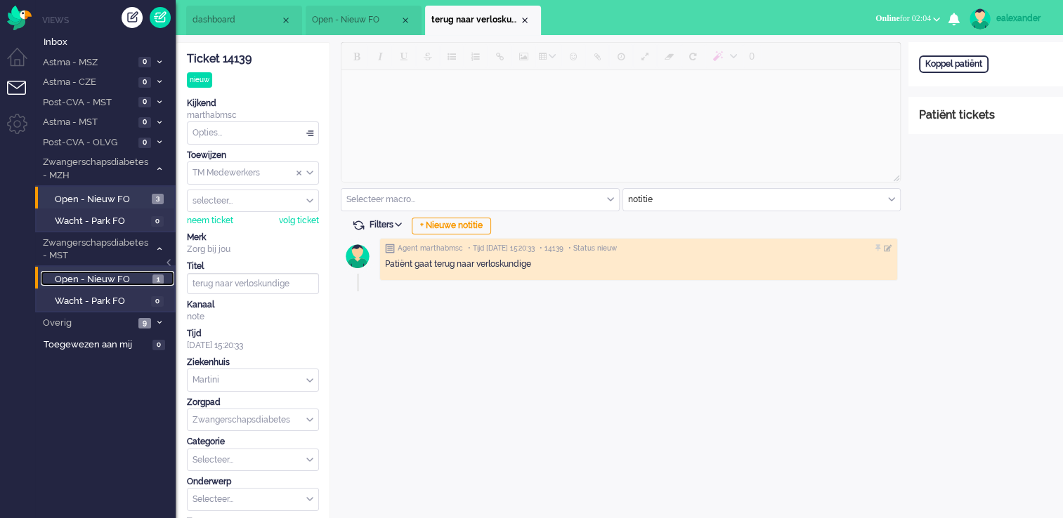
click at [134, 277] on span "Open - Nieuw FO" at bounding box center [102, 279] width 94 height 13
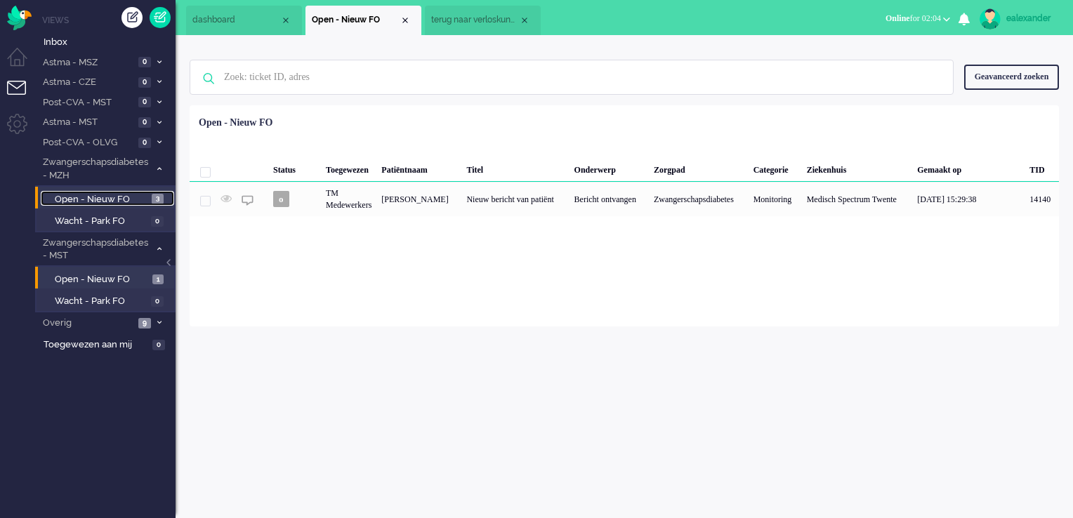
click at [144, 195] on span "Open - Nieuw FO" at bounding box center [101, 199] width 93 height 13
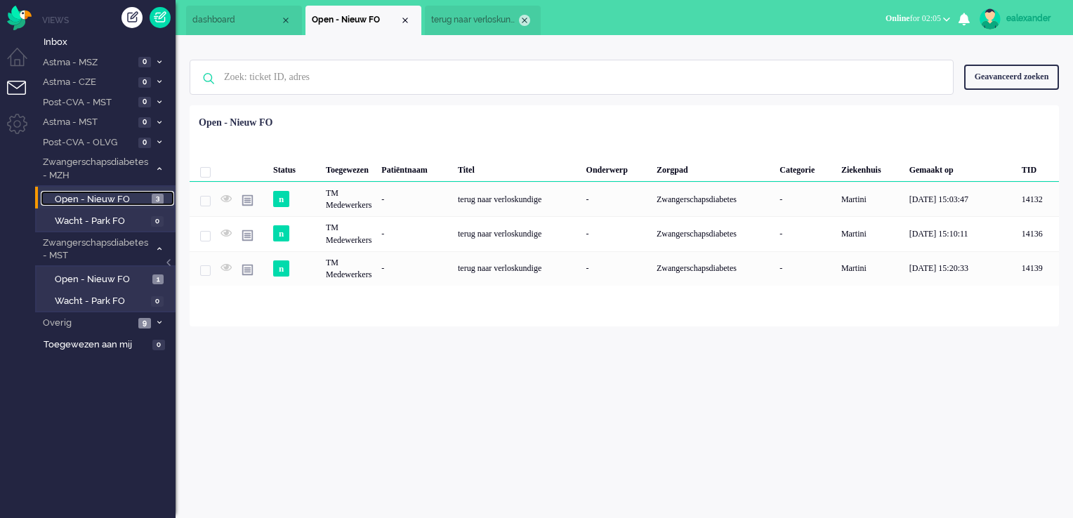
click at [521, 20] on div "Close tab" at bounding box center [524, 20] width 11 height 11
click at [126, 273] on span "Open - Nieuw FO" at bounding box center [102, 279] width 94 height 13
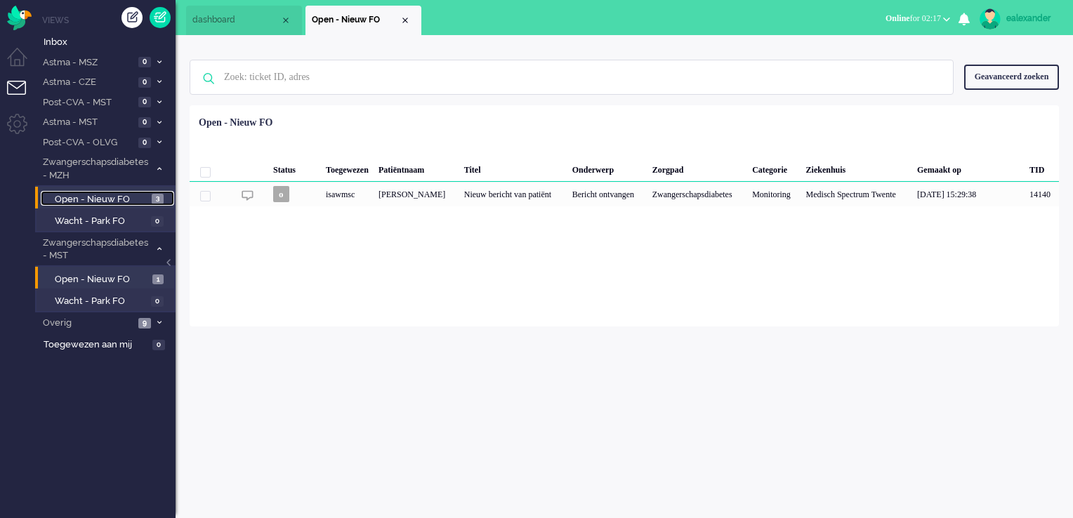
click at [135, 199] on span "Open - Nieuw FO" at bounding box center [101, 199] width 93 height 13
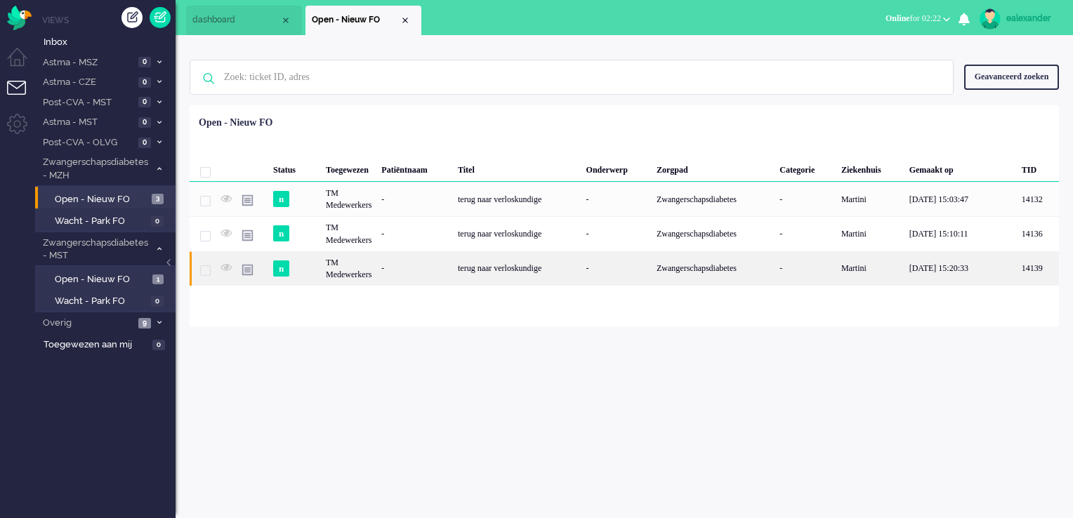
click at [635, 273] on div "-" at bounding box center [617, 269] width 70 height 34
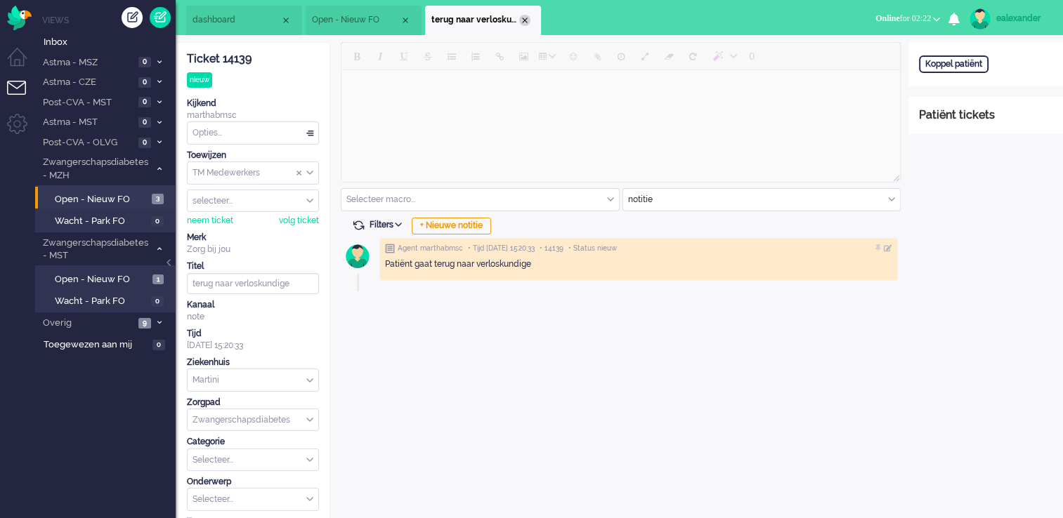
click at [523, 18] on div "Close tab" at bounding box center [524, 20] width 11 height 11
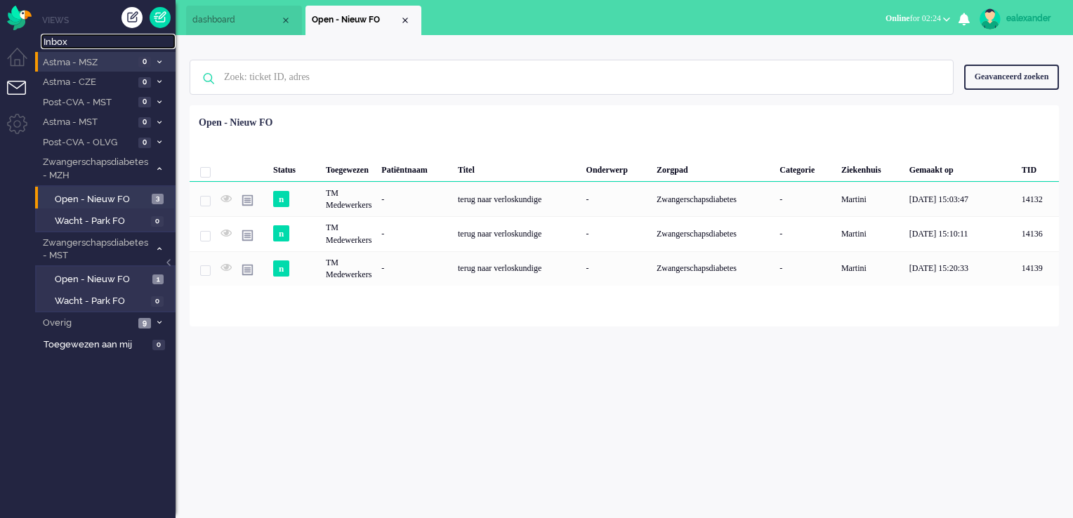
drag, startPoint x: 67, startPoint y: 48, endPoint x: 169, endPoint y: 66, distance: 103.5
click at [67, 47] on span "Inbox" at bounding box center [110, 42] width 132 height 13
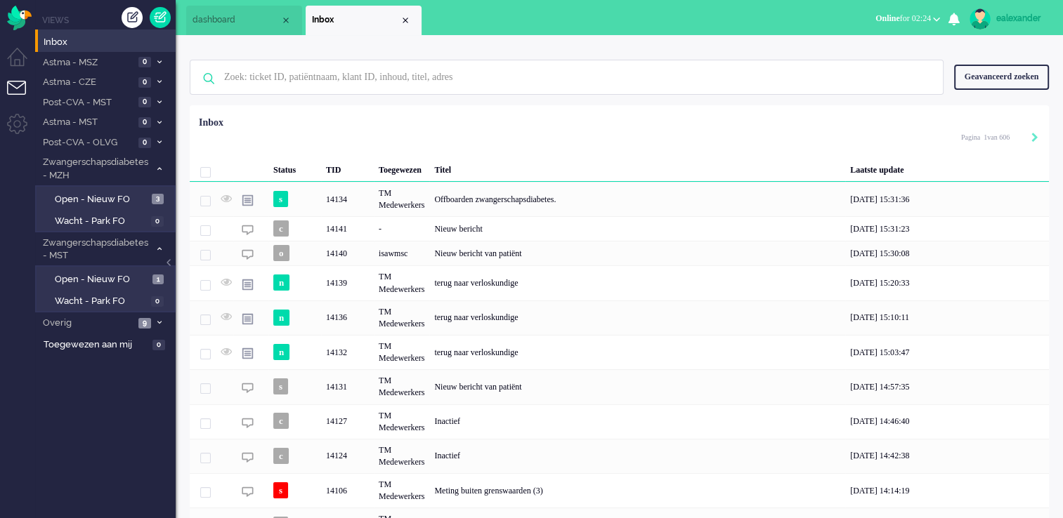
click at [1007, 71] on div "Geavanceerd zoeken" at bounding box center [1001, 77] width 95 height 25
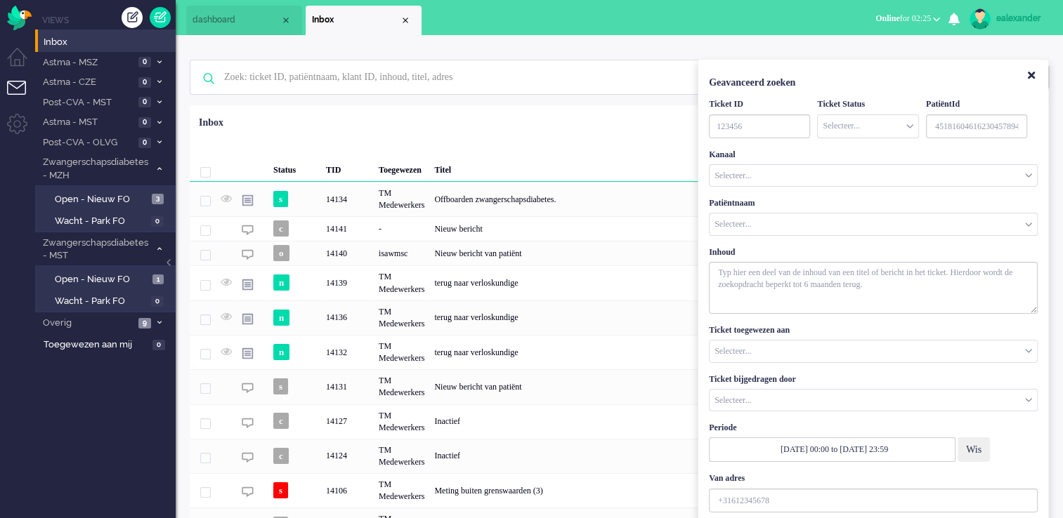
click at [771, 214] on input "Customer Name" at bounding box center [873, 225] width 327 height 22
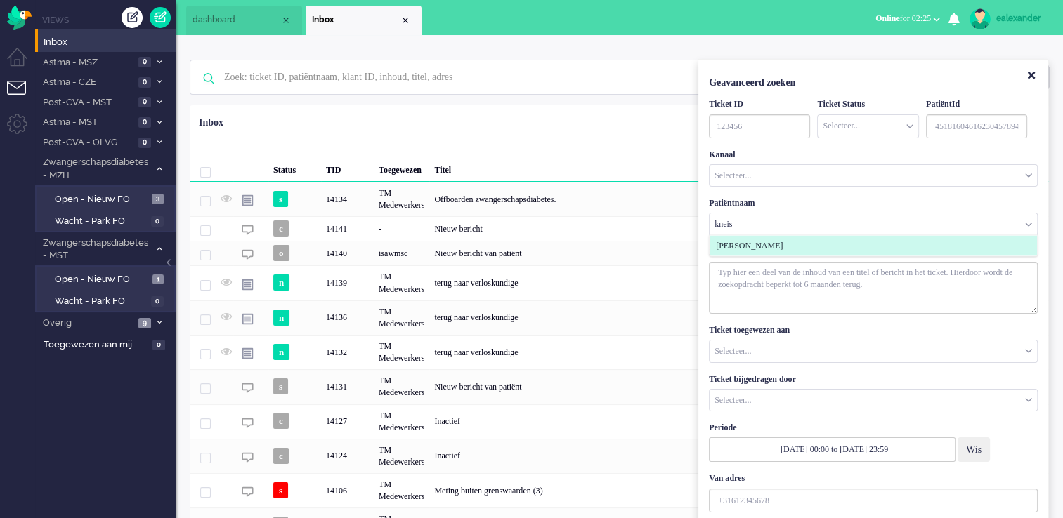
type input "kneis"
click at [775, 245] on span "Shaimaa Kneis" at bounding box center [749, 246] width 67 height 12
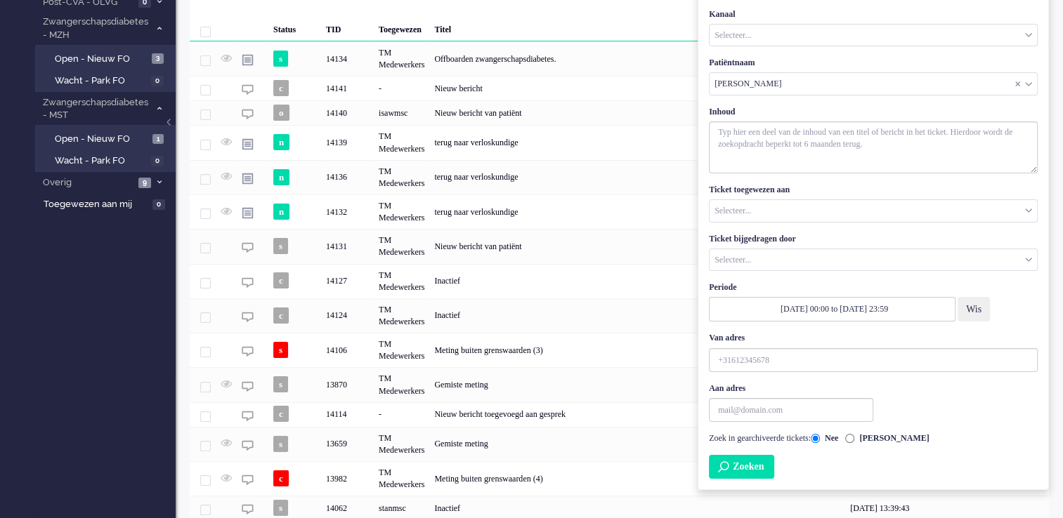
click at [740, 468] on button "Zoeken" at bounding box center [741, 467] width 65 height 24
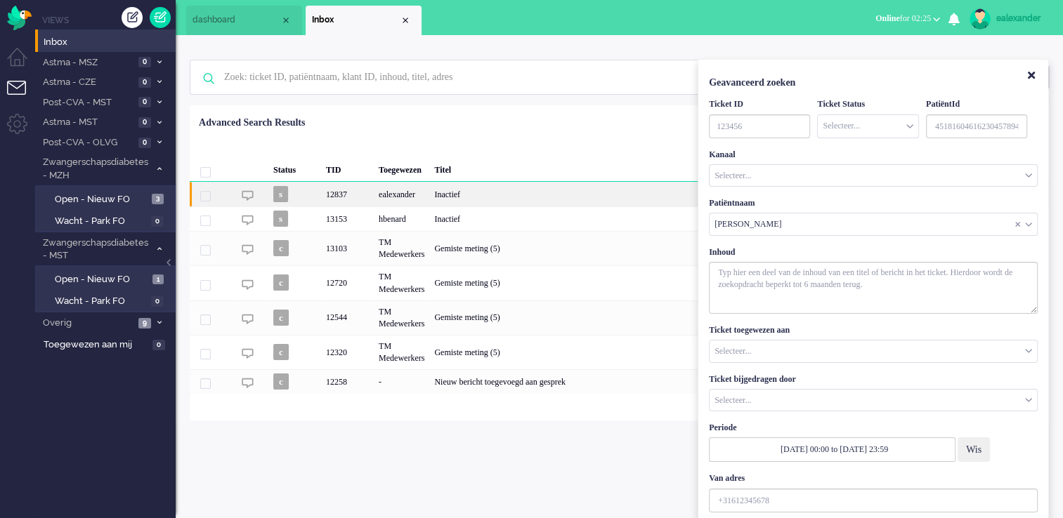
click at [561, 206] on div "Inactief" at bounding box center [637, 194] width 416 height 25
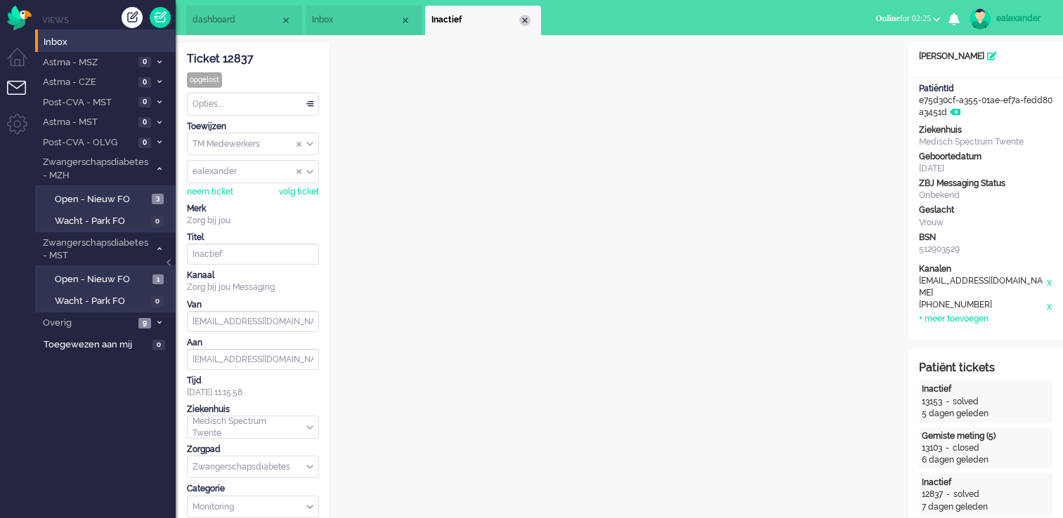
click at [528, 20] on div "Close tab" at bounding box center [524, 20] width 11 height 11
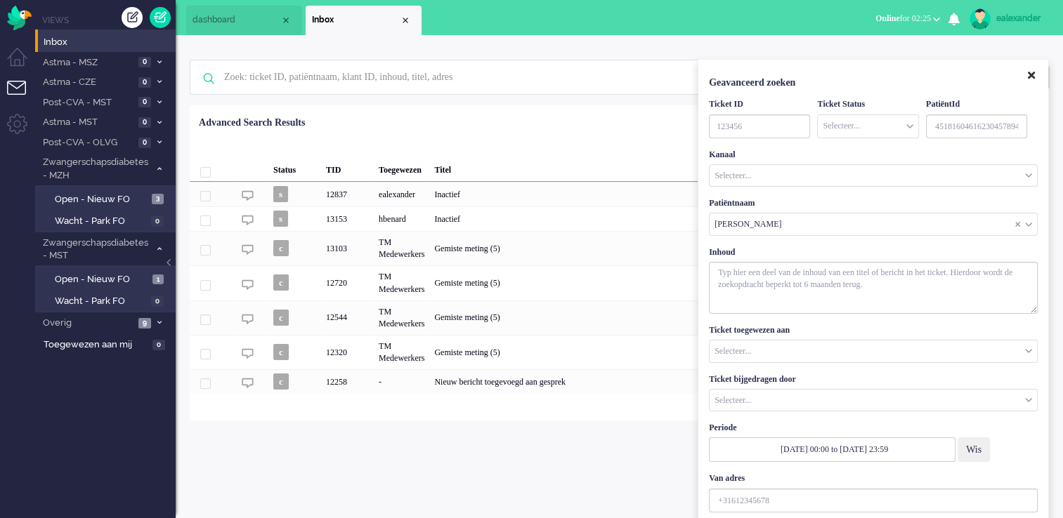
click at [1032, 77] on icon "Close" at bounding box center [1031, 75] width 7 height 11
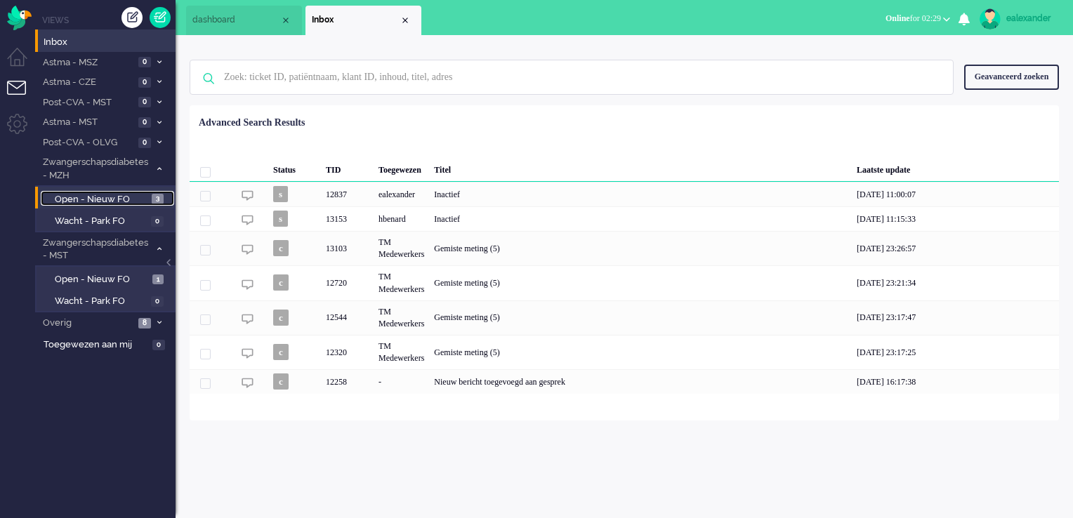
click at [132, 191] on link "Open - Nieuw FO 3" at bounding box center [107, 198] width 133 height 15
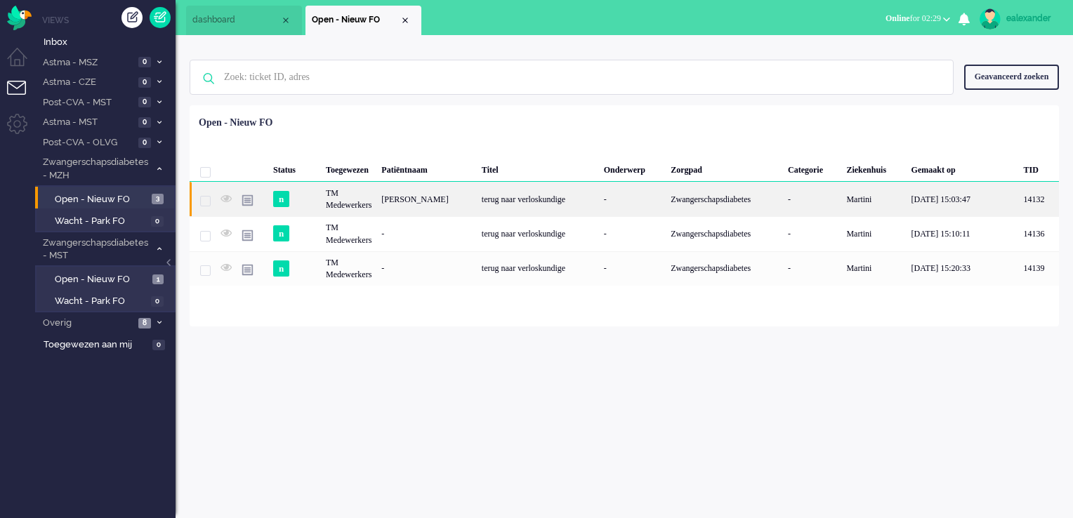
click at [756, 205] on div "Zwangerschapsdiabetes" at bounding box center [724, 199] width 117 height 34
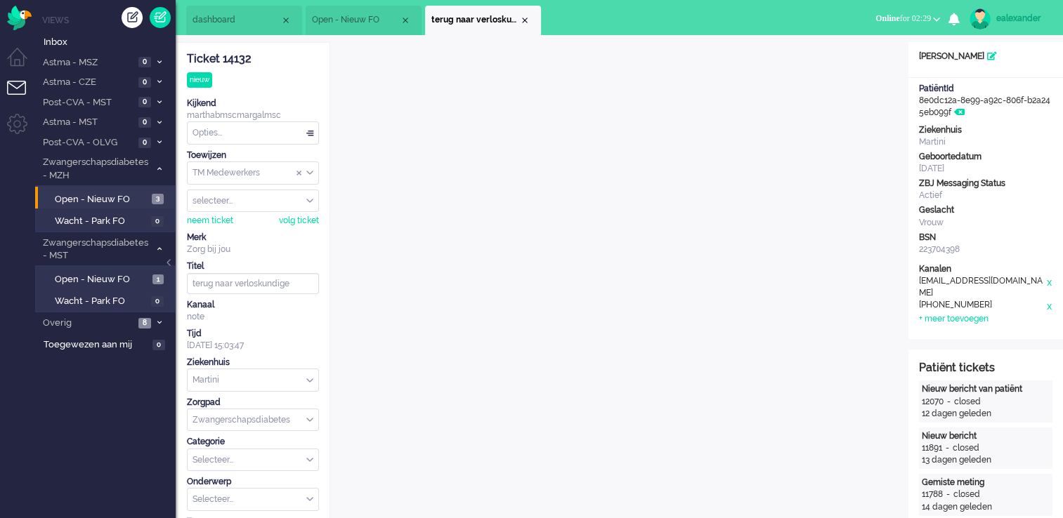
click at [170, 263] on div at bounding box center [169, 269] width 7 height 21
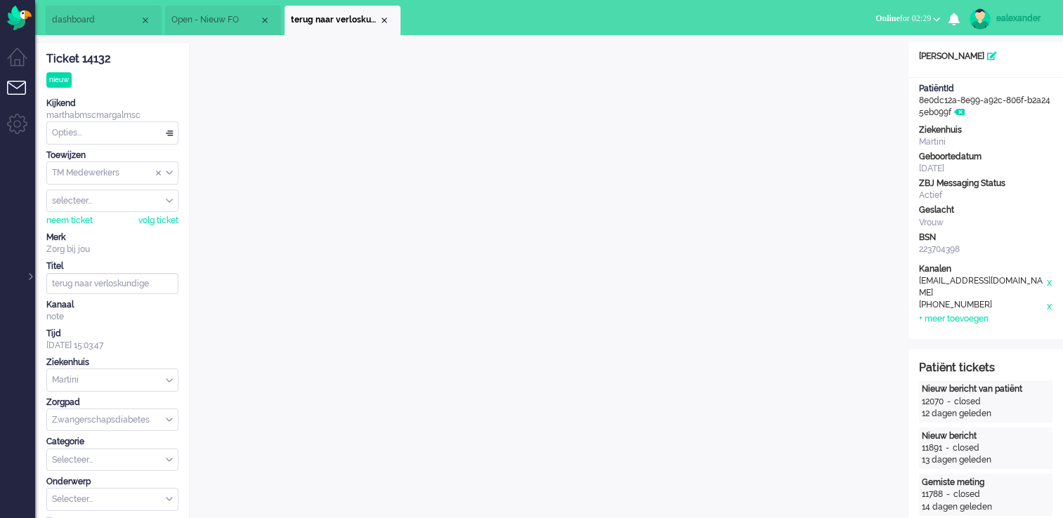
click at [204, 11] on li "Open - Nieuw FO" at bounding box center [223, 21] width 116 height 30
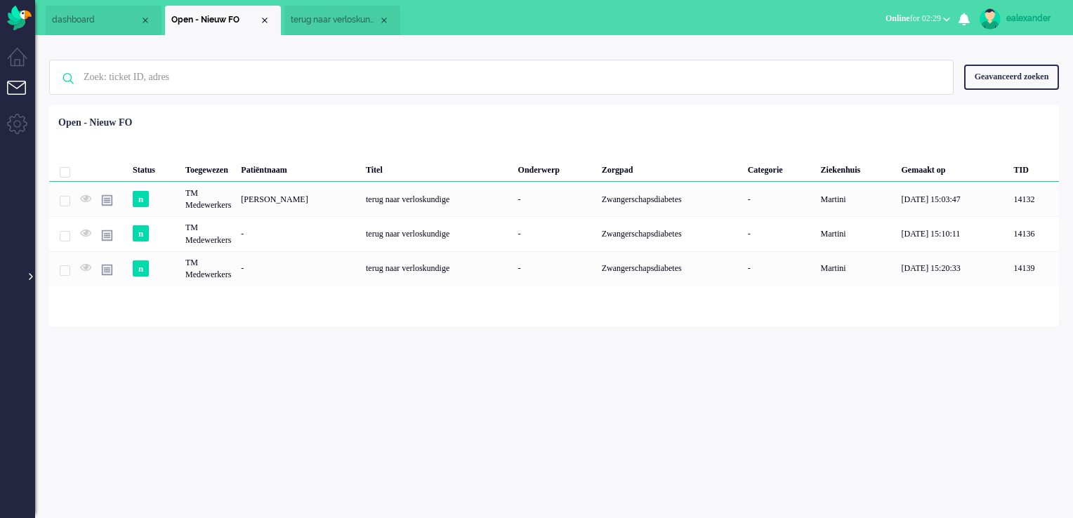
click at [32, 278] on div at bounding box center [29, 269] width 7 height 21
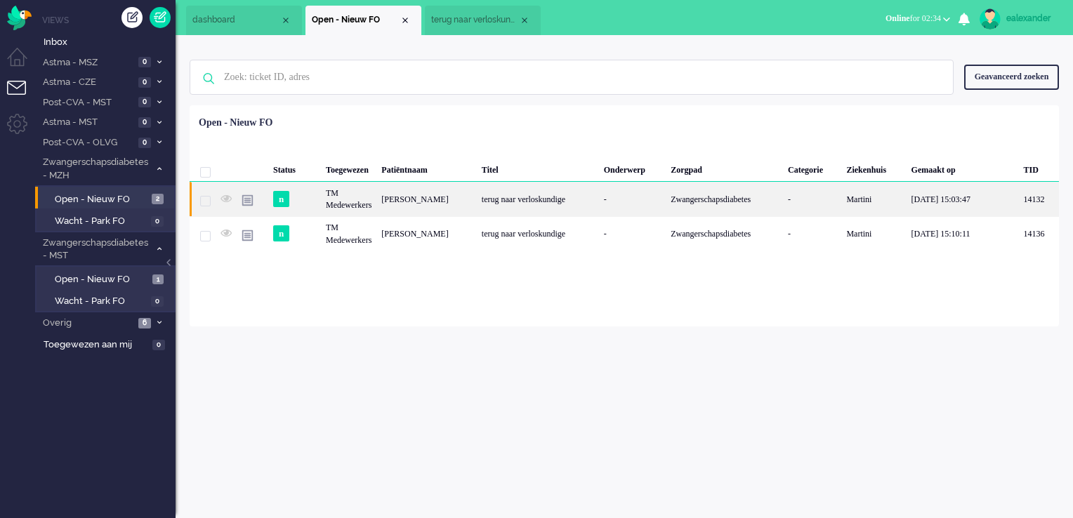
click at [628, 208] on div "-" at bounding box center [632, 199] width 67 height 34
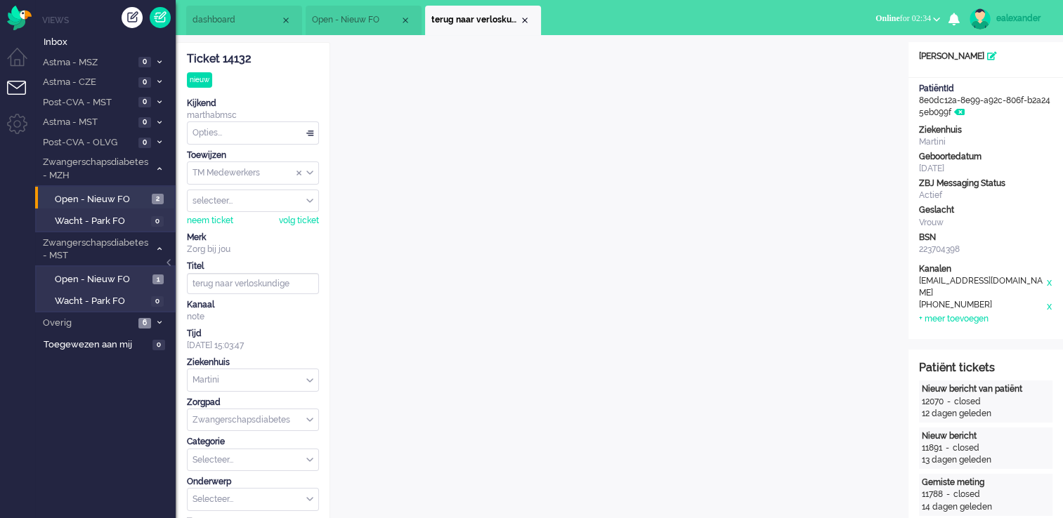
click at [347, 13] on li "Open - Nieuw FO" at bounding box center [364, 21] width 116 height 30
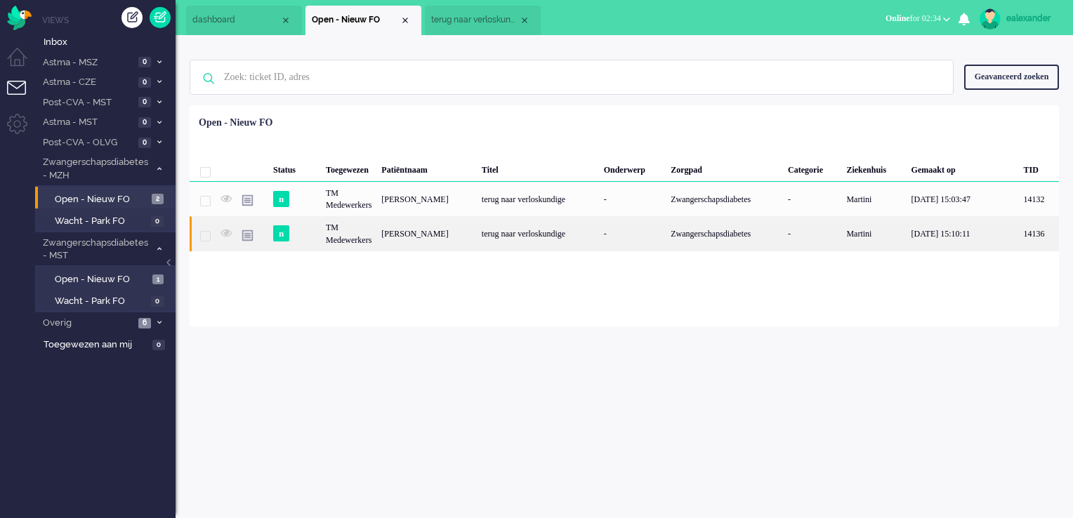
click at [444, 240] on div "Manon Zhang" at bounding box center [427, 233] width 100 height 34
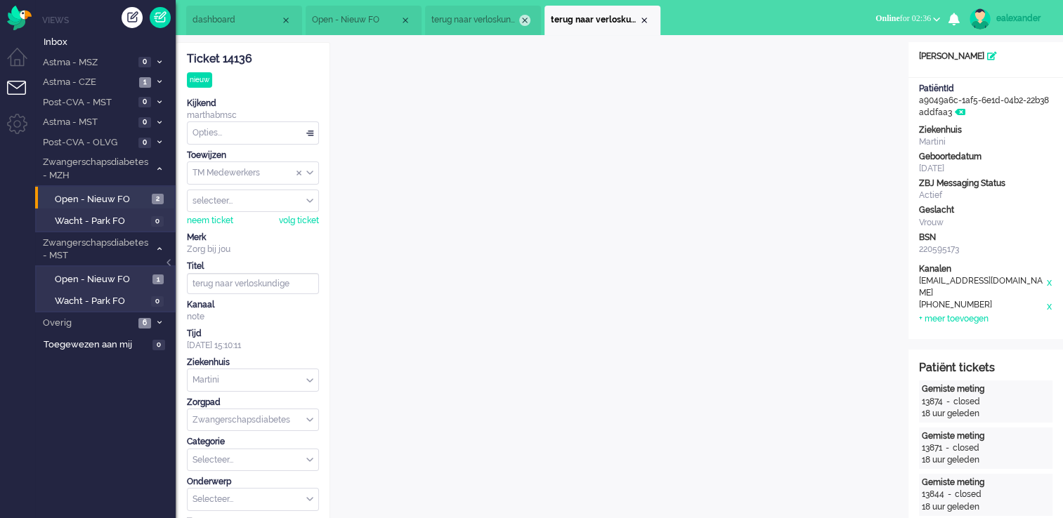
click at [525, 19] on div "Close tab" at bounding box center [524, 20] width 11 height 11
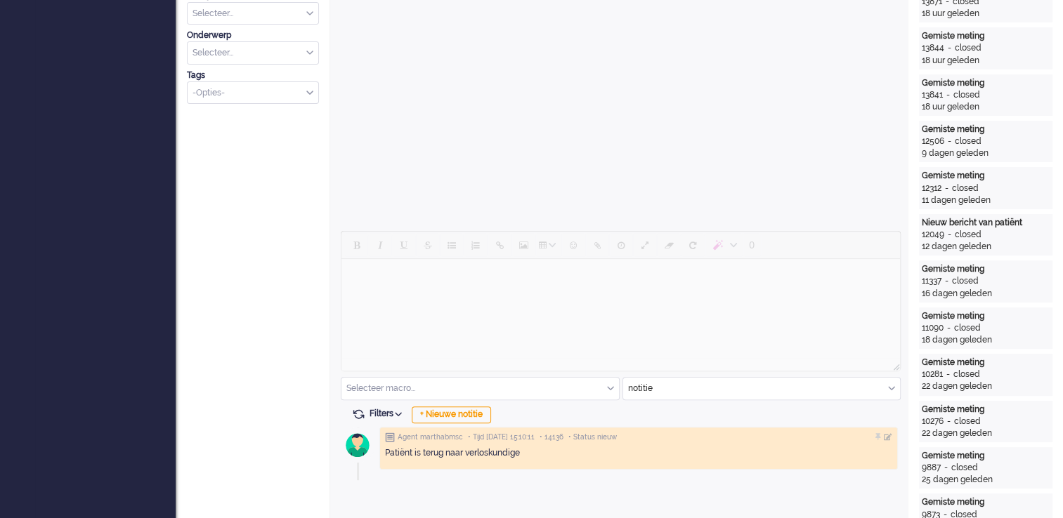
scroll to position [557, 0]
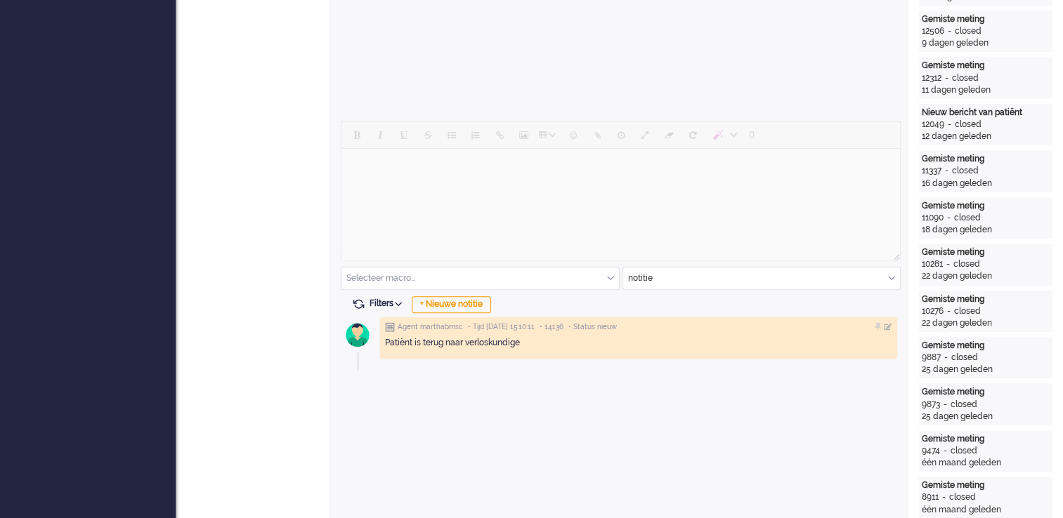
click at [889, 275] on div "notitie" at bounding box center [761, 279] width 277 height 22
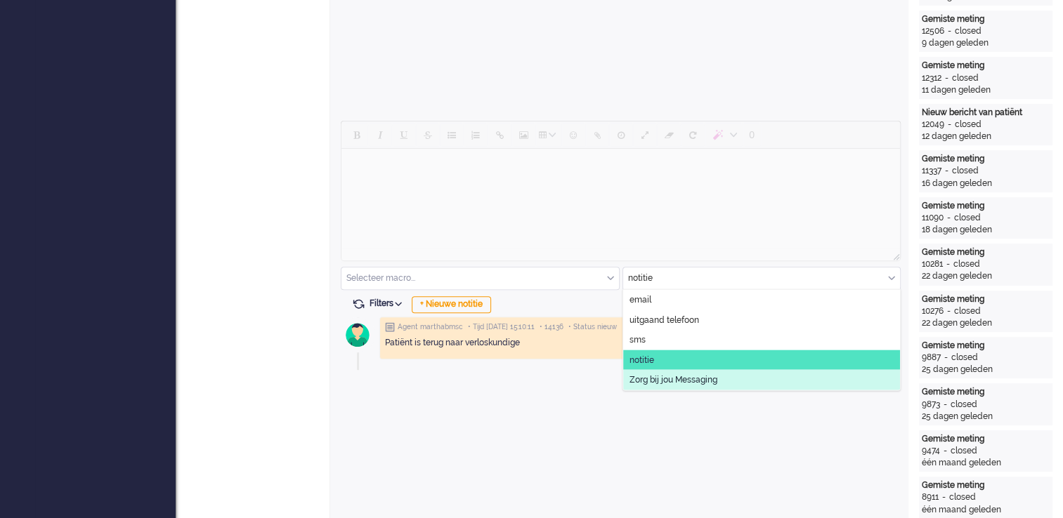
click at [722, 374] on li "Zorg bij jou Messaging" at bounding box center [761, 380] width 277 height 20
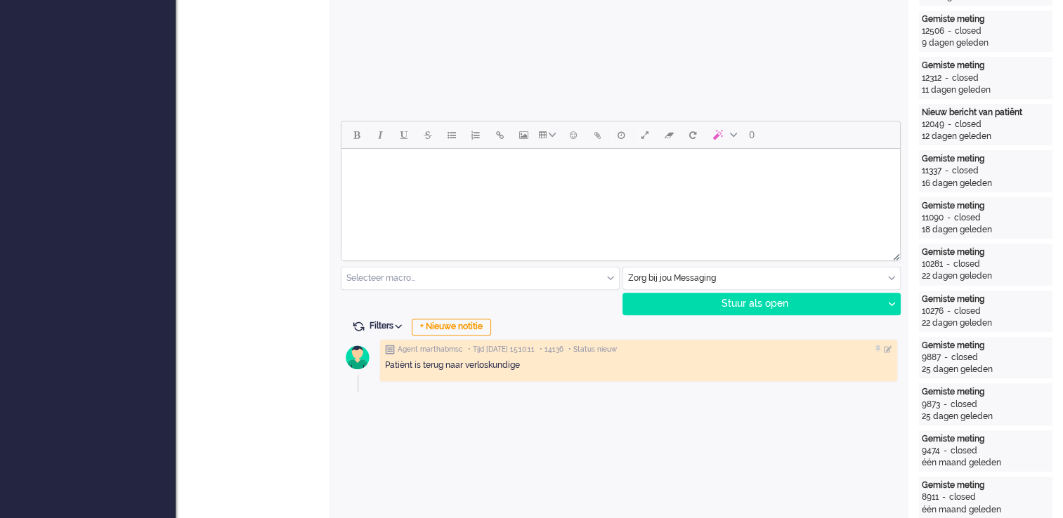
click at [407, 180] on html at bounding box center [620, 167] width 559 height 36
click at [363, 166] on body "Rich Text Area. Press ALT-0 for help." at bounding box center [620, 167] width 547 height 25
paste body "Rich Text Area. Press ALT-0 for help."
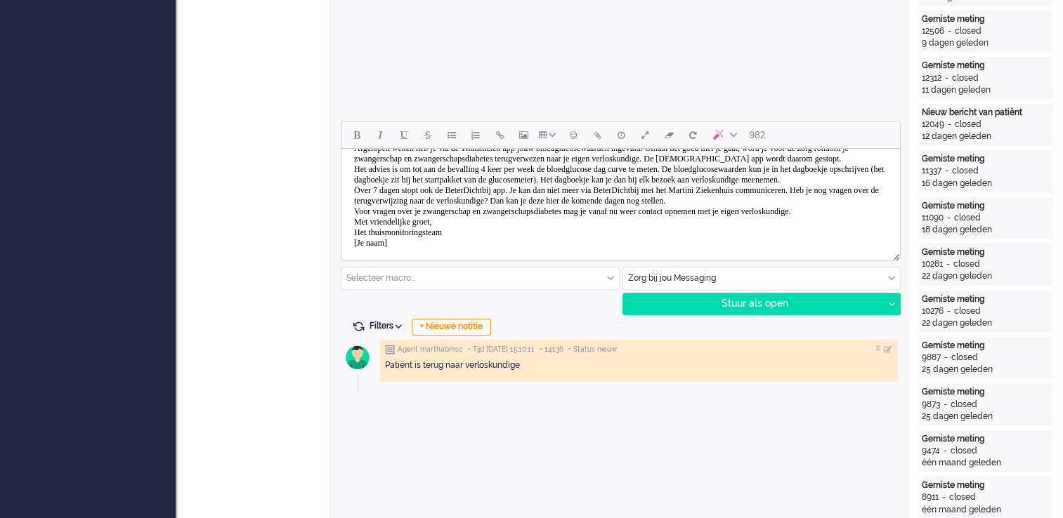
scroll to position [0, 0]
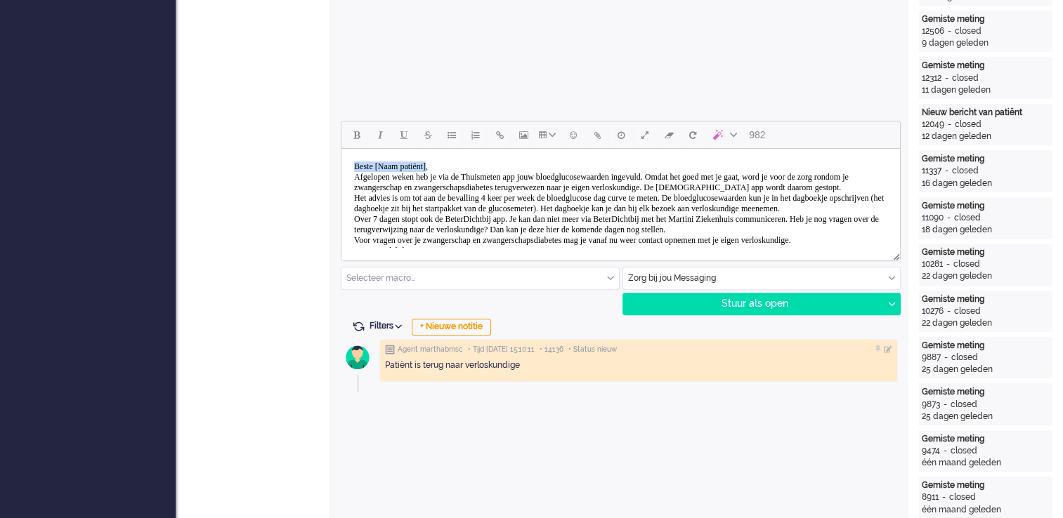
drag, startPoint x: 354, startPoint y: 166, endPoint x: 445, endPoint y: 166, distance: 90.6
click at [445, 166] on body "Beste [Naam patiënt], Afgelopen weken heb je via de Thuismeten app jouw bloedgl…" at bounding box center [620, 220] width 547 height 130
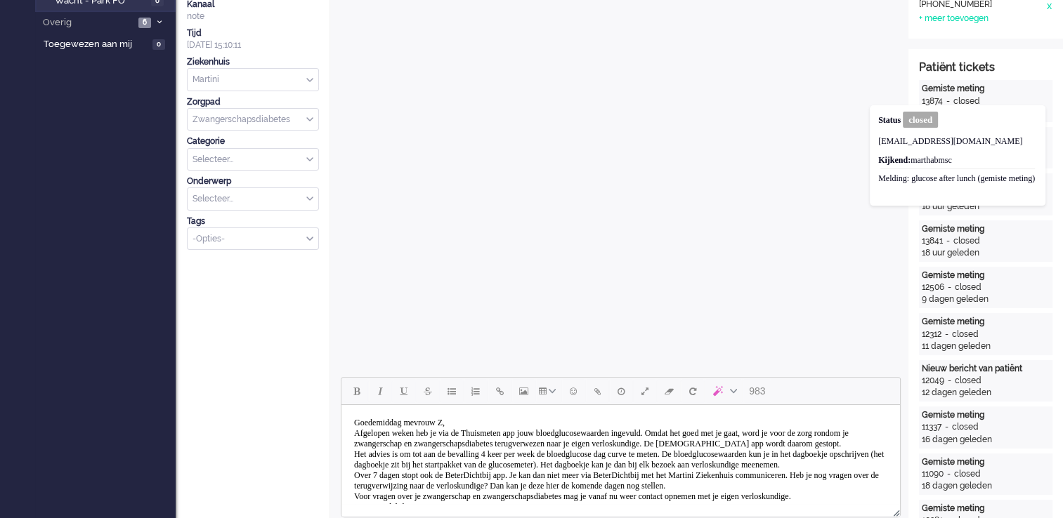
scroll to position [417, 0]
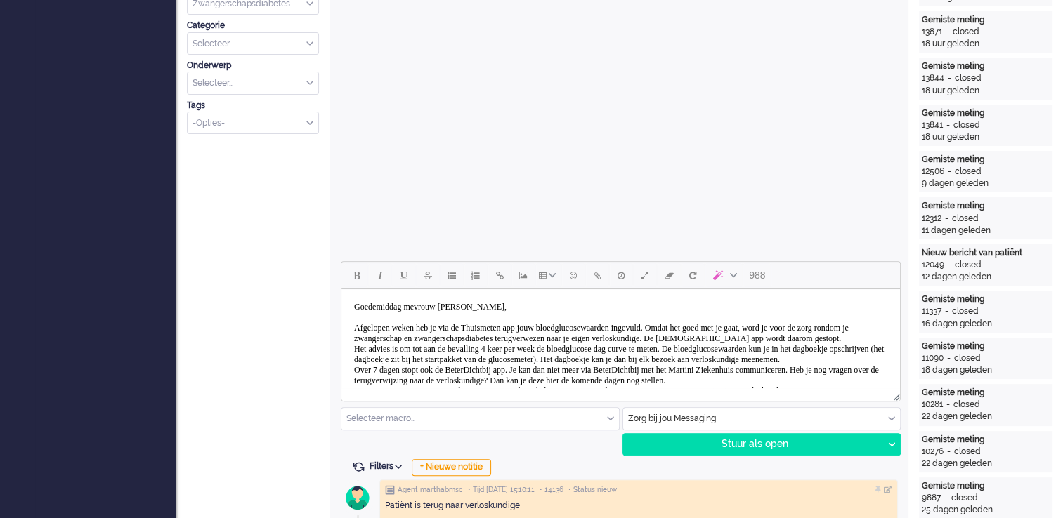
click at [545, 349] on body "Goedemiddag mevrouw Zhang, Afgelopen weken heb je via de Thuismeten app jouw bl…" at bounding box center [620, 365] width 547 height 141
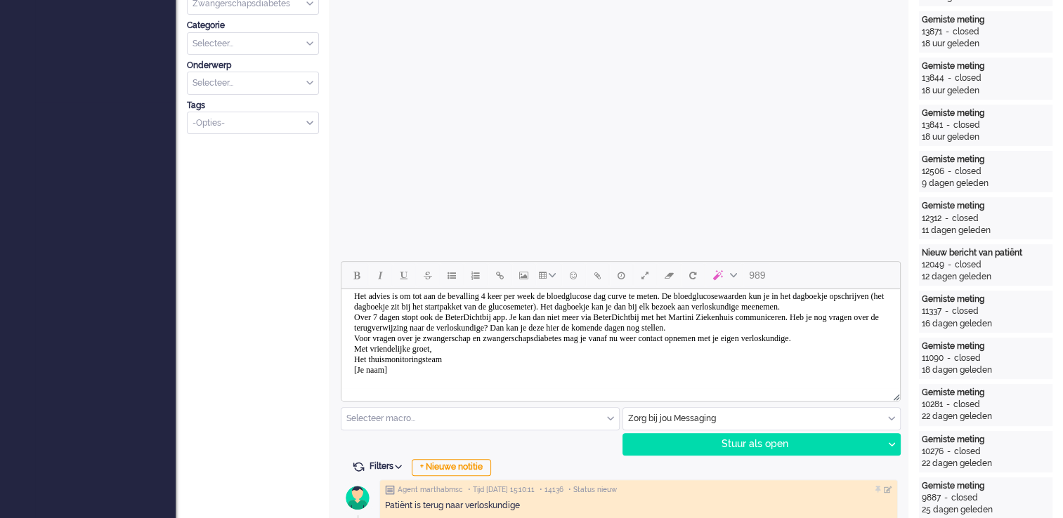
scroll to position [27, 0]
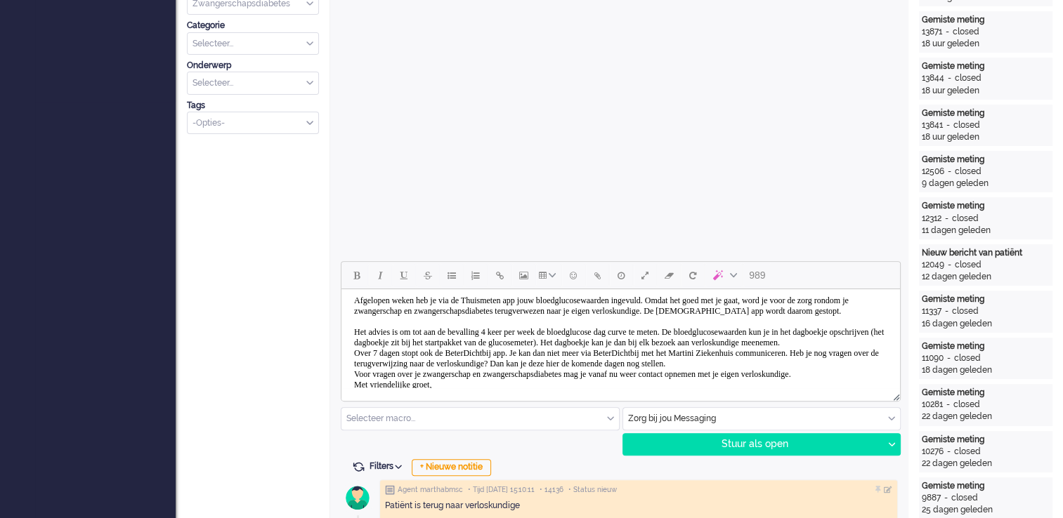
click at [547, 360] on body "Goedemiddag mevrouw Zhang, Afgelopen weken heb je via de Thuismeten app jouw bl…" at bounding box center [620, 343] width 547 height 151
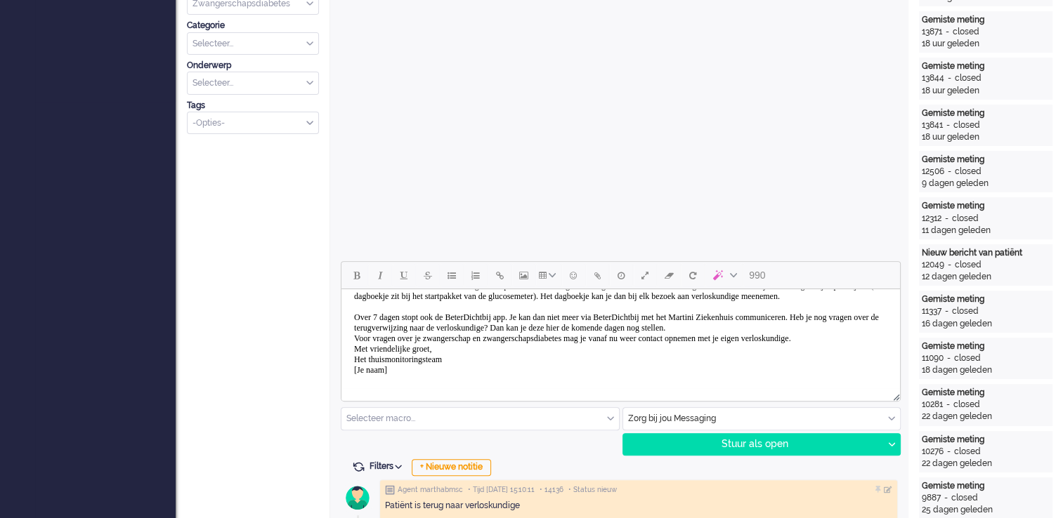
scroll to position [98, 0]
click at [447, 333] on body "Goedemiddag mevrouw Zhang, Afgelopen weken heb je via de Thuismeten app jouw bl…" at bounding box center [620, 302] width 547 height 162
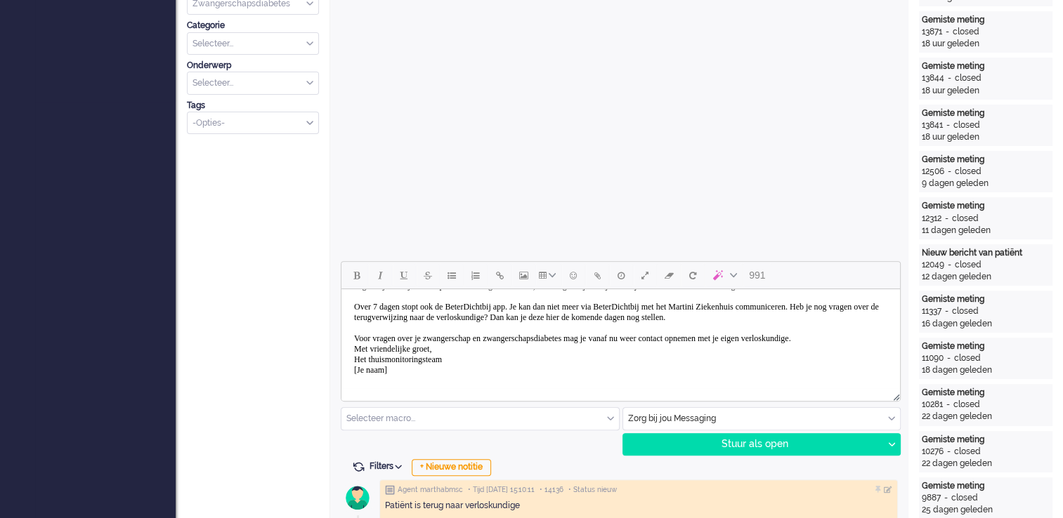
scroll to position [118, 0]
click at [423, 340] on body "Goedemiddag mevrouw Zhang, Afgelopen weken heb je via de Thuismeten app jouw bl…" at bounding box center [620, 297] width 547 height 172
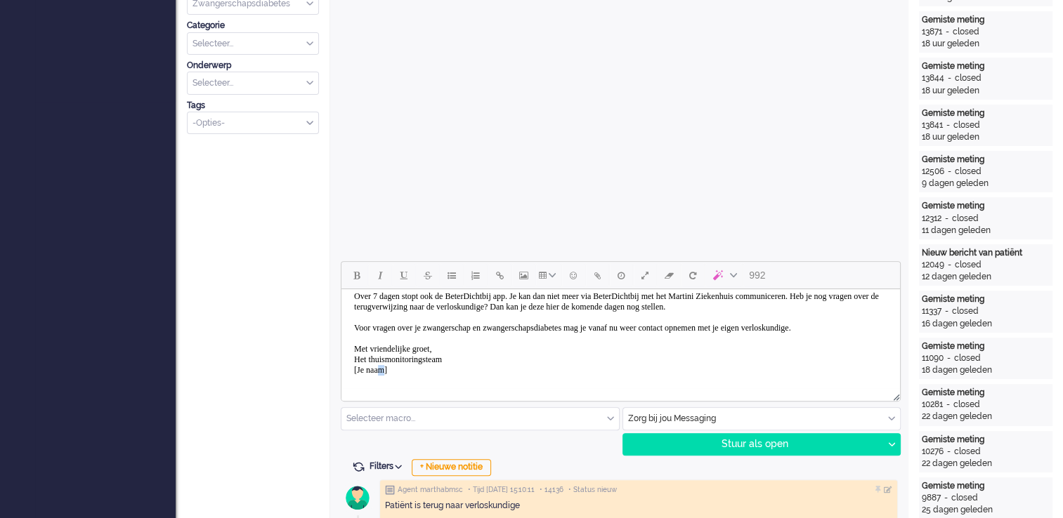
scroll to position [128, 0]
drag, startPoint x: 393, startPoint y: 381, endPoint x: 363, endPoint y: 377, distance: 31.2
click at [363, 377] on body "Goedemiddag mevrouw Zhang, Afgelopen weken heb je via de Thuismeten app jouw bl…" at bounding box center [620, 291] width 547 height 183
drag, startPoint x: 402, startPoint y: 373, endPoint x: 350, endPoint y: 377, distance: 52.2
click at [350, 377] on body "Goedemiddag mevrouw Zhang, Afgelopen weken heb je via de Thuismeten app jouw bl…" at bounding box center [620, 291] width 547 height 183
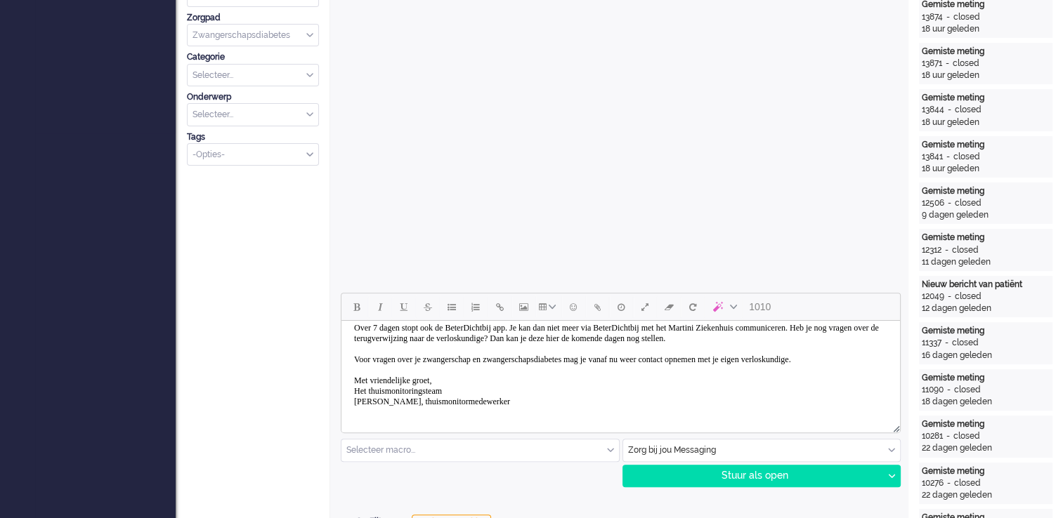
scroll to position [417, 0]
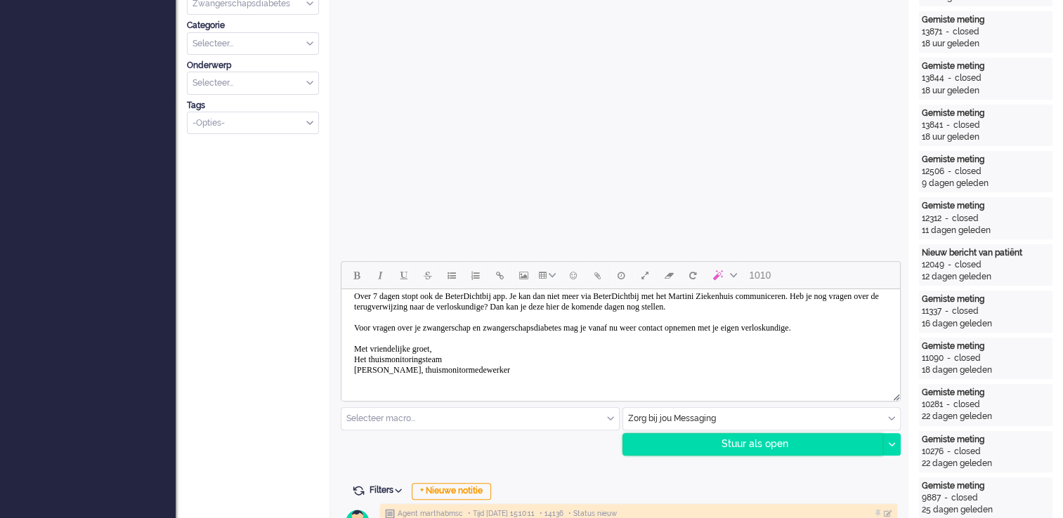
click at [767, 443] on div "Stuur als open" at bounding box center [753, 444] width 260 height 21
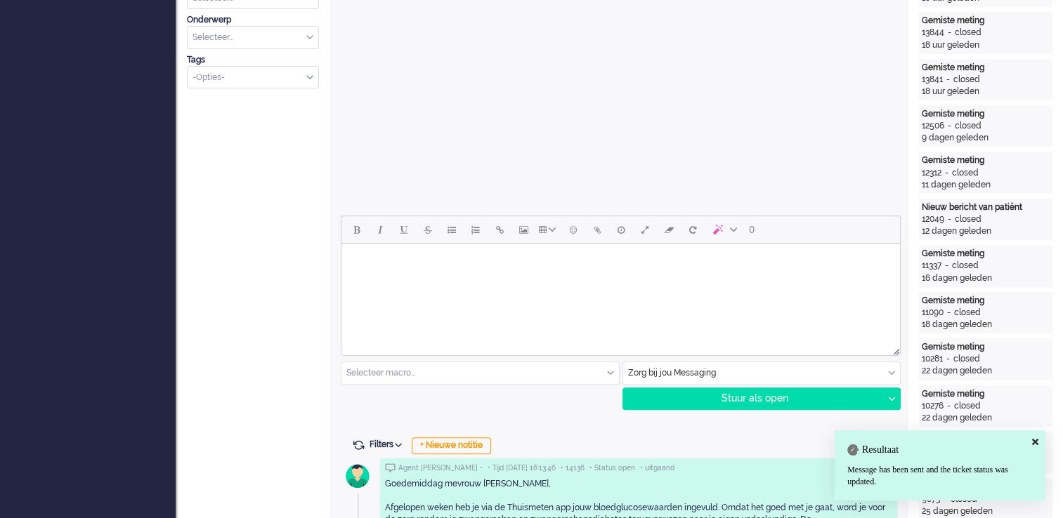
scroll to position [487, 0]
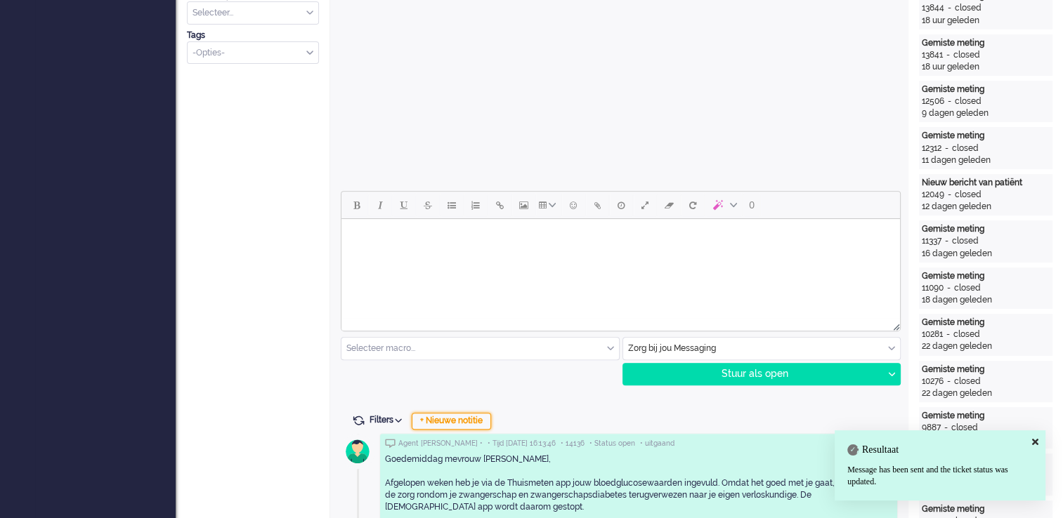
click at [462, 417] on div "+ Nieuwe notitie" at bounding box center [451, 421] width 79 height 17
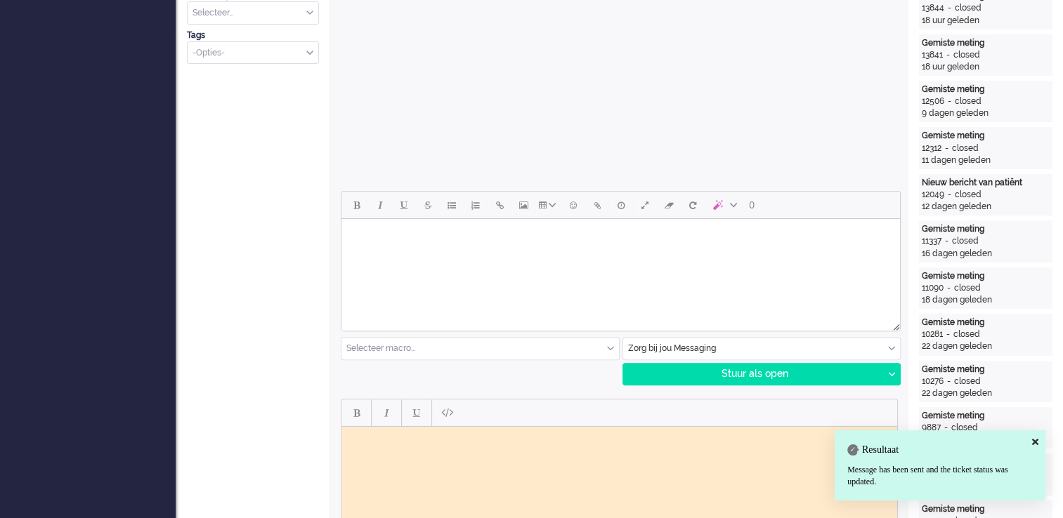
scroll to position [0, 0]
click at [436, 448] on html at bounding box center [619, 437] width 556 height 22
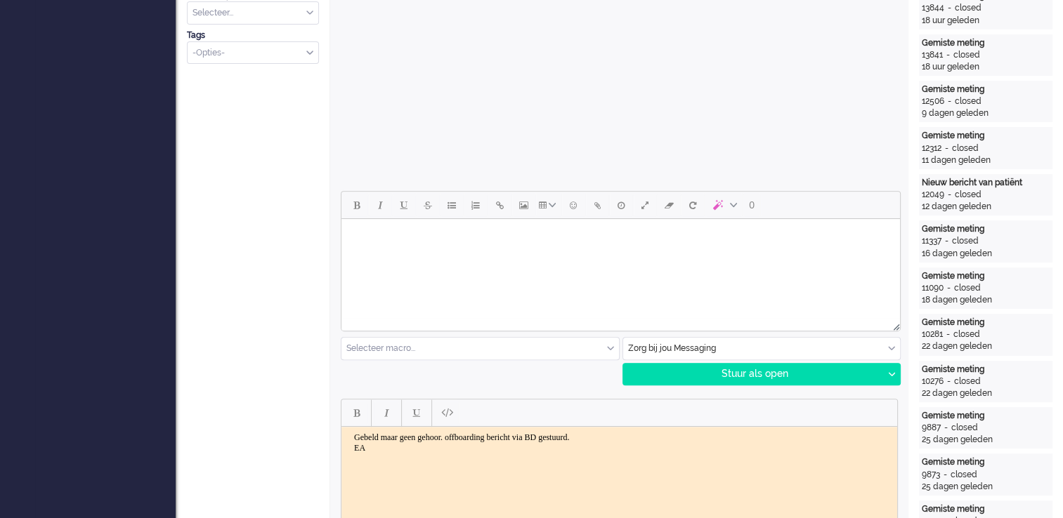
click at [655, 437] on body "Gebeld maar geen gehoor. offboarding bericht via BD gestuurd. EA" at bounding box center [619, 442] width 544 height 21
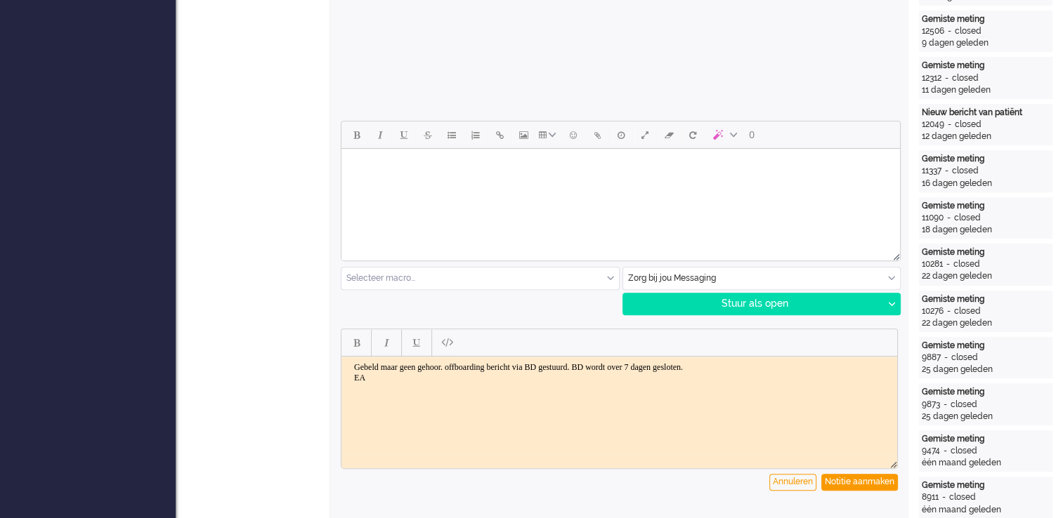
scroll to position [627, 0]
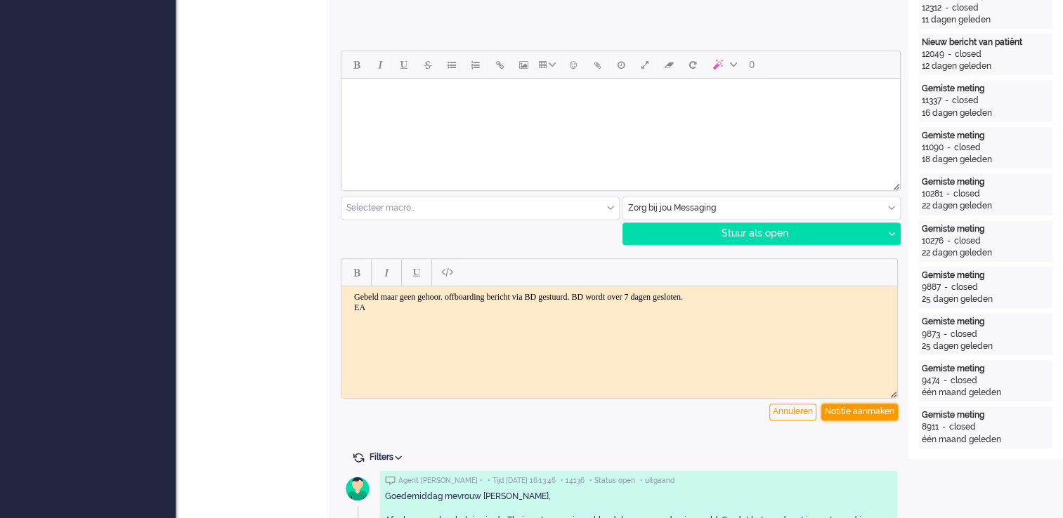
click at [855, 412] on div "Notitie aanmaken" at bounding box center [859, 412] width 77 height 17
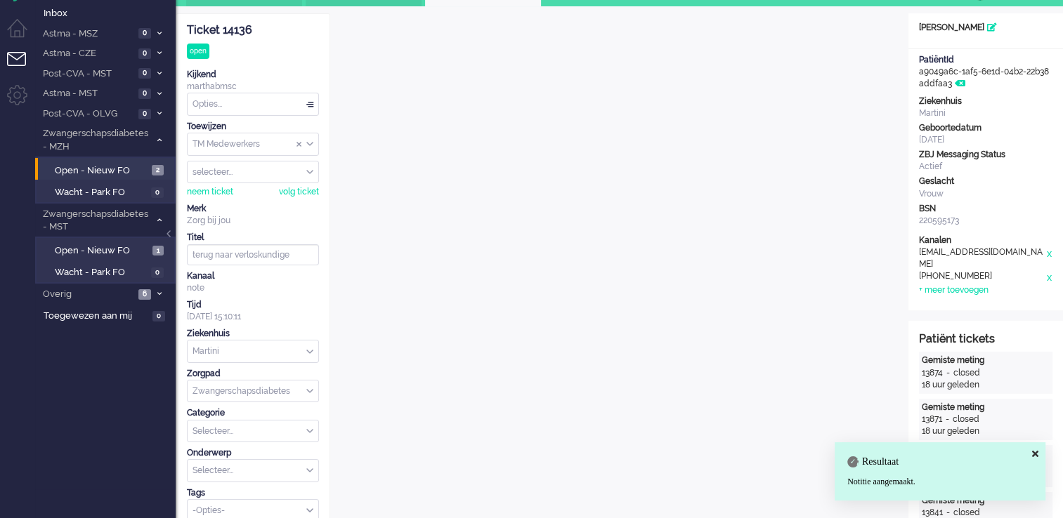
scroll to position [0, 0]
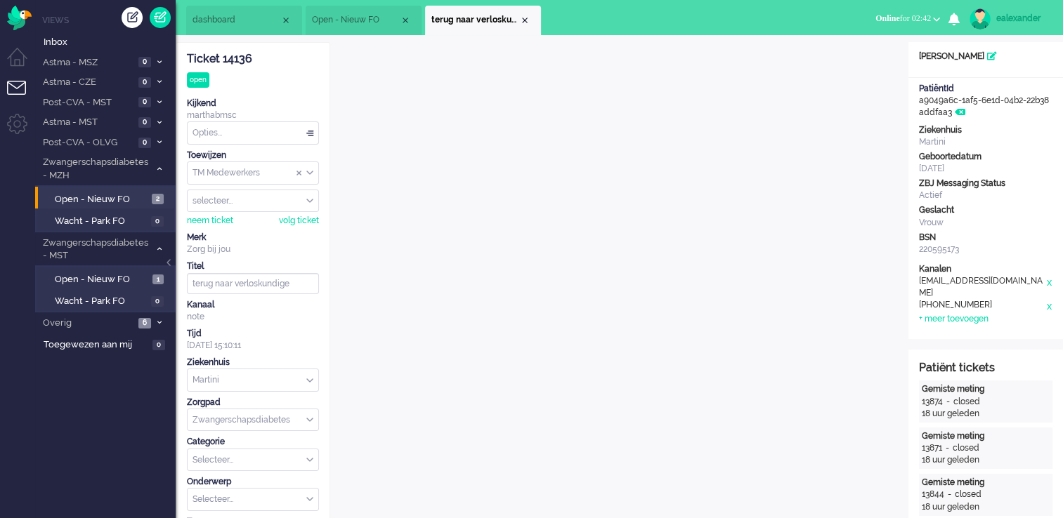
drag, startPoint x: 259, startPoint y: 58, endPoint x: 188, endPoint y: 61, distance: 71.0
click at [188, 61] on div "Ticket 14136" at bounding box center [253, 59] width 132 height 16
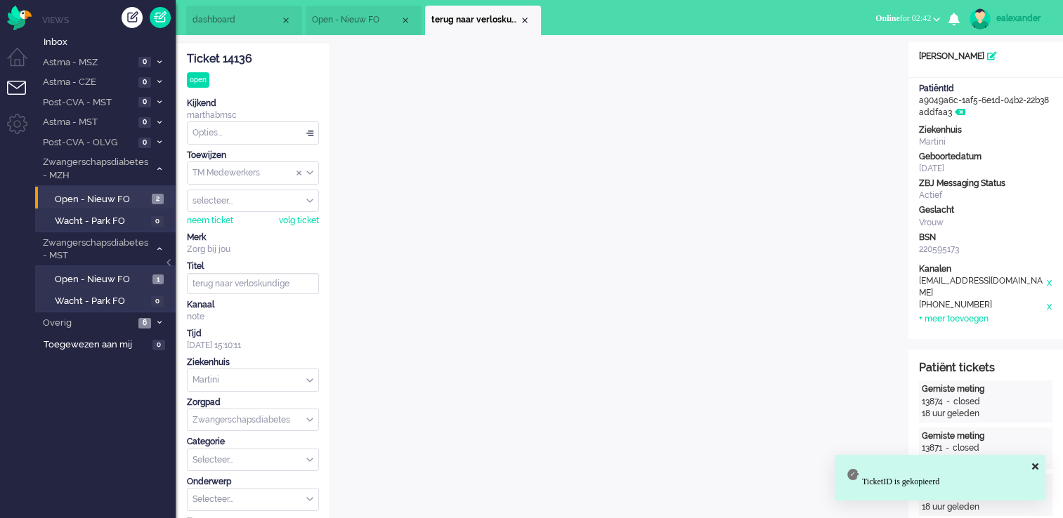
copy div "Ticket 14136"
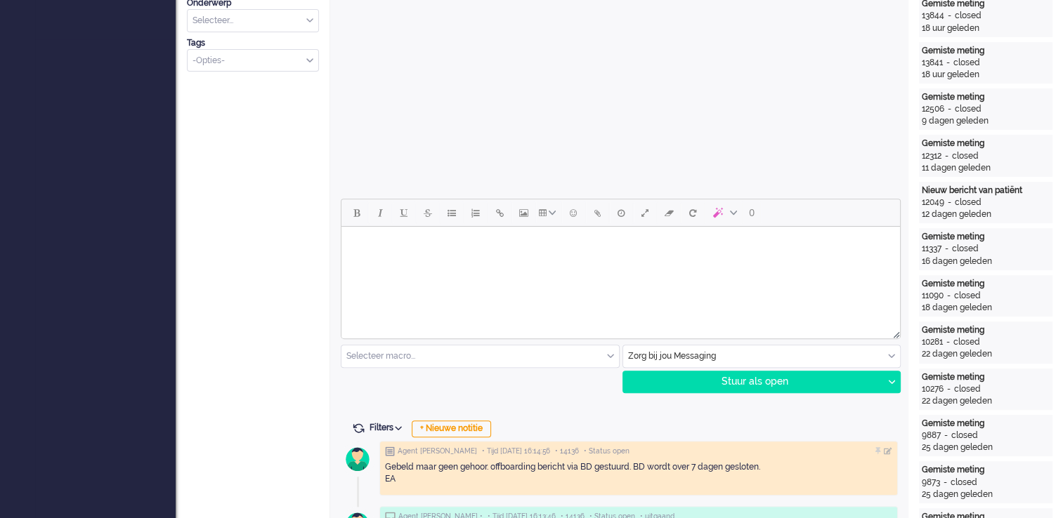
scroll to position [562, 0]
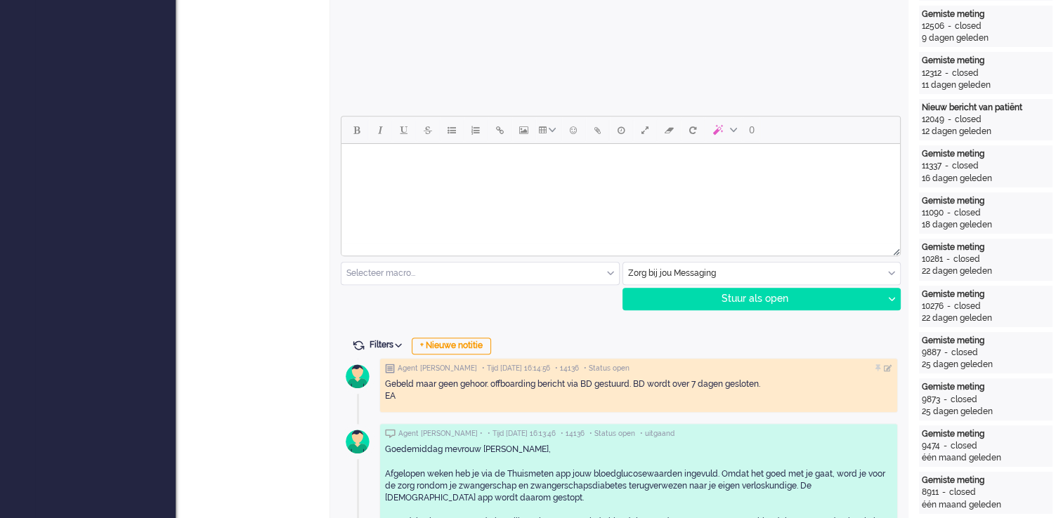
click at [488, 384] on div "Gebeld maar geen gehoor. offboarding bericht via BD gestuurd. BD wordt over 7 d…" at bounding box center [638, 391] width 507 height 24
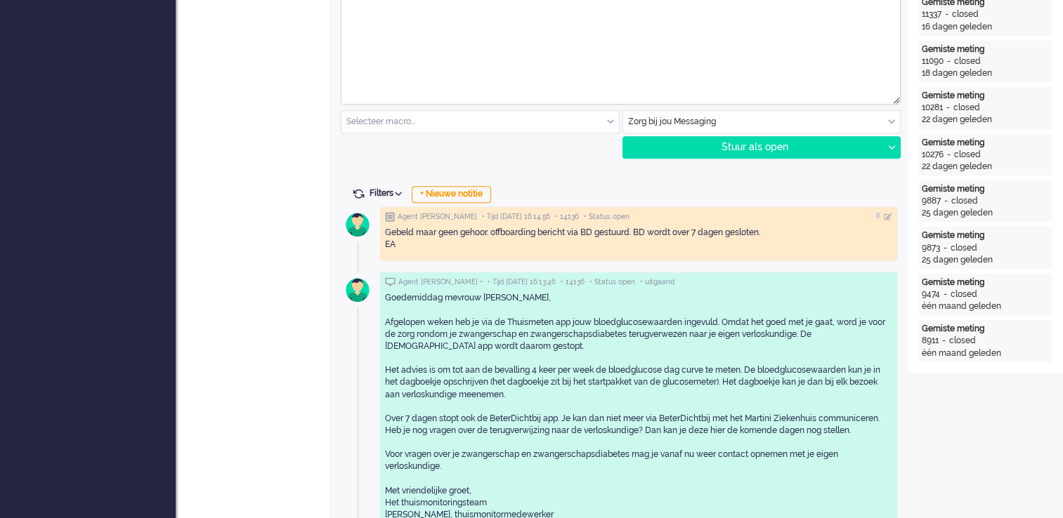
scroll to position [632, 0]
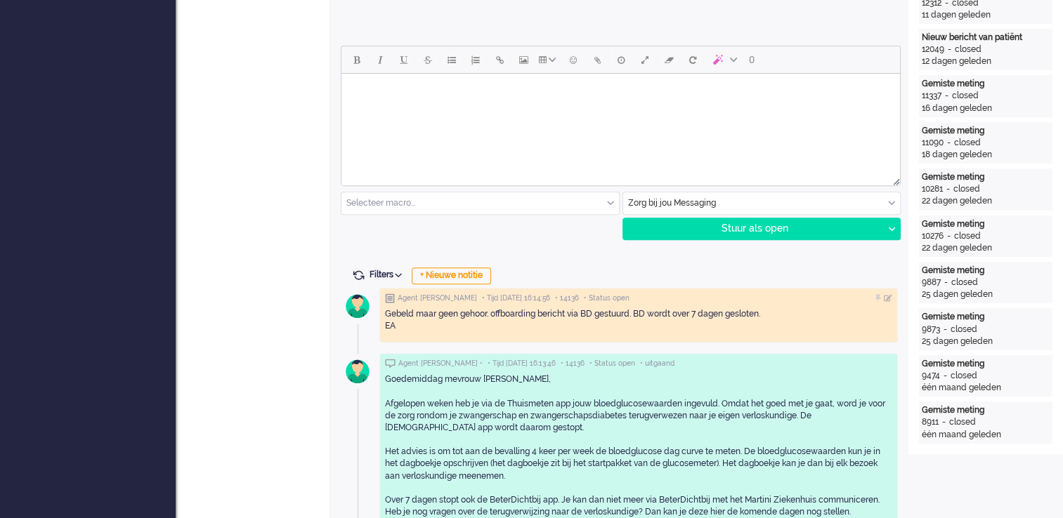
drag, startPoint x: 887, startPoint y: 299, endPoint x: 874, endPoint y: 307, distance: 15.2
click at [887, 299] on div at bounding box center [888, 298] width 8 height 8
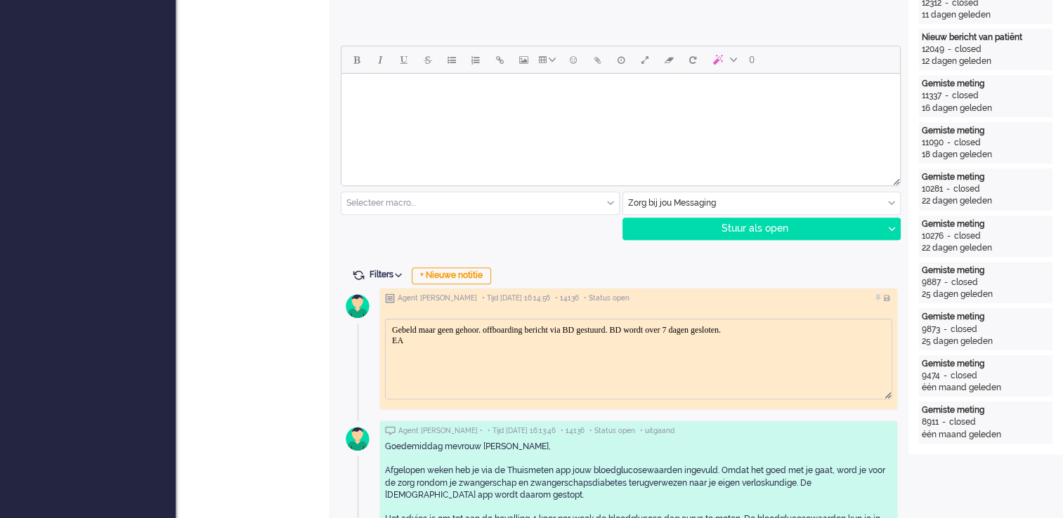
scroll to position [0, 0]
click at [506, 332] on body "Gebeld maar geen gehoor. offboarding bericht via BD gestuurd. BD wordt over 7 d…" at bounding box center [638, 335] width 495 height 21
click at [887, 299] on div at bounding box center [888, 298] width 8 height 8
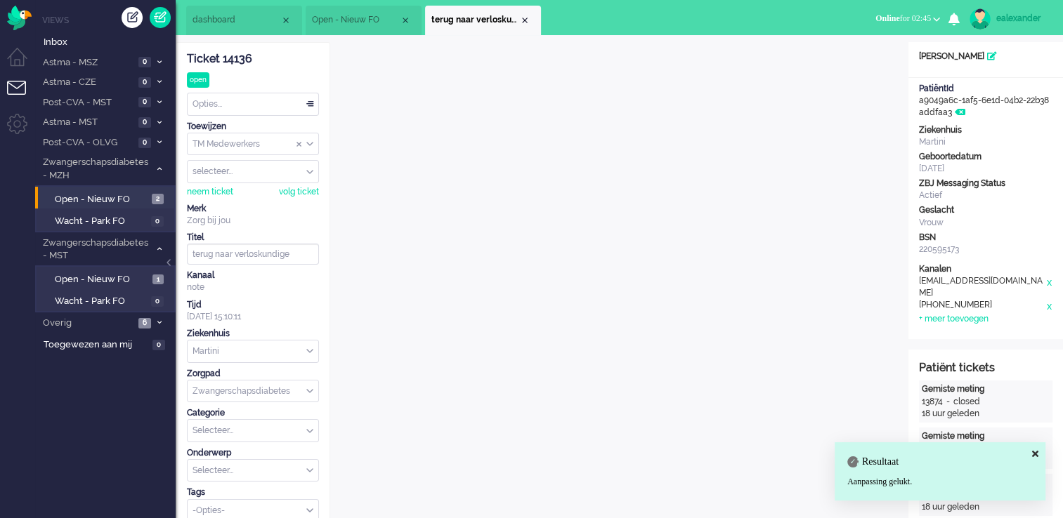
click at [311, 106] on div "Opties..." at bounding box center [253, 104] width 131 height 22
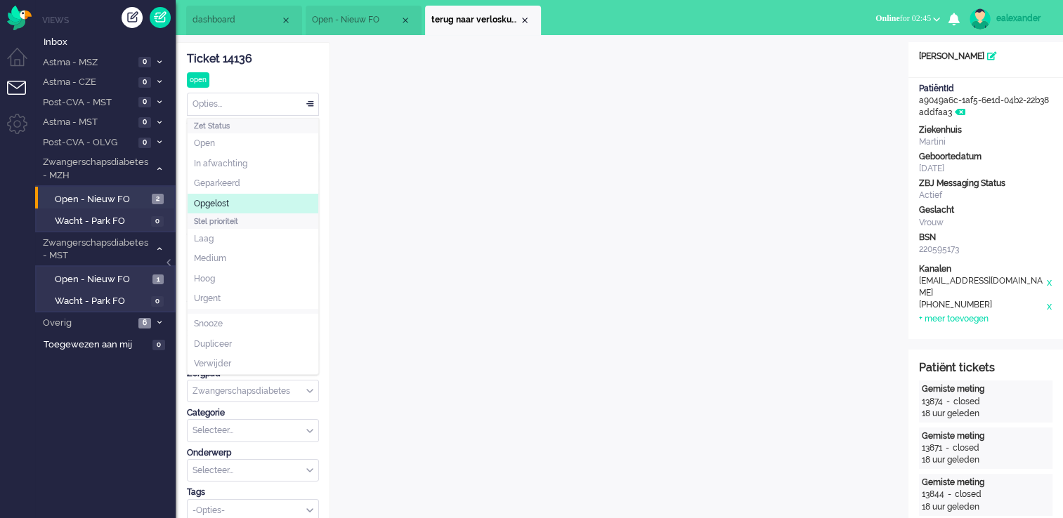
click at [263, 205] on li "Opgelost" at bounding box center [253, 204] width 131 height 20
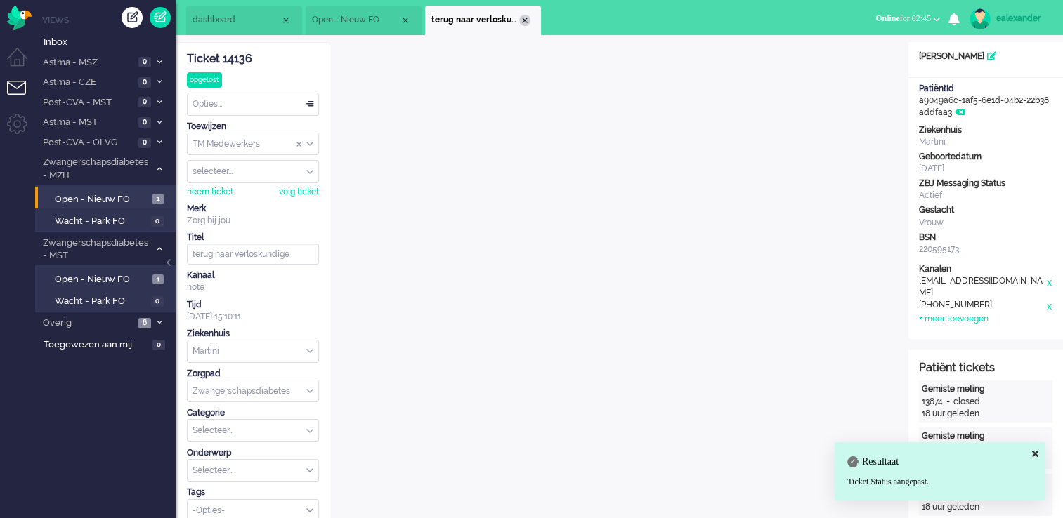
click at [523, 20] on div "Close tab" at bounding box center [524, 20] width 11 height 11
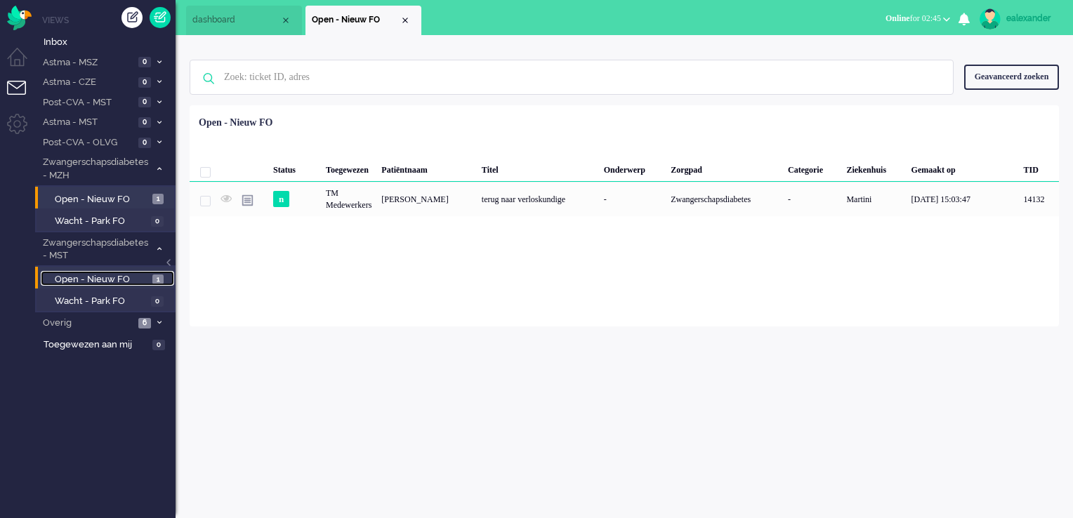
click at [146, 276] on span "Open - Nieuw FO" at bounding box center [102, 279] width 94 height 13
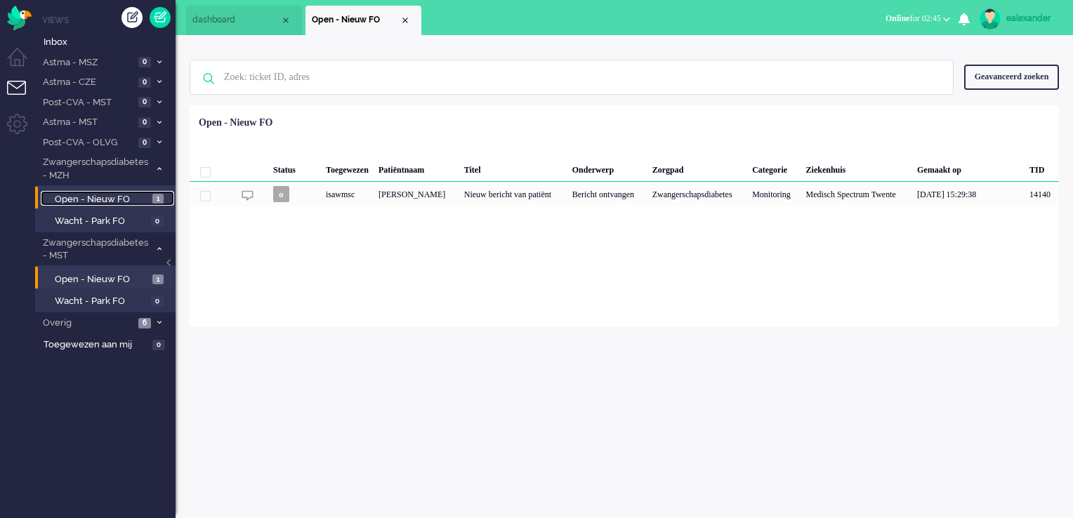
click at [138, 197] on span "Open - Nieuw FO" at bounding box center [102, 199] width 94 height 13
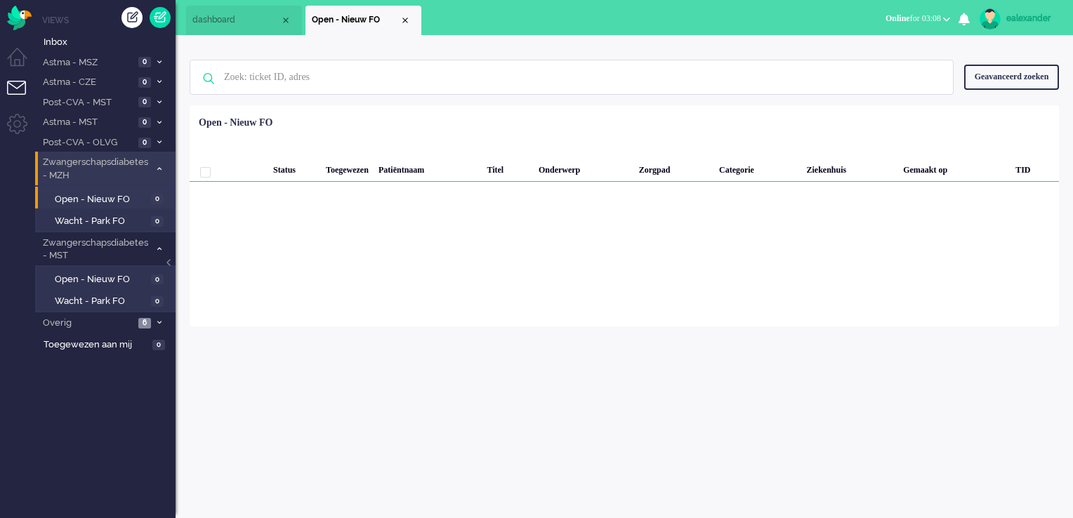
click at [159, 171] on icon at bounding box center [159, 168] width 4 height 5
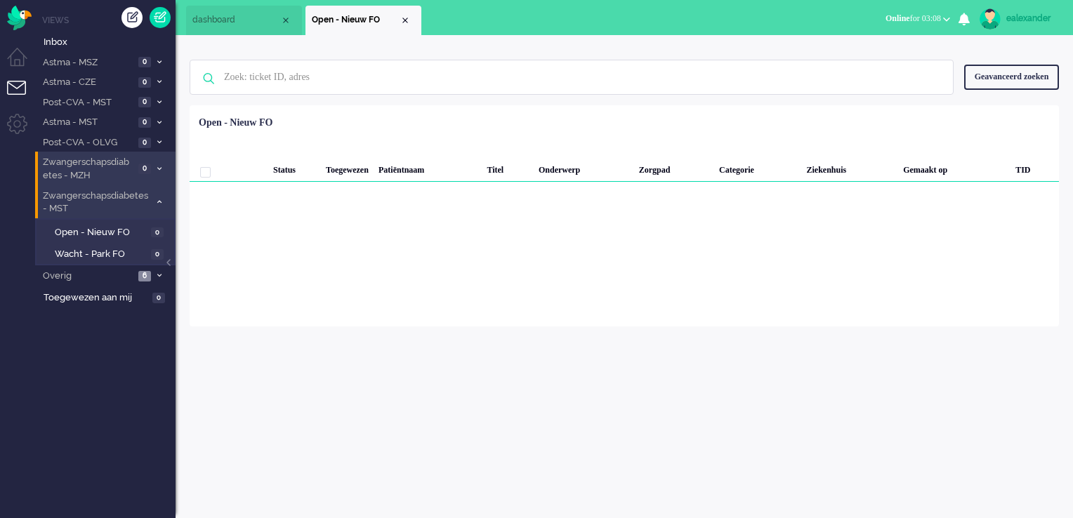
click at [164, 204] on span at bounding box center [159, 203] width 11 height 8
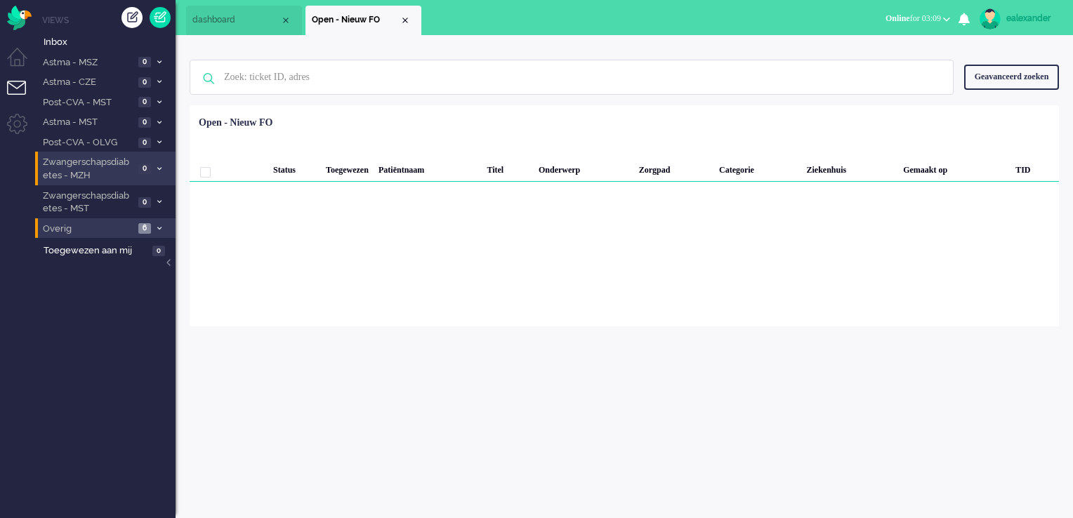
click at [162, 230] on span at bounding box center [159, 230] width 11 height 8
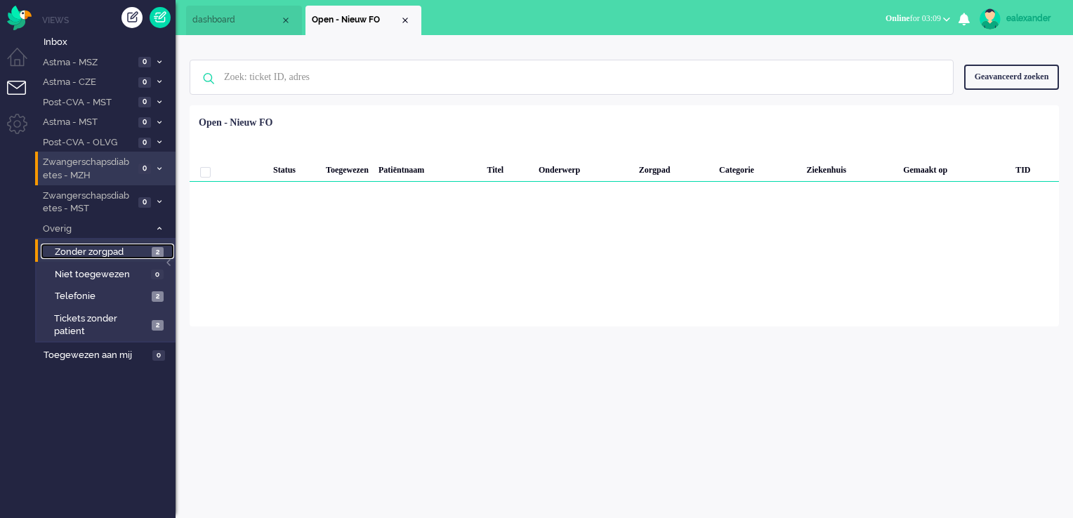
click at [152, 254] on span "2" at bounding box center [158, 252] width 12 height 11
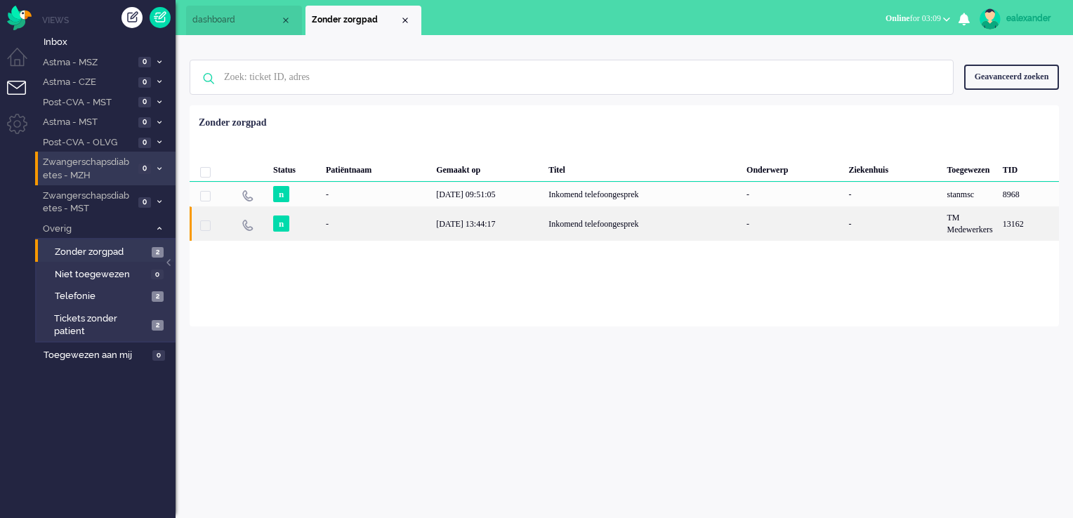
click at [692, 226] on div "Inkomend telefoongesprek" at bounding box center [643, 224] width 198 height 34
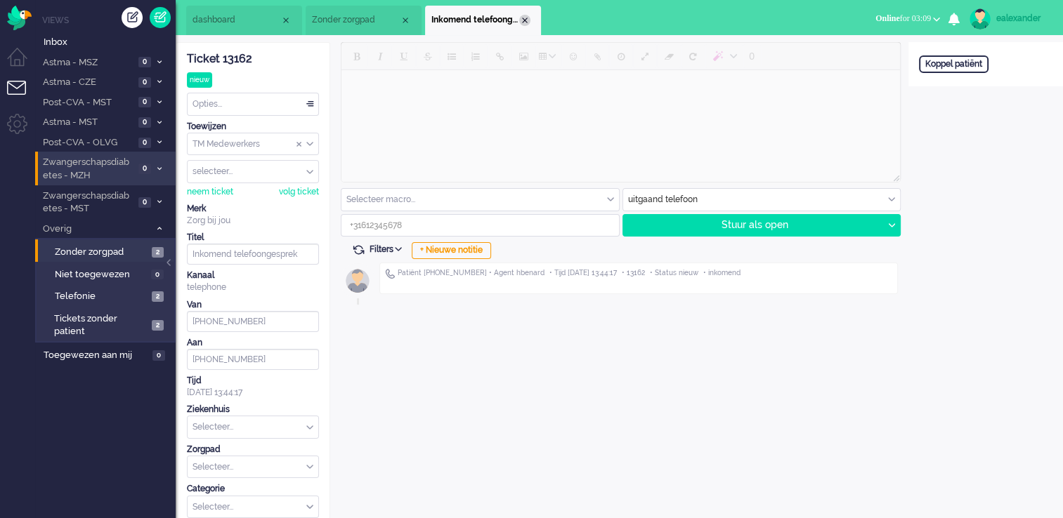
click at [524, 18] on div "Close tab" at bounding box center [524, 20] width 11 height 11
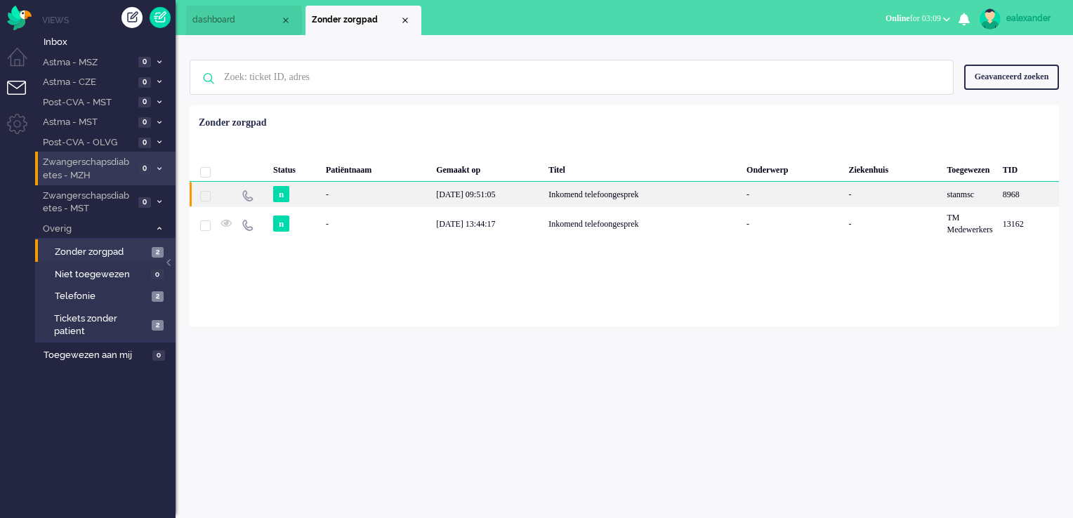
click at [596, 200] on div "Inkomend telefoongesprek" at bounding box center [643, 194] width 198 height 25
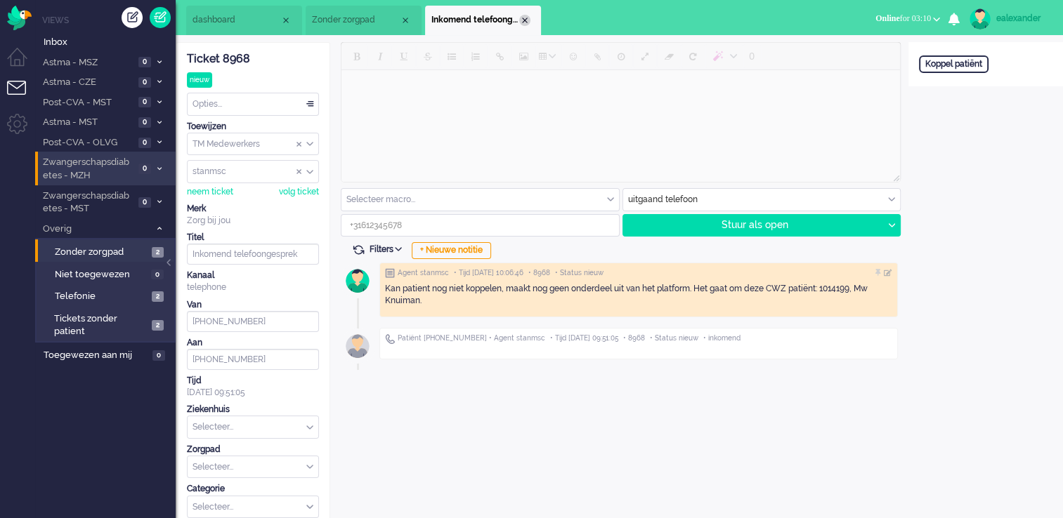
click at [525, 21] on div "Close tab" at bounding box center [524, 20] width 11 height 11
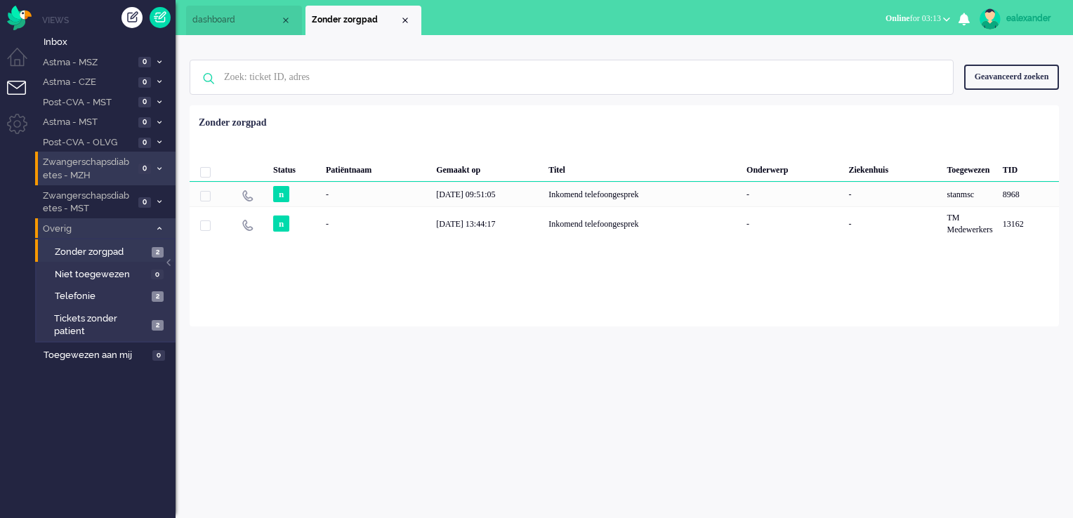
click at [157, 228] on icon at bounding box center [159, 228] width 4 height 5
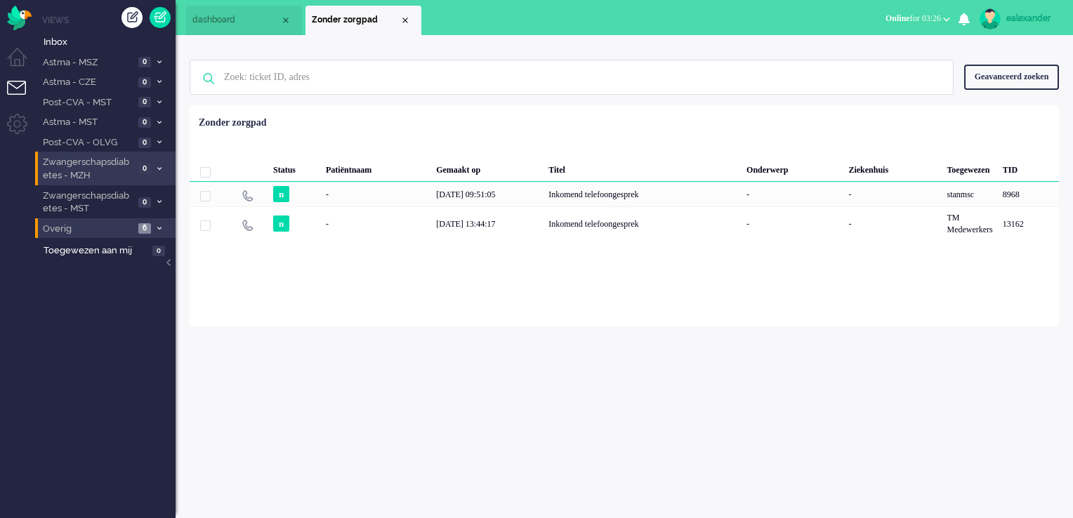
click at [934, 20] on span "Online for 03:26" at bounding box center [913, 18] width 55 height 10
click at [899, 51] on label "Niet beschikbaar" at bounding box center [892, 47] width 111 height 12
click at [1050, 20] on div "ealexander" at bounding box center [1033, 18] width 53 height 14
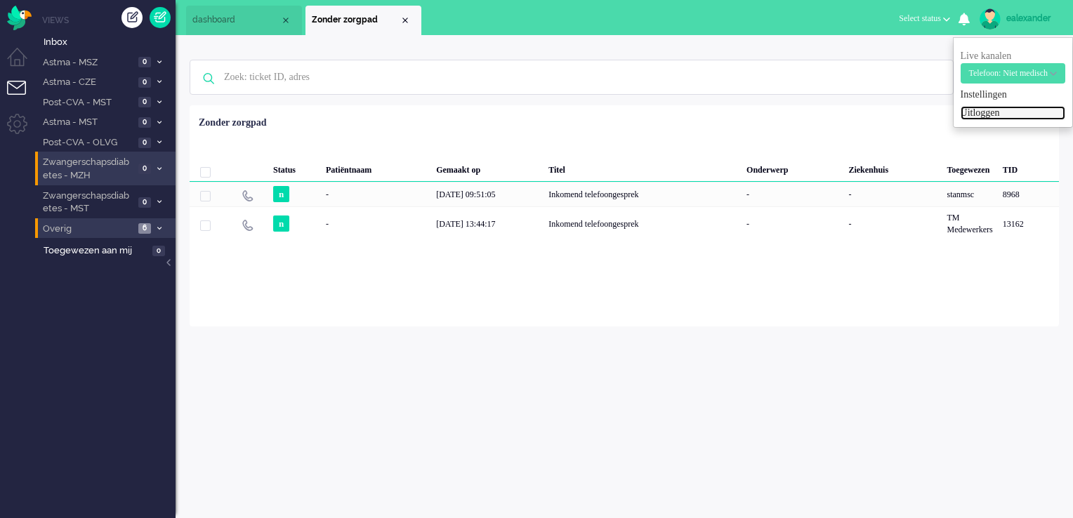
click at [961, 117] on link "Uitloggen" at bounding box center [1013, 113] width 105 height 14
